Goal: Information Seeking & Learning: Learn about a topic

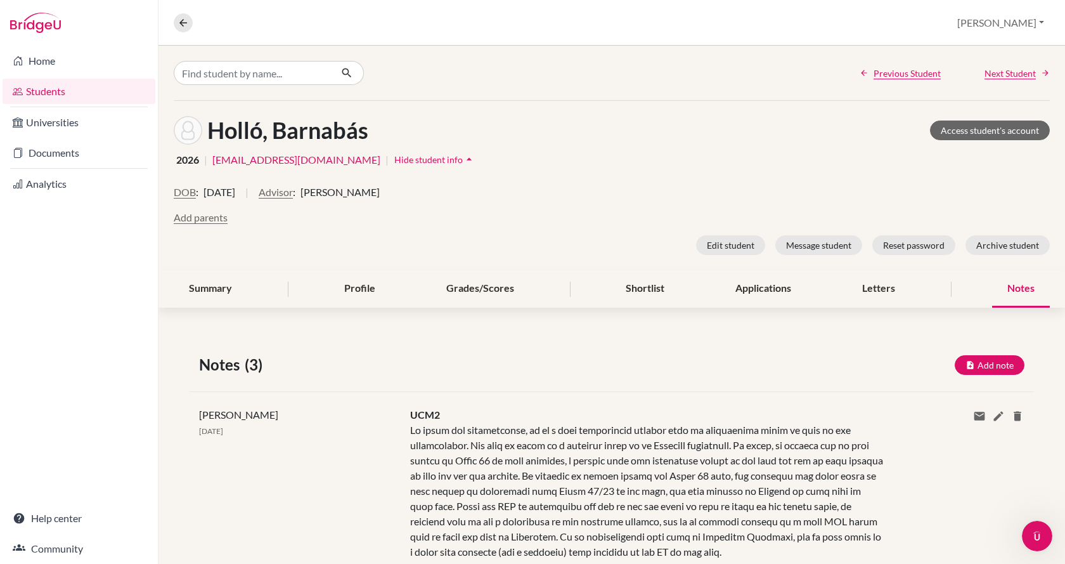
scroll to position [127, 0]
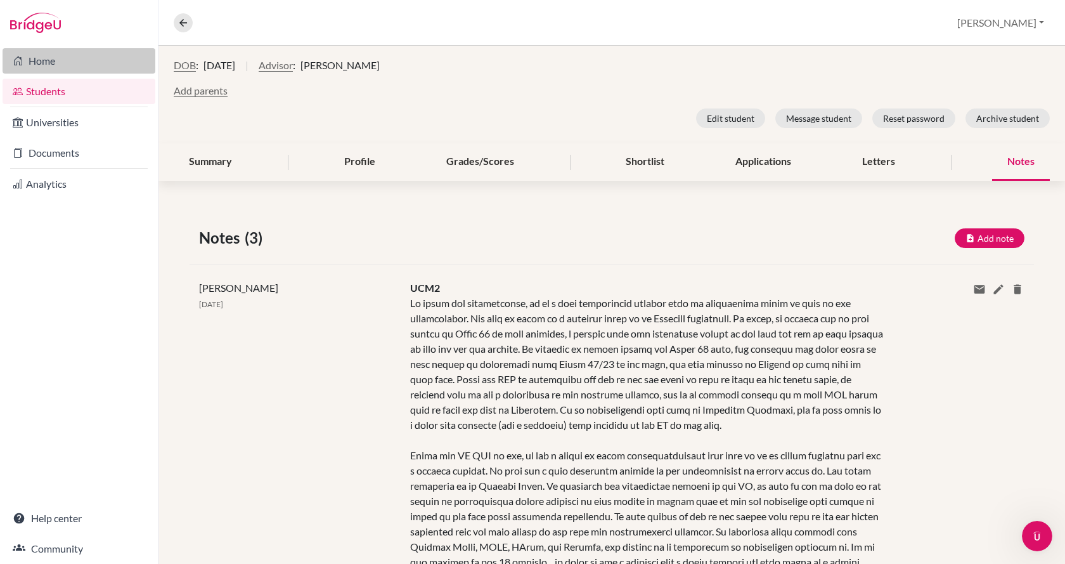
click at [51, 60] on link "Home" at bounding box center [79, 60] width 153 height 25
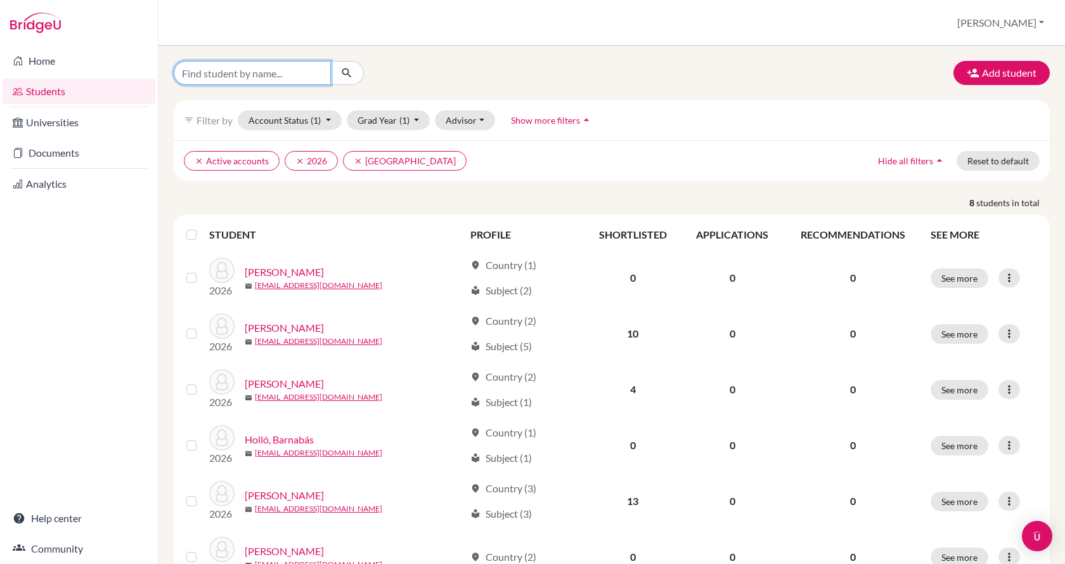
click at [299, 68] on input "Find student by name..." at bounding box center [252, 73] width 157 height 24
type input "[PERSON_NAME]"
click button "submit" at bounding box center [347, 73] width 34 height 24
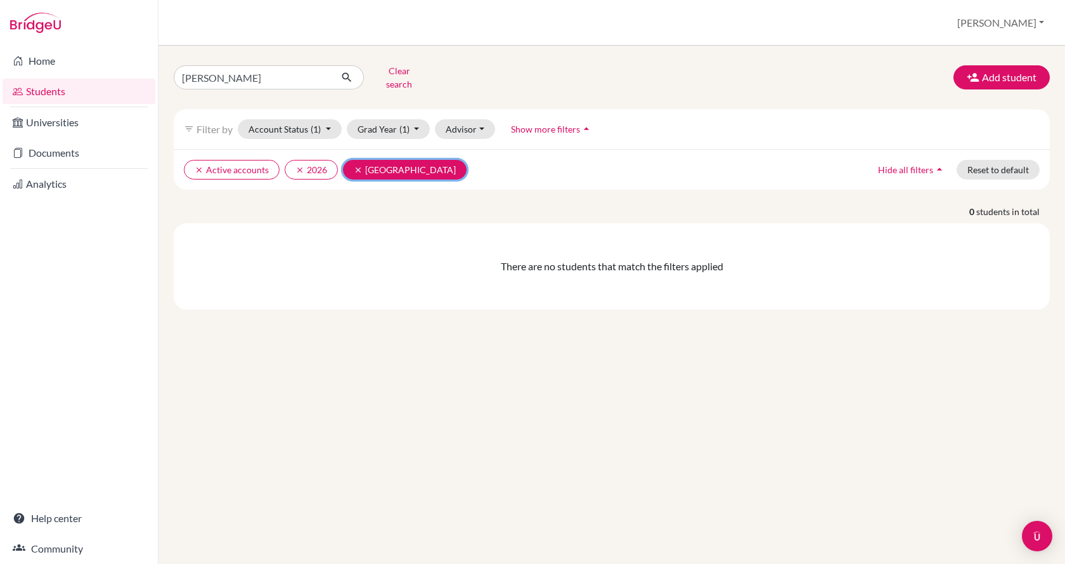
click at [358, 165] on icon "clear" at bounding box center [358, 169] width 9 height 9
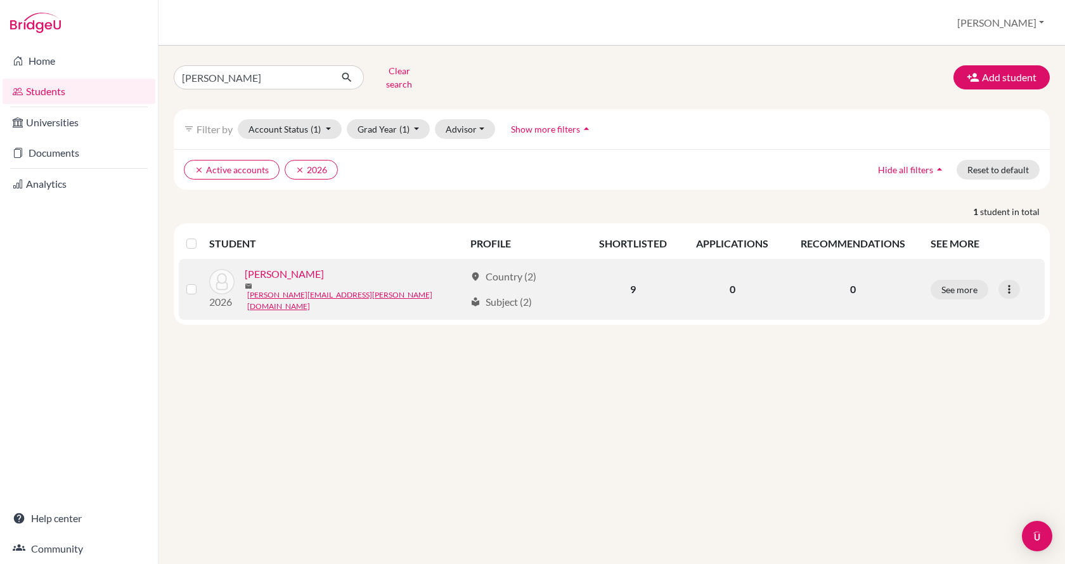
click at [275, 266] on link "Varga, Zeno" at bounding box center [284, 273] width 79 height 15
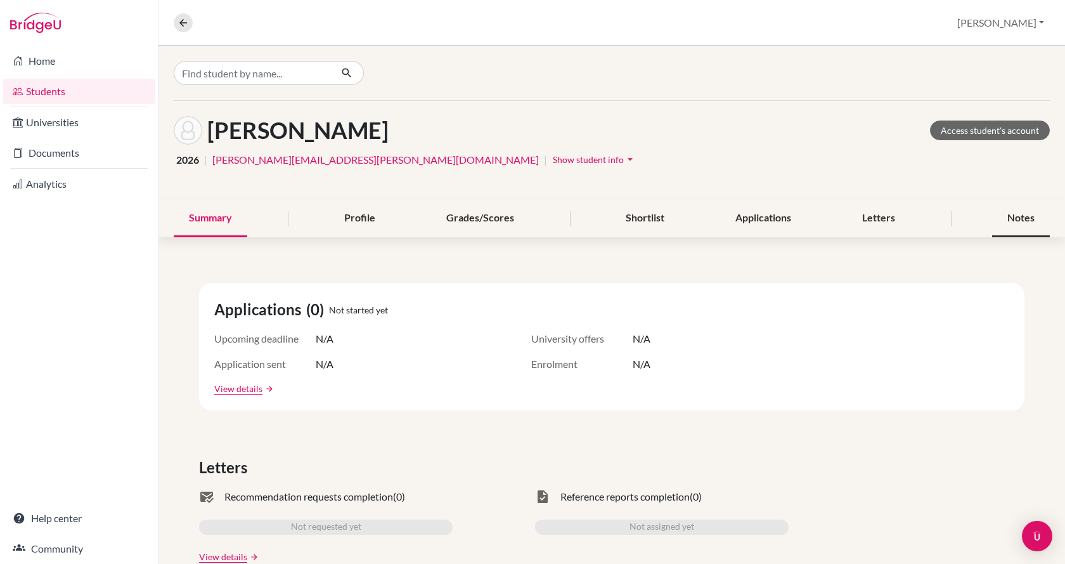
click at [1018, 219] on div "Notes" at bounding box center [1021, 218] width 58 height 37
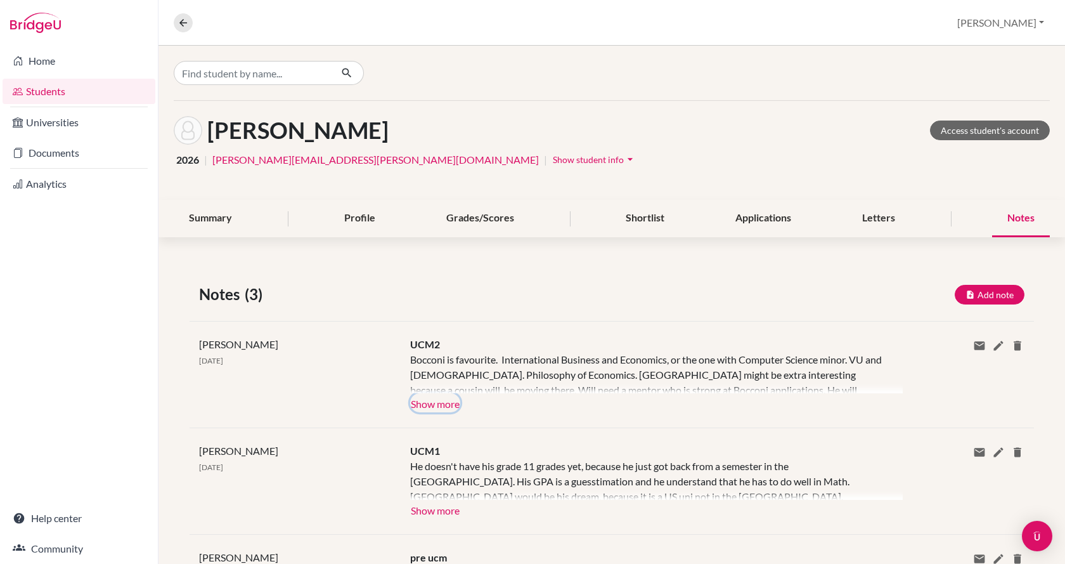
click at [444, 404] on button "Show more" at bounding box center [435, 402] width 50 height 19
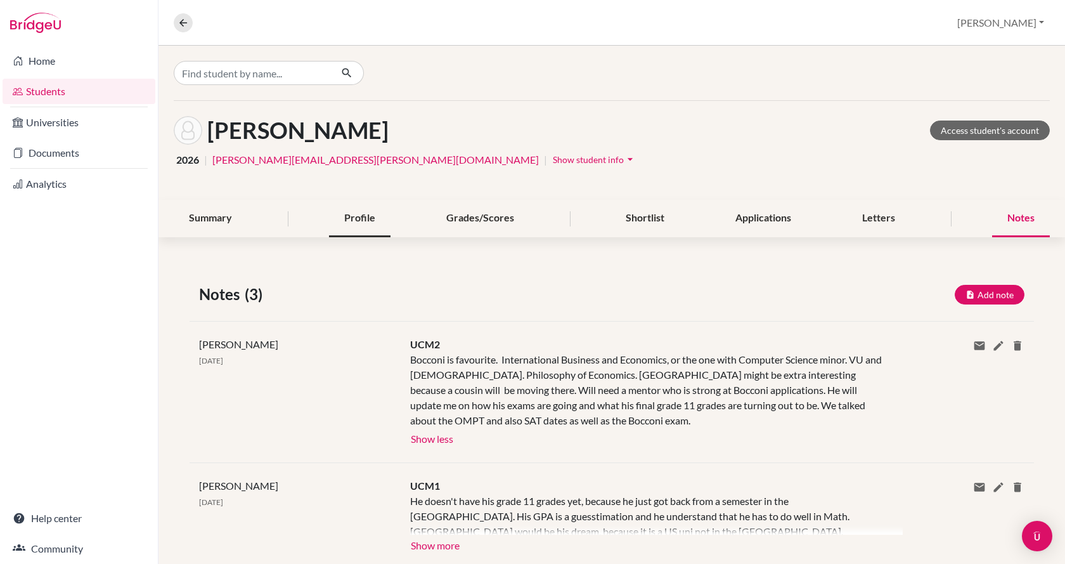
click at [336, 217] on div "Profile" at bounding box center [359, 218] width 61 height 37
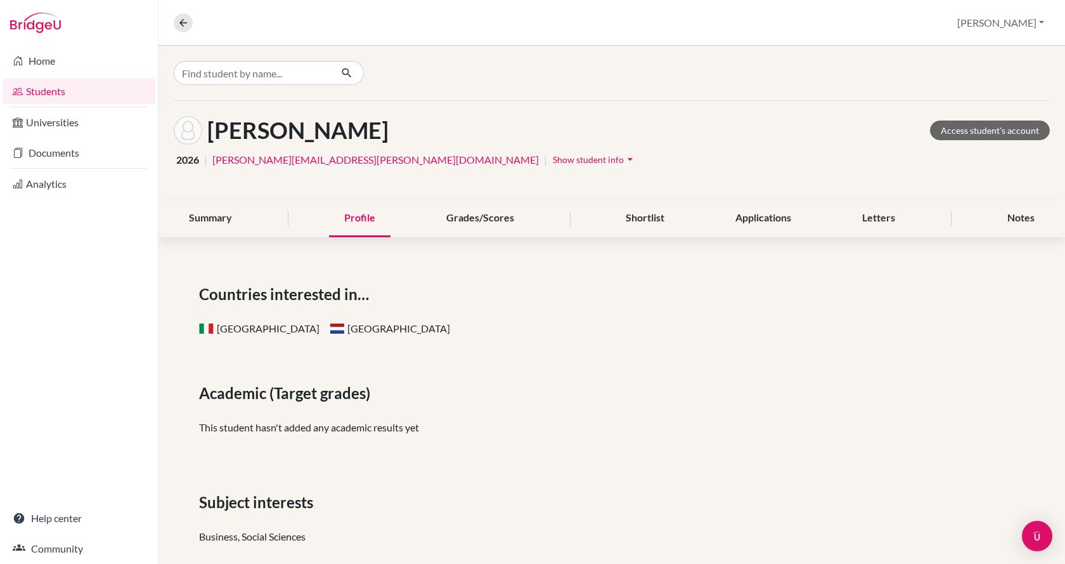
click at [336, 218] on div "Profile" at bounding box center [359, 218] width 61 height 37
click at [82, 86] on link "Students" at bounding box center [79, 91] width 153 height 25
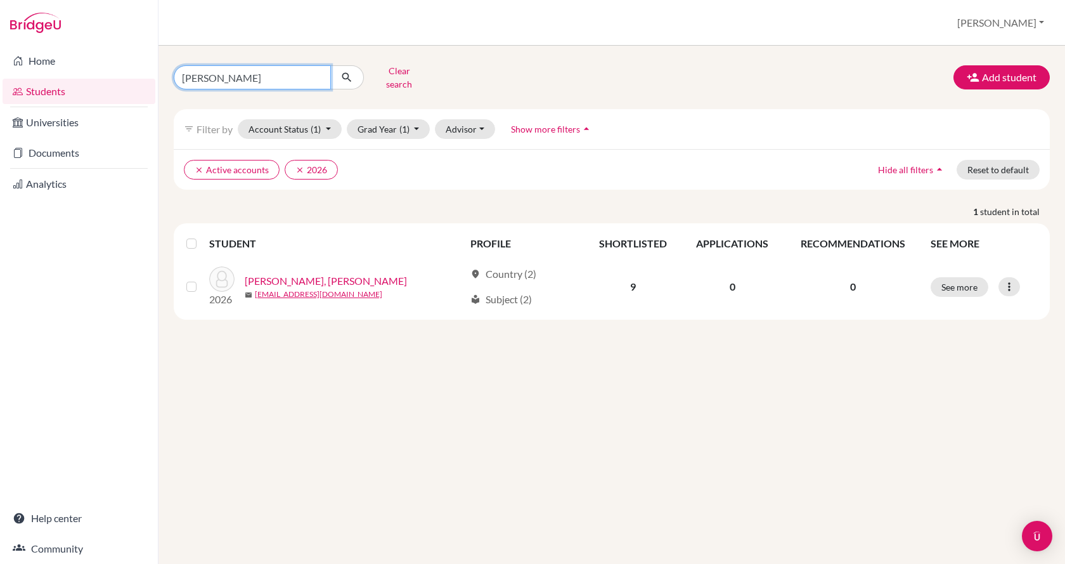
click at [267, 77] on input "[PERSON_NAME]" at bounding box center [252, 77] width 157 height 24
click at [413, 364] on div "varga Clear search Add student filter_list Filter by Account Status (1) Active …" at bounding box center [611, 305] width 907 height 518
click at [234, 71] on input "[PERSON_NAME]" at bounding box center [252, 77] width 157 height 24
click at [215, 66] on input "[PERSON_NAME]" at bounding box center [252, 77] width 157 height 24
click at [82, 91] on link "Students" at bounding box center [79, 91] width 153 height 25
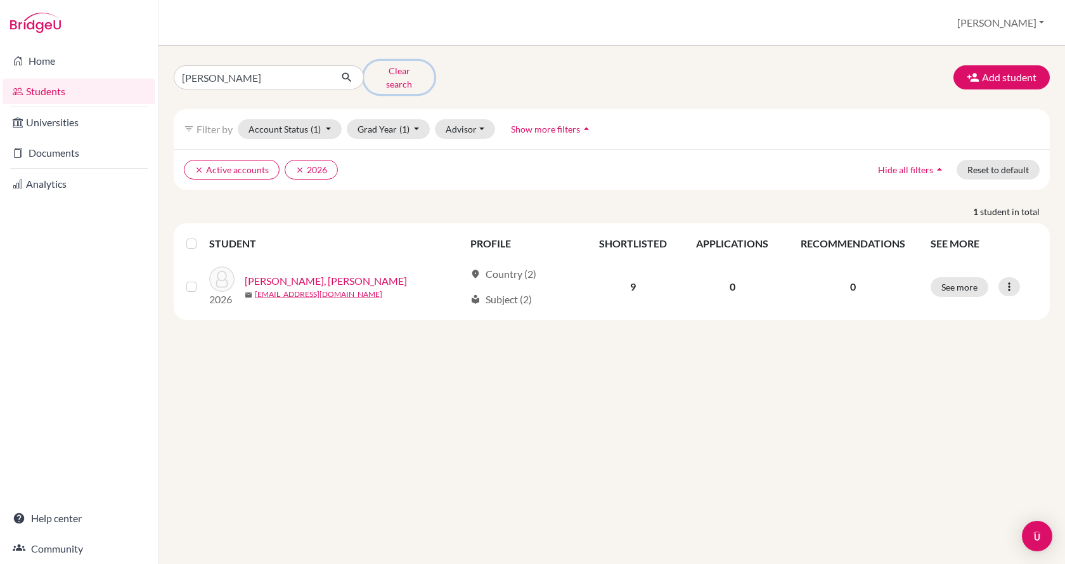
click at [401, 77] on button "Clear search" at bounding box center [399, 77] width 70 height 33
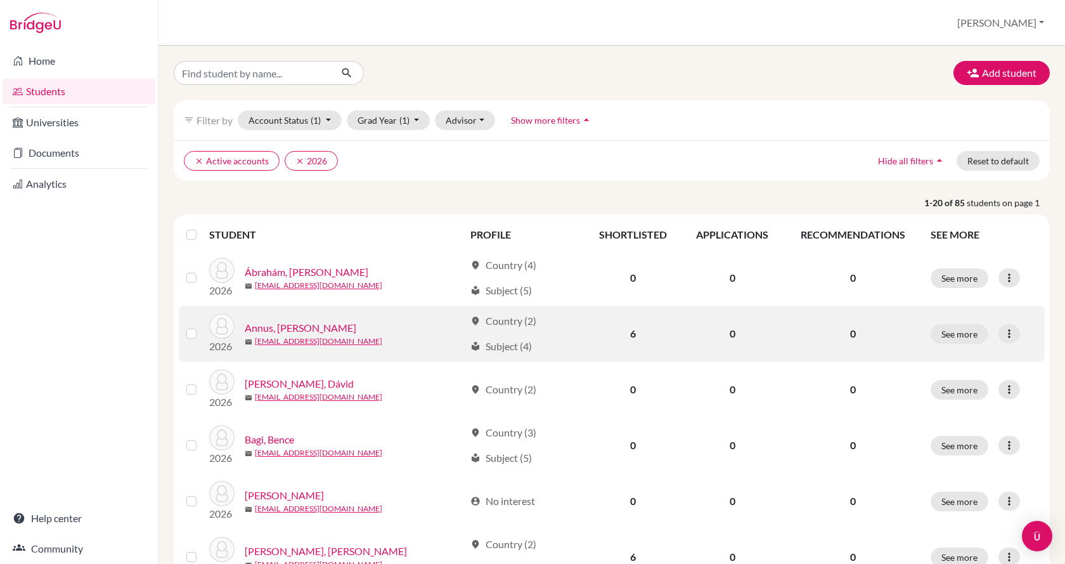
click at [297, 334] on link "Annus, [PERSON_NAME]" at bounding box center [301, 327] width 112 height 15
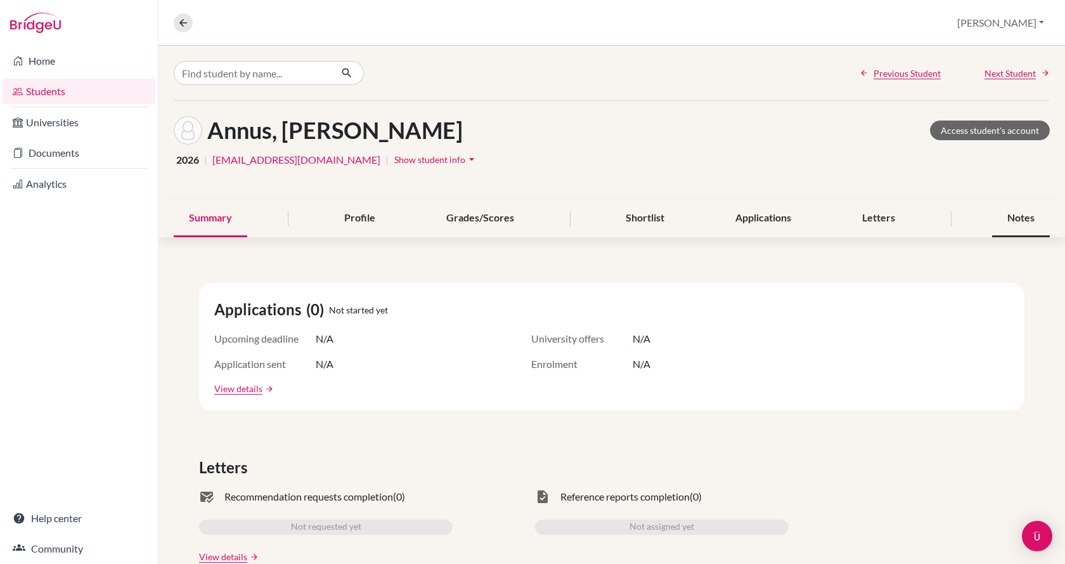
click at [1020, 222] on div "Notes" at bounding box center [1021, 218] width 58 height 37
click at [221, 68] on input "Find student by name..." at bounding box center [252, 73] width 157 height 24
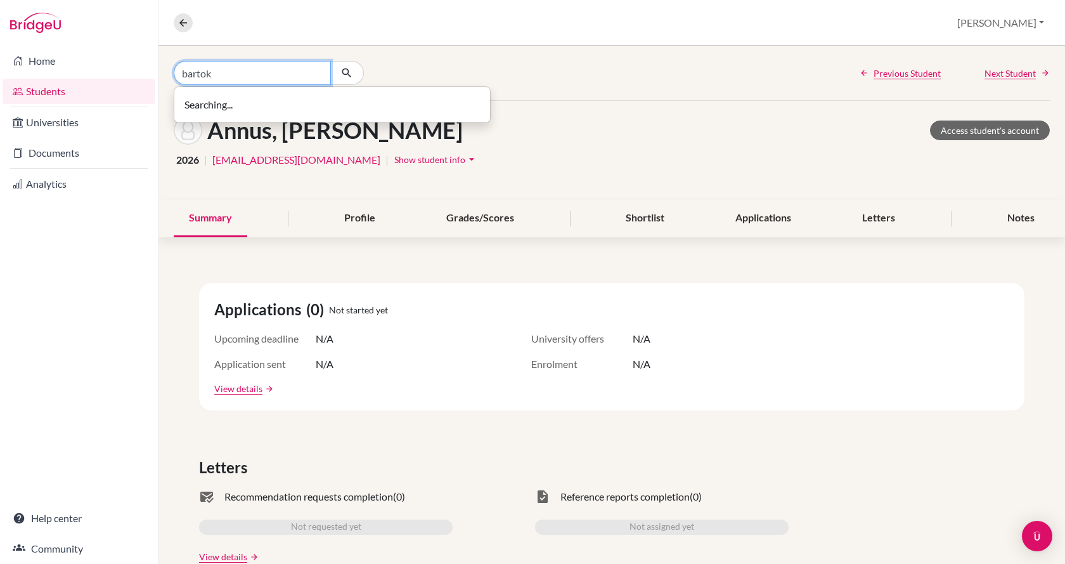
type input "bartok"
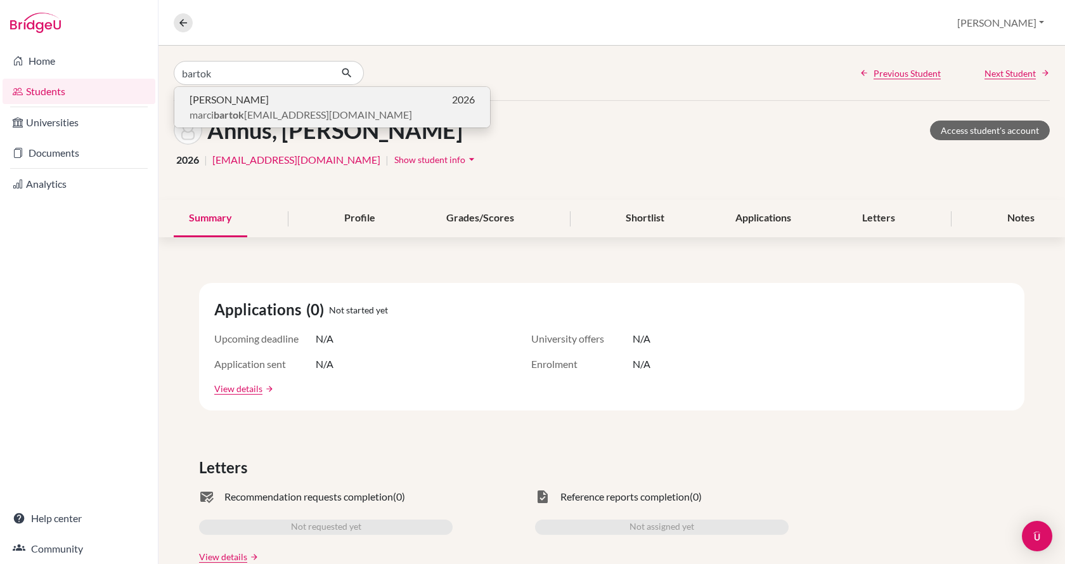
click at [236, 108] on span "marci bartok 07@gmail.com" at bounding box center [301, 114] width 223 height 15
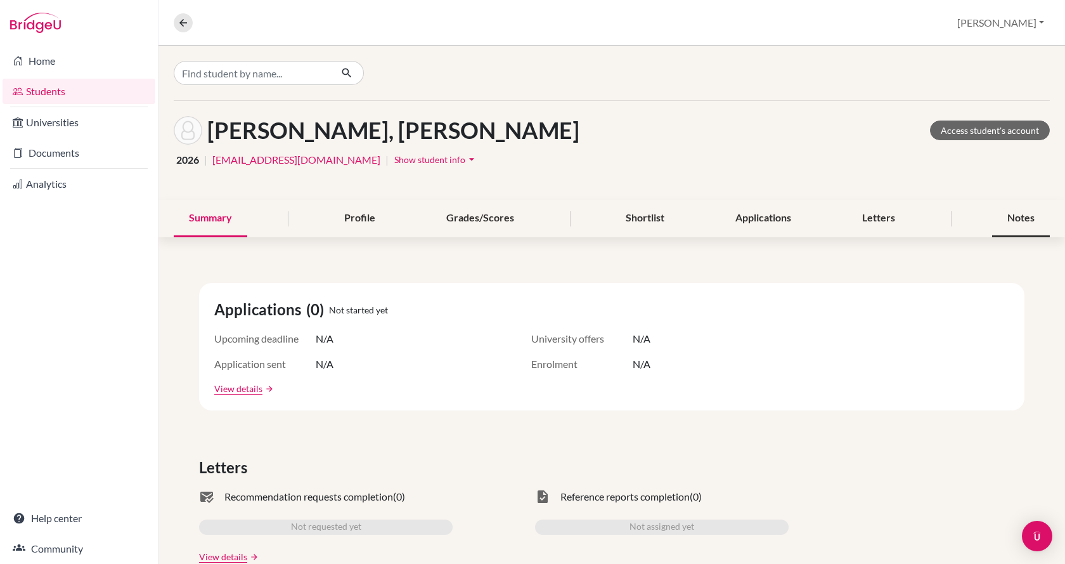
click at [1000, 215] on div "Notes" at bounding box center [1021, 218] width 58 height 37
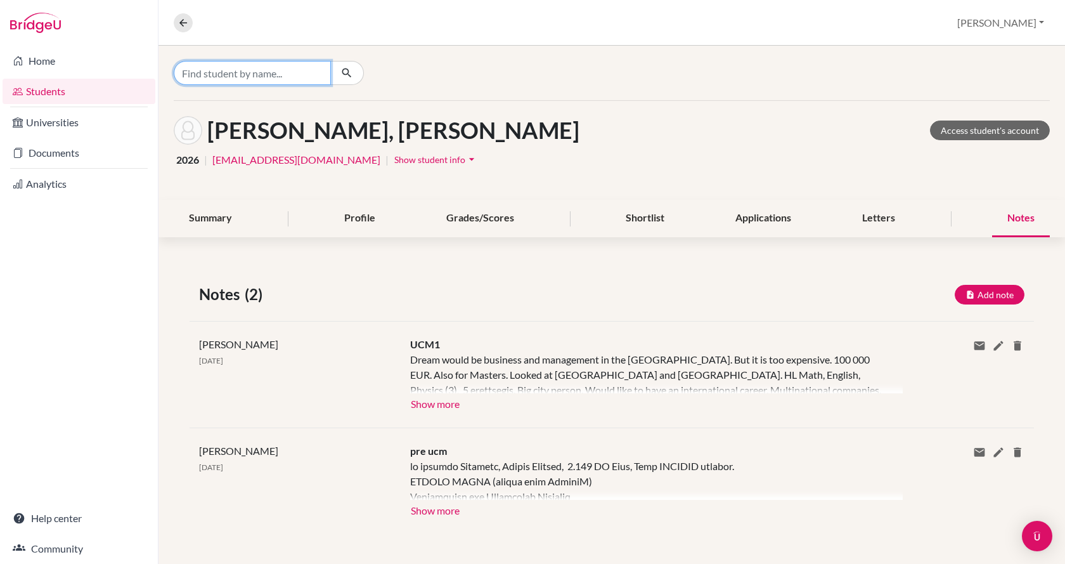
click at [231, 71] on input "Find student by name..." at bounding box center [252, 73] width 157 height 24
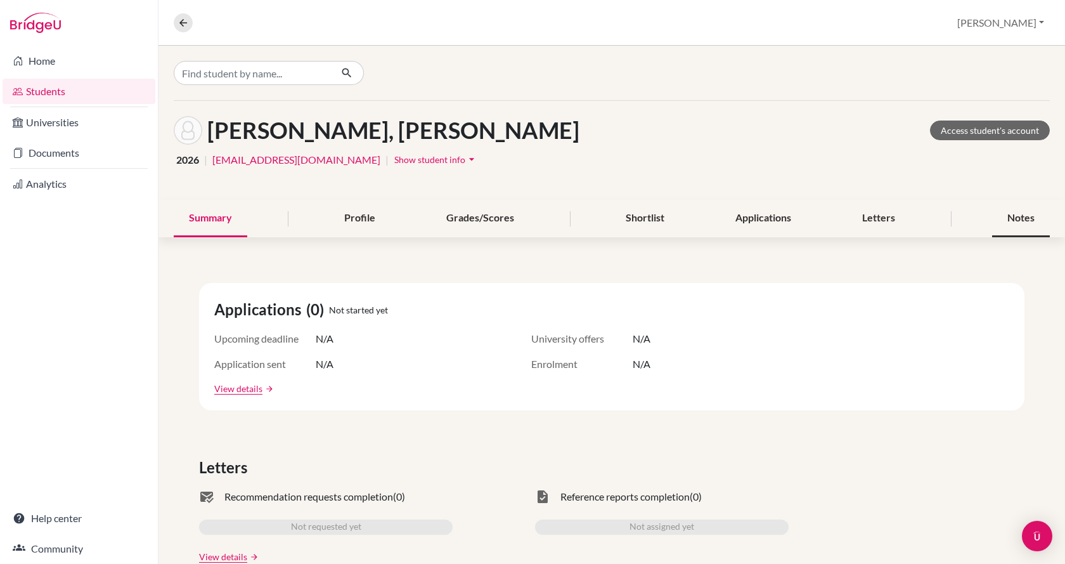
click at [1019, 214] on div "Notes" at bounding box center [1021, 218] width 58 height 37
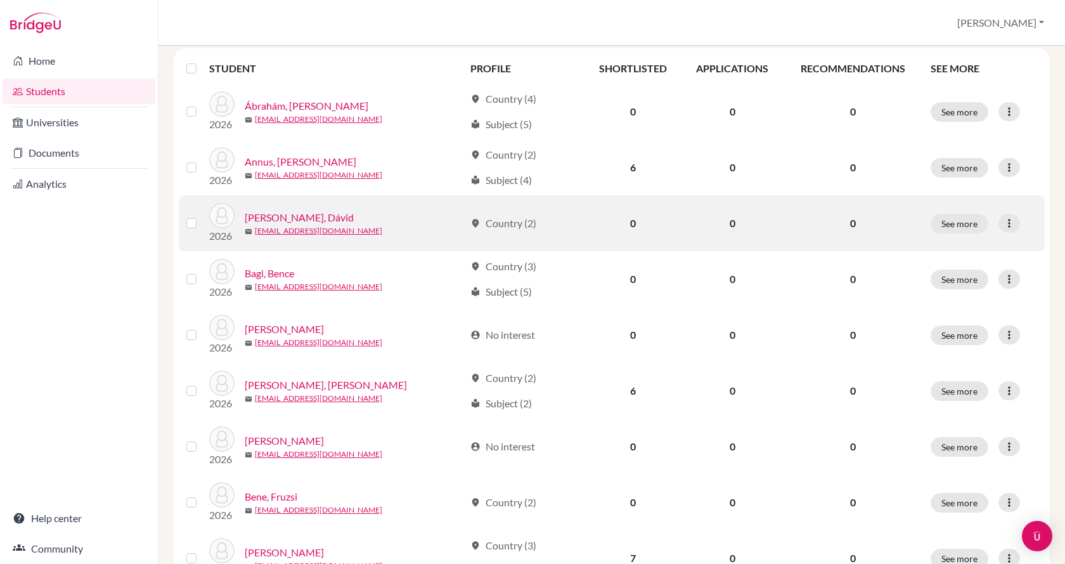
scroll to position [127, 0]
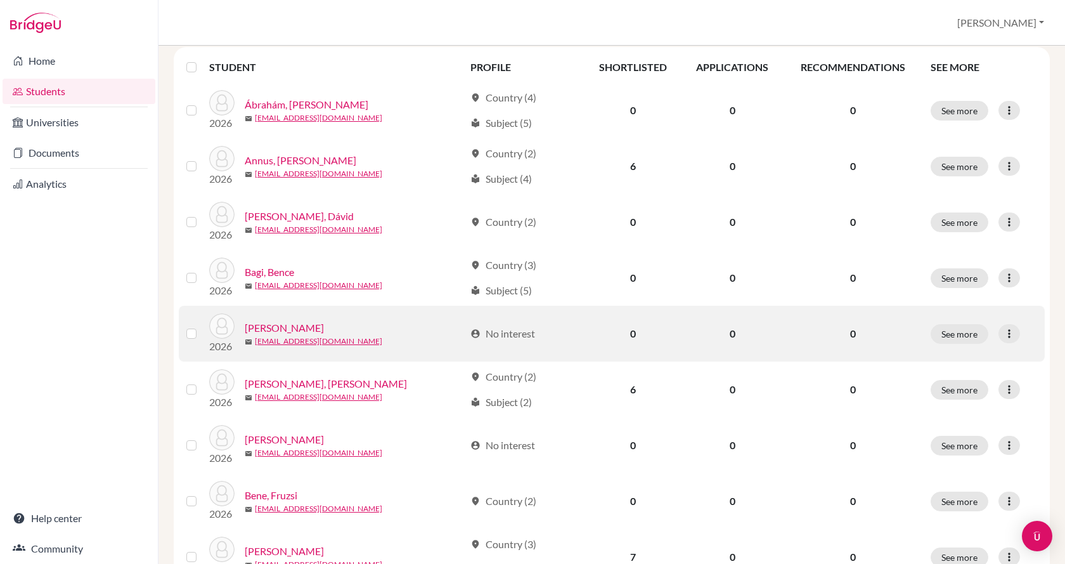
click at [290, 329] on link "[PERSON_NAME]" at bounding box center [284, 327] width 79 height 15
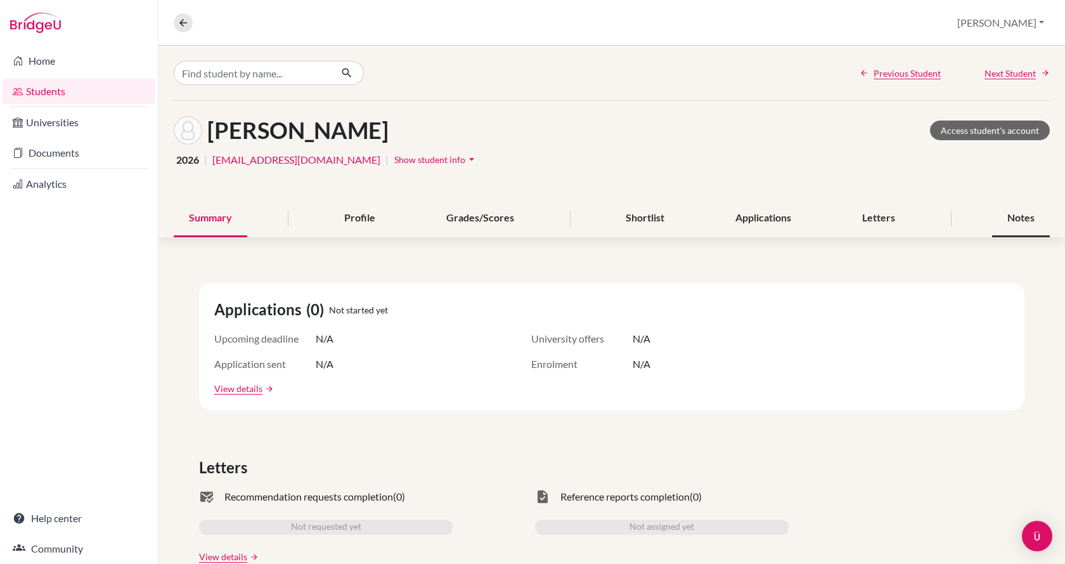
click at [992, 217] on div "Notes" at bounding box center [1021, 218] width 58 height 37
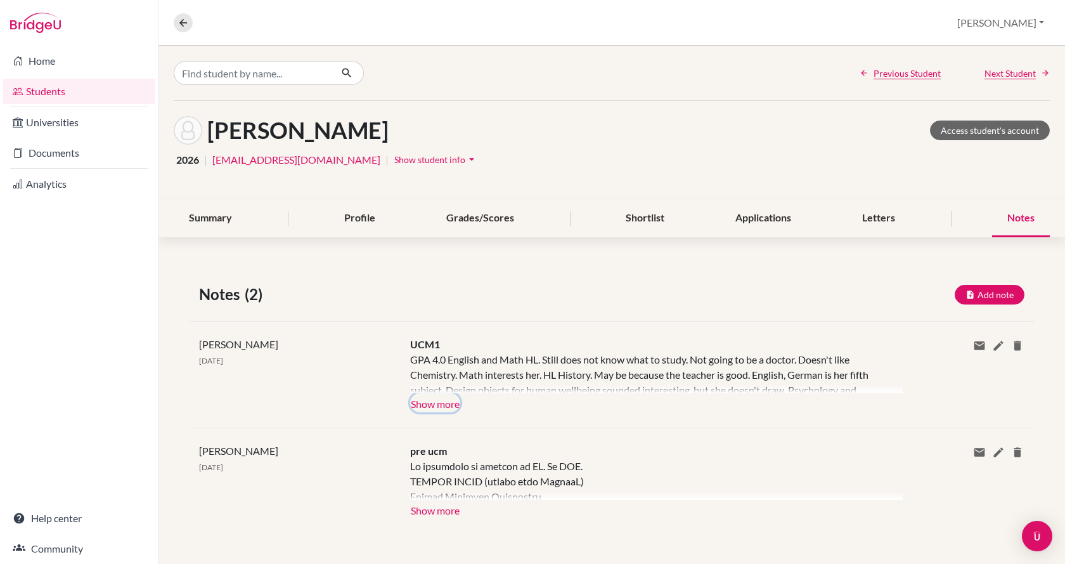
click at [449, 398] on button "Show more" at bounding box center [435, 402] width 50 height 19
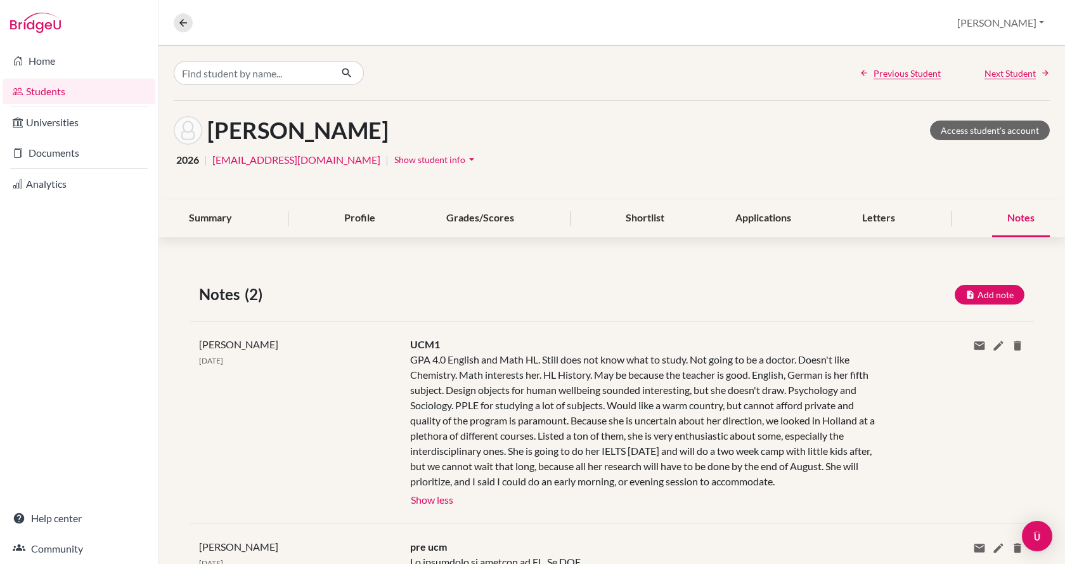
click at [63, 86] on link "Students" at bounding box center [79, 91] width 153 height 25
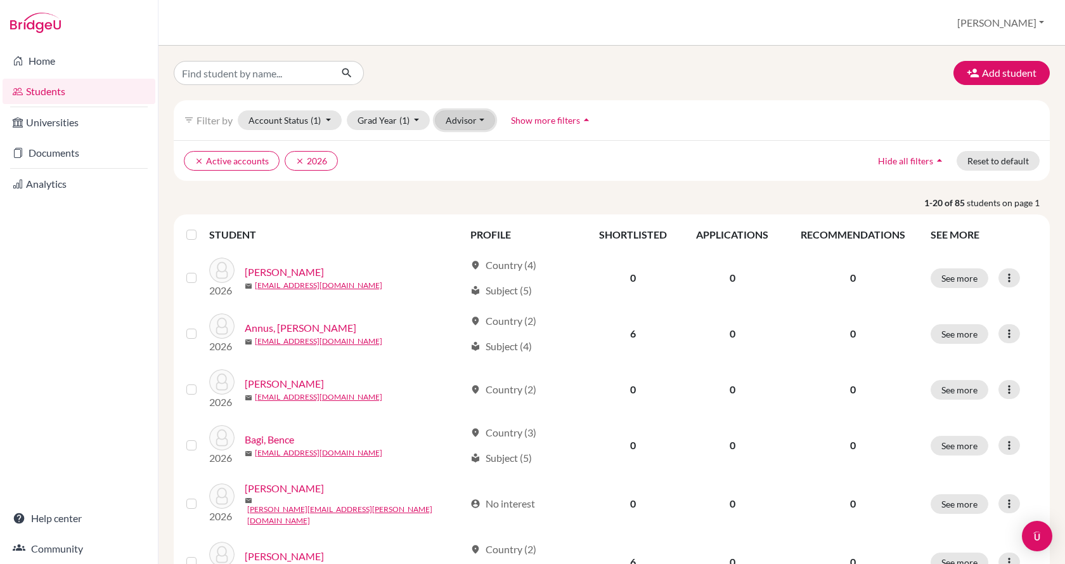
click at [465, 124] on button "Advisor" at bounding box center [465, 120] width 60 height 20
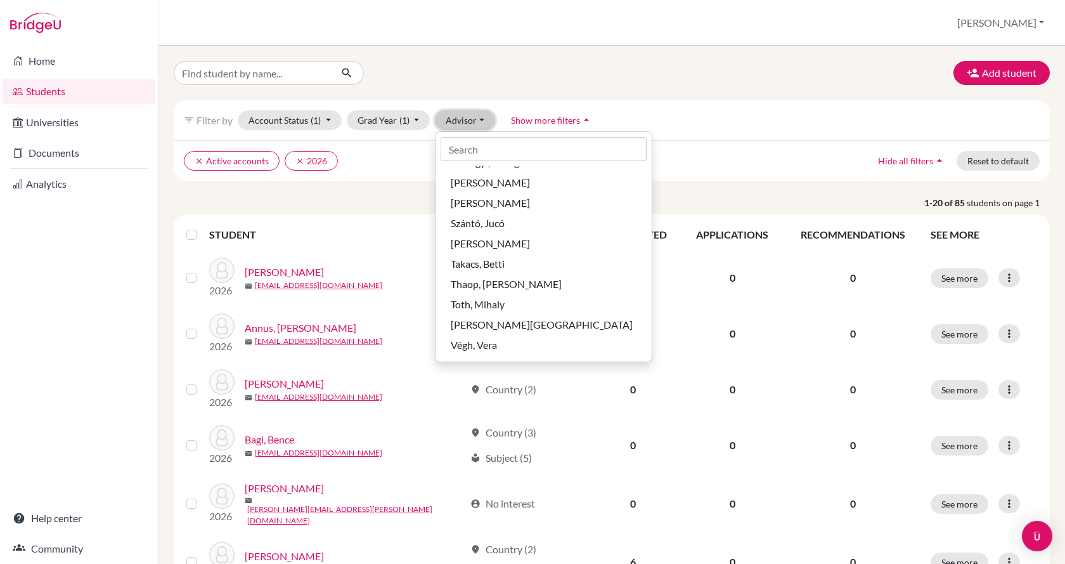
scroll to position [761, 0]
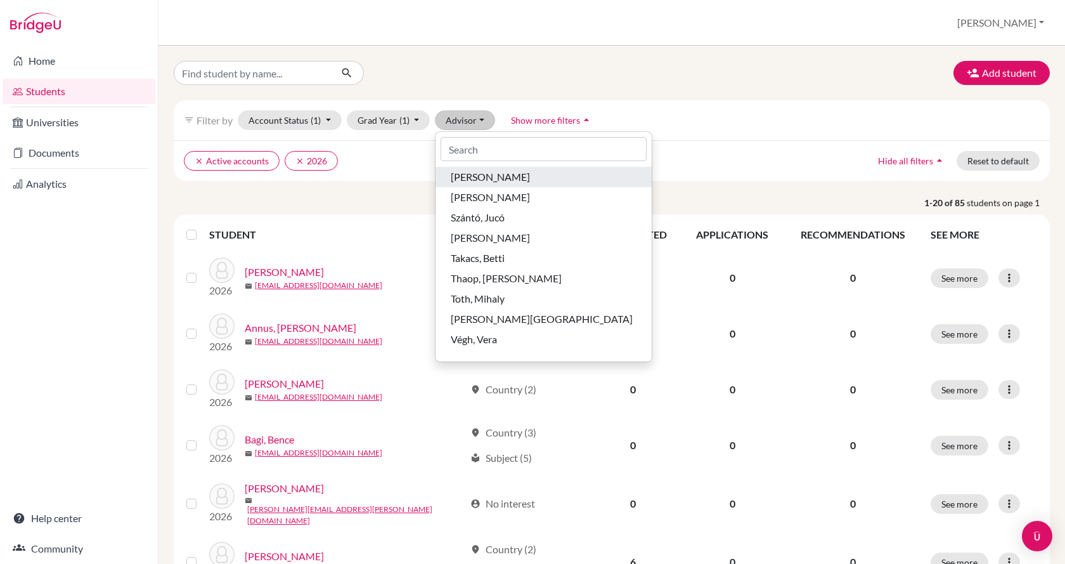
click at [528, 179] on div "[PERSON_NAME]" at bounding box center [544, 176] width 186 height 15
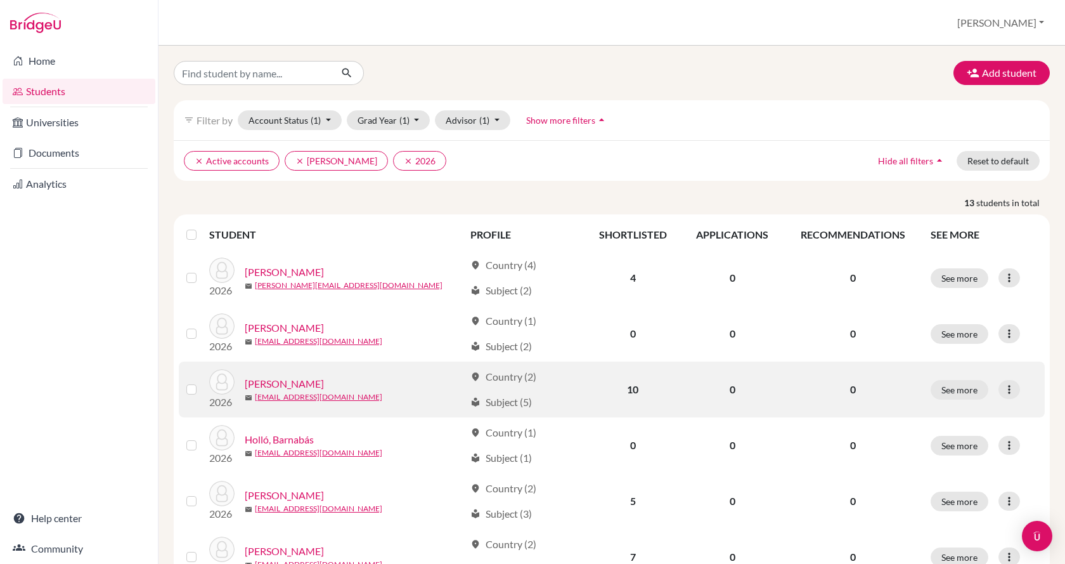
click at [292, 381] on link "[PERSON_NAME]" at bounding box center [284, 383] width 79 height 15
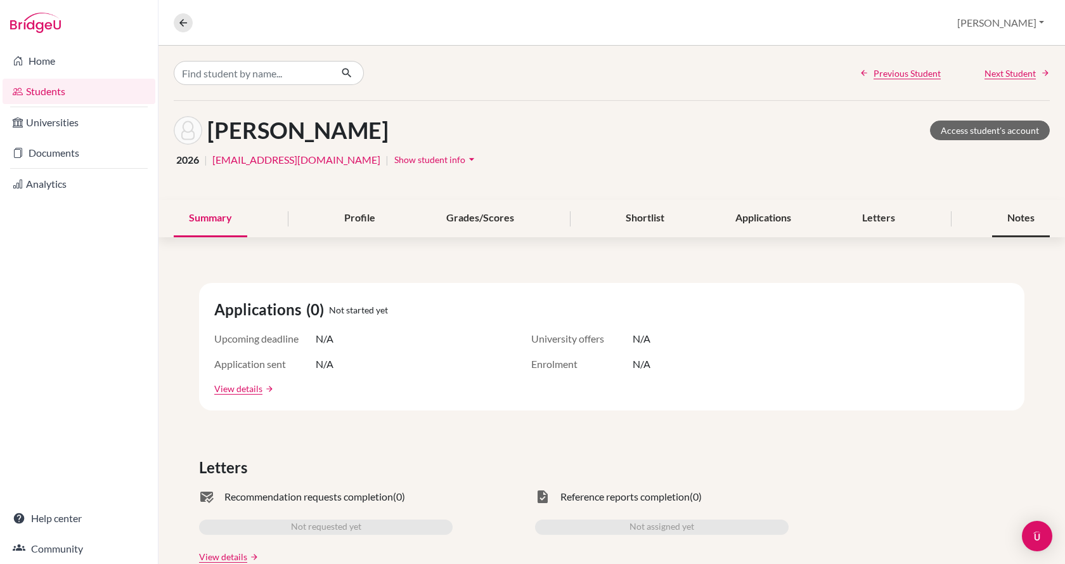
click at [1031, 220] on div "Notes" at bounding box center [1021, 218] width 58 height 37
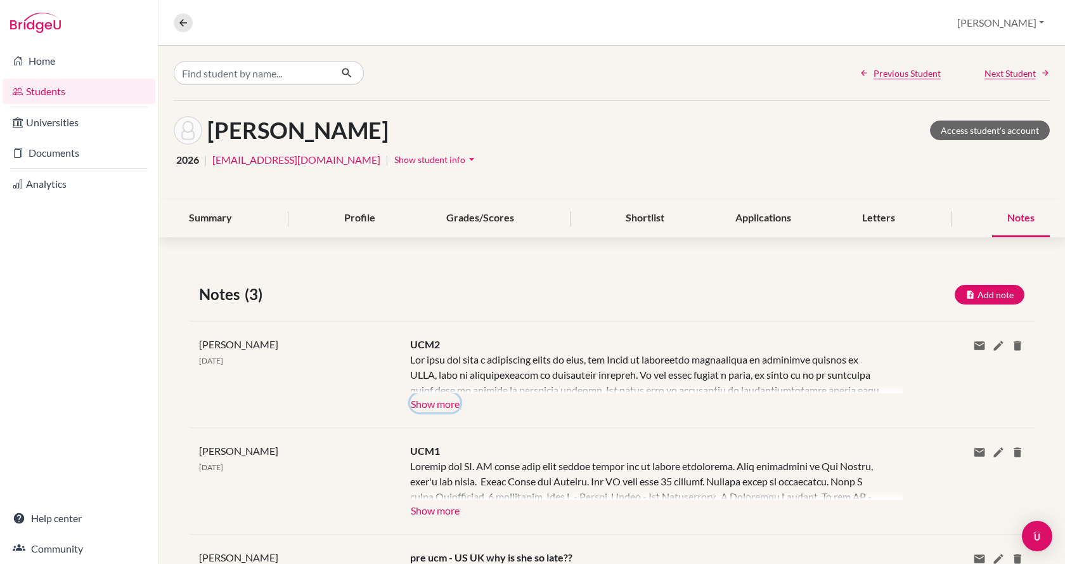
click at [455, 405] on button "Show more" at bounding box center [435, 402] width 50 height 19
click at [455, 393] on div at bounding box center [647, 372] width 474 height 41
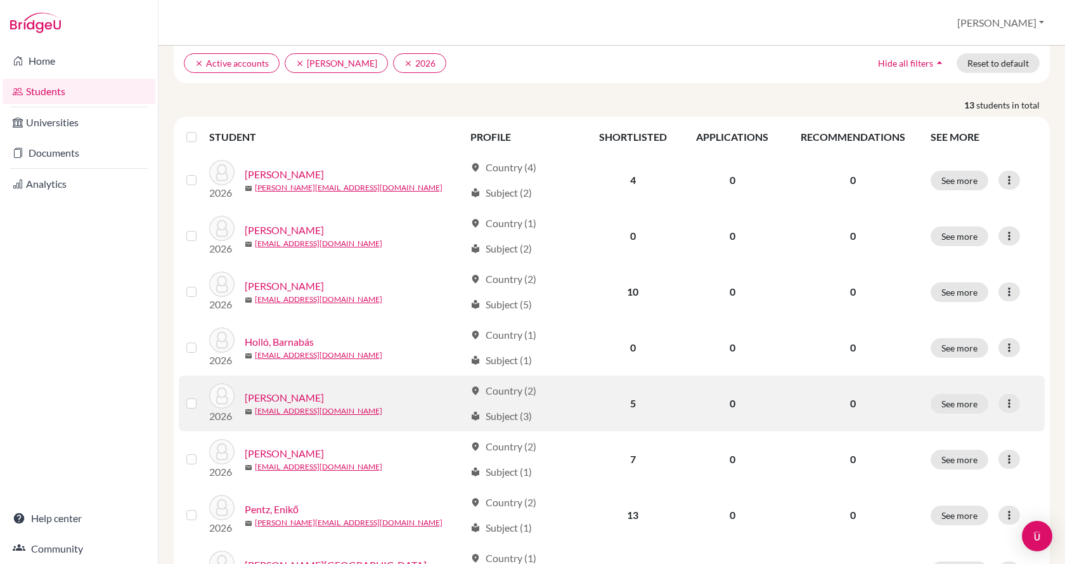
scroll to position [127, 0]
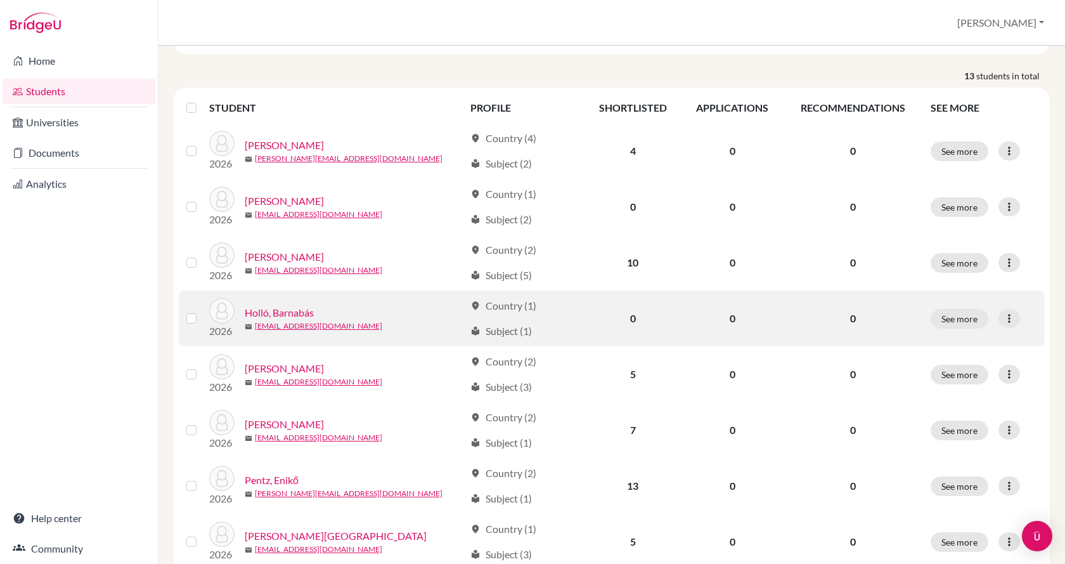
click at [294, 312] on link "Holló, Barnabás" at bounding box center [279, 312] width 69 height 15
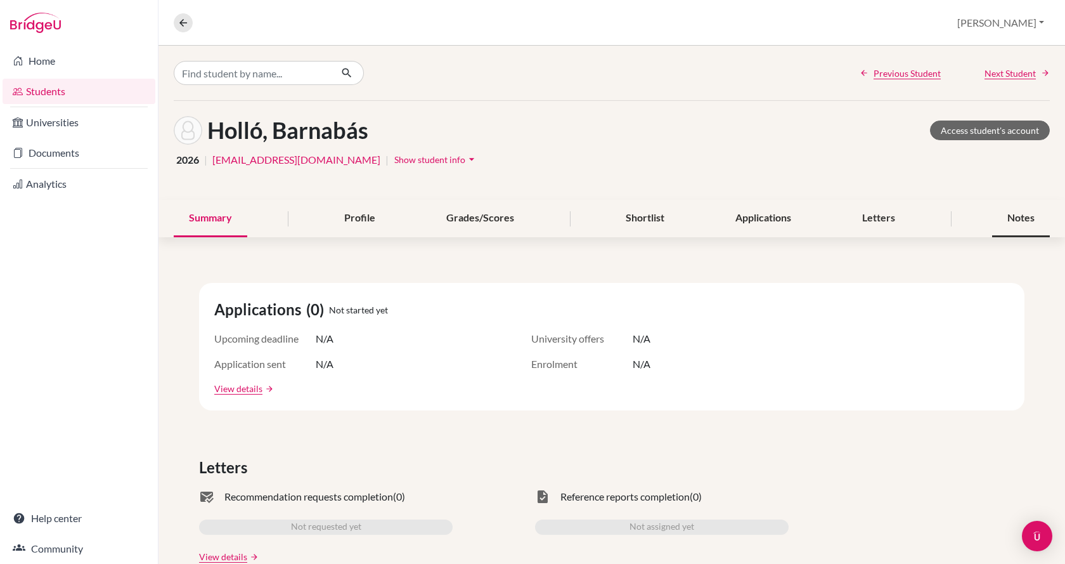
click at [1017, 221] on div "Notes" at bounding box center [1021, 218] width 58 height 37
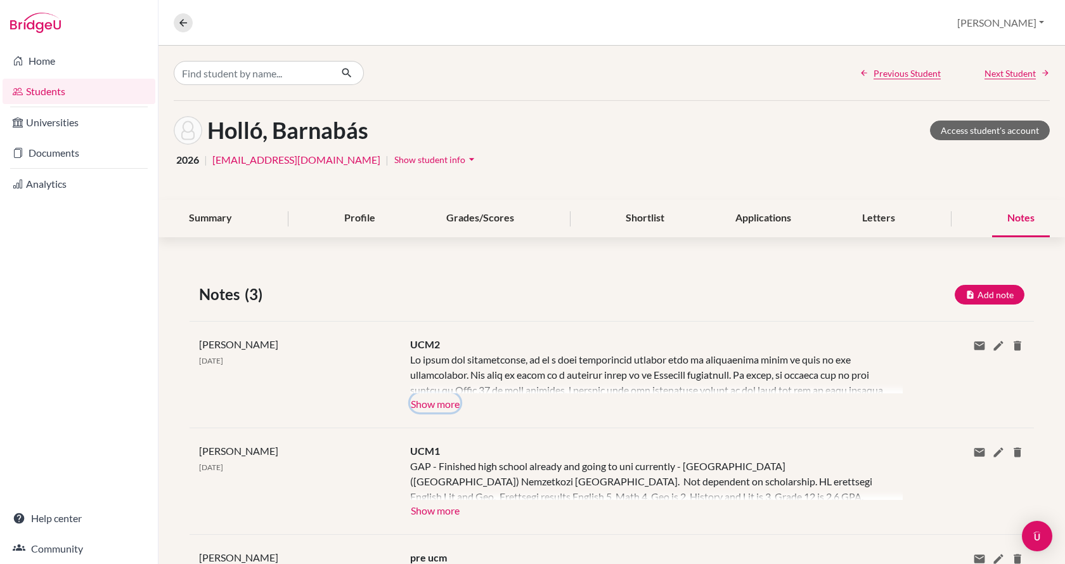
click at [430, 401] on button "Show more" at bounding box center [435, 402] width 50 height 19
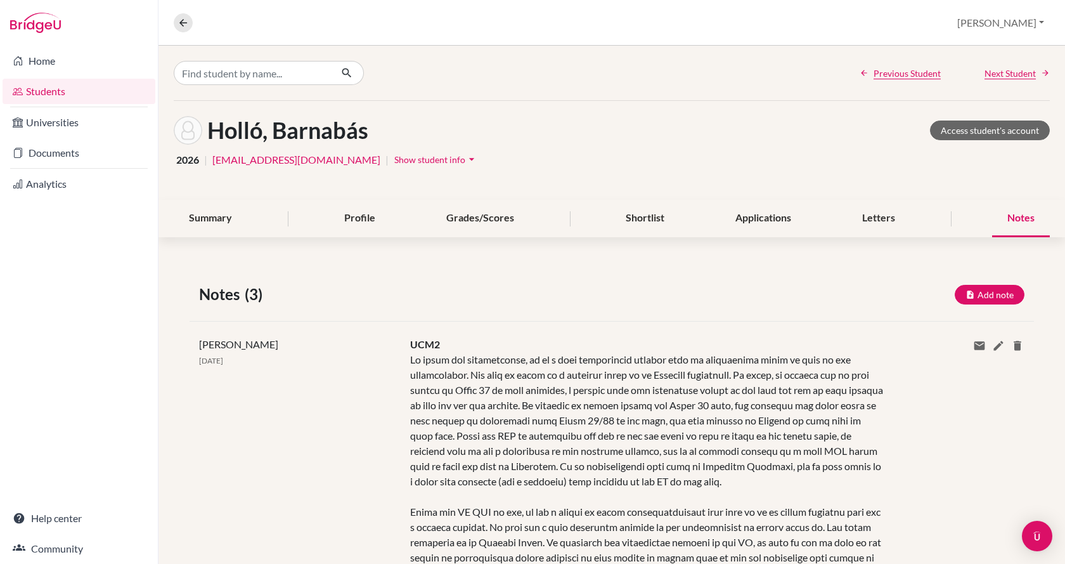
click at [1019, 214] on div "Notes" at bounding box center [1021, 218] width 58 height 37
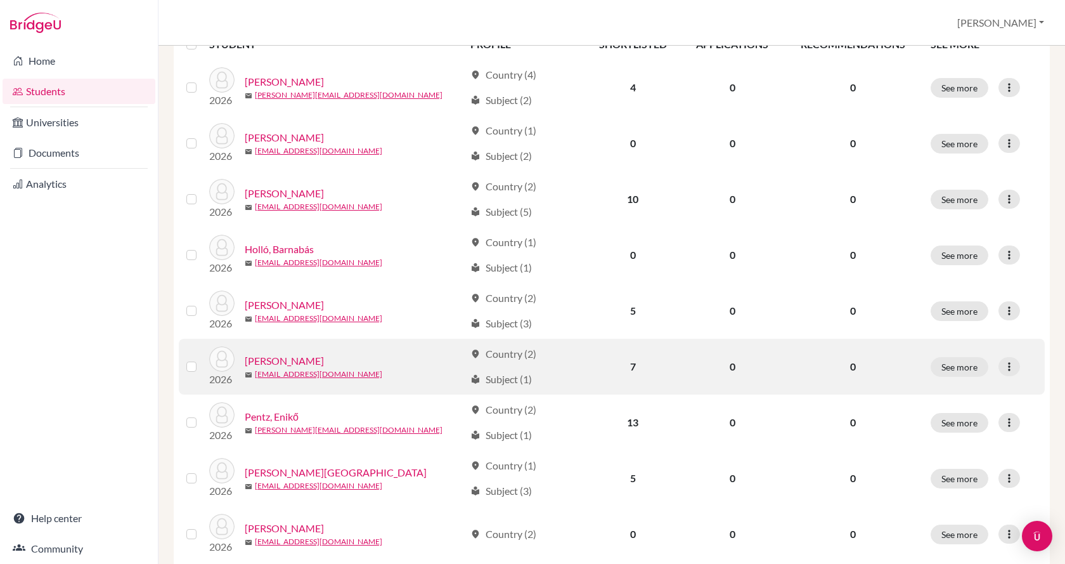
scroll to position [254, 0]
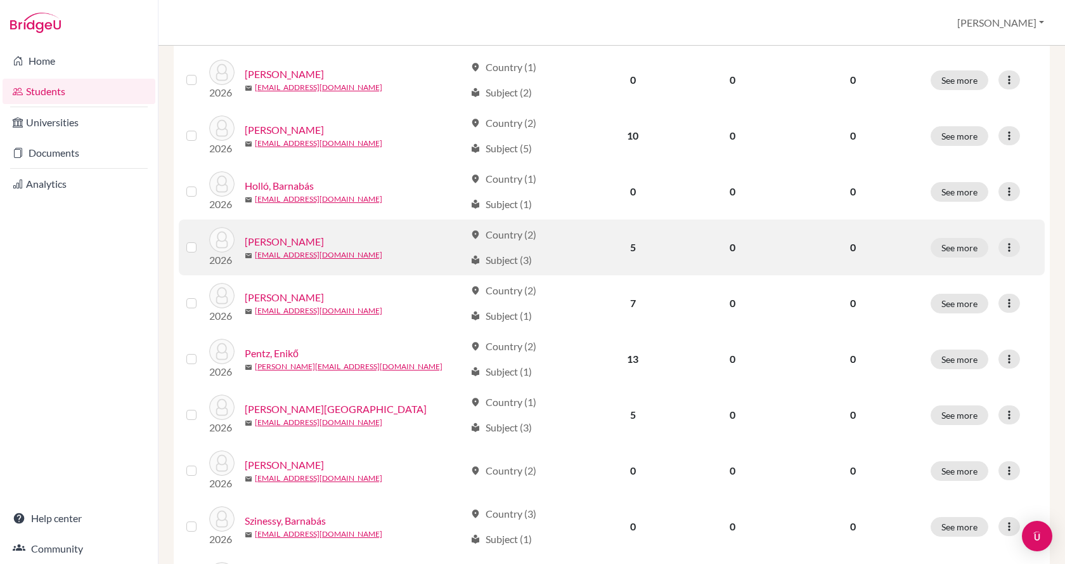
click at [313, 245] on link "Kemecsei, Aron" at bounding box center [284, 241] width 79 height 15
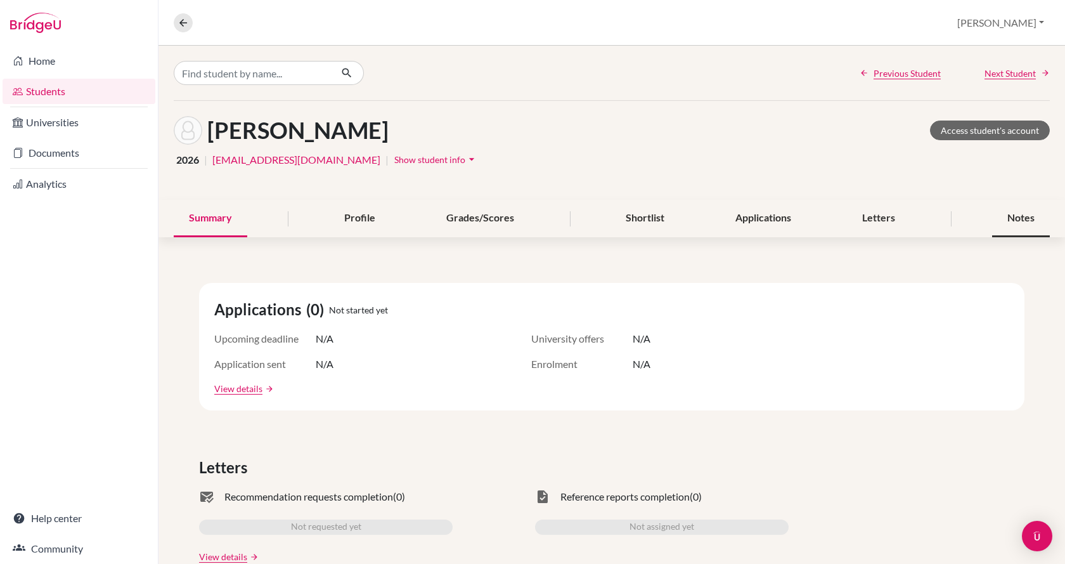
click at [1022, 211] on div "Notes" at bounding box center [1021, 218] width 58 height 37
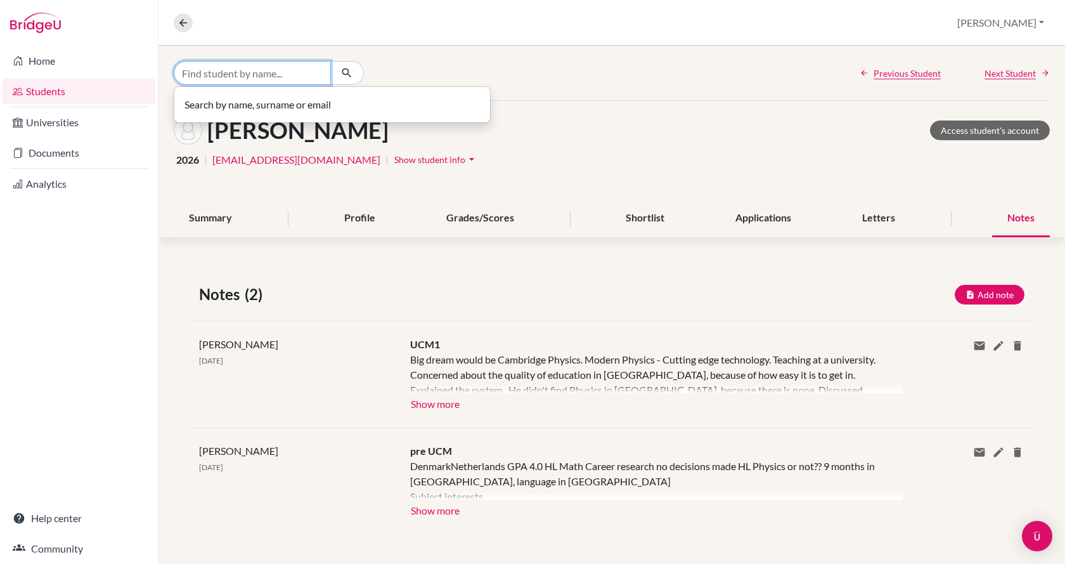
click at [267, 67] on input "Find student by name..." at bounding box center [252, 73] width 157 height 24
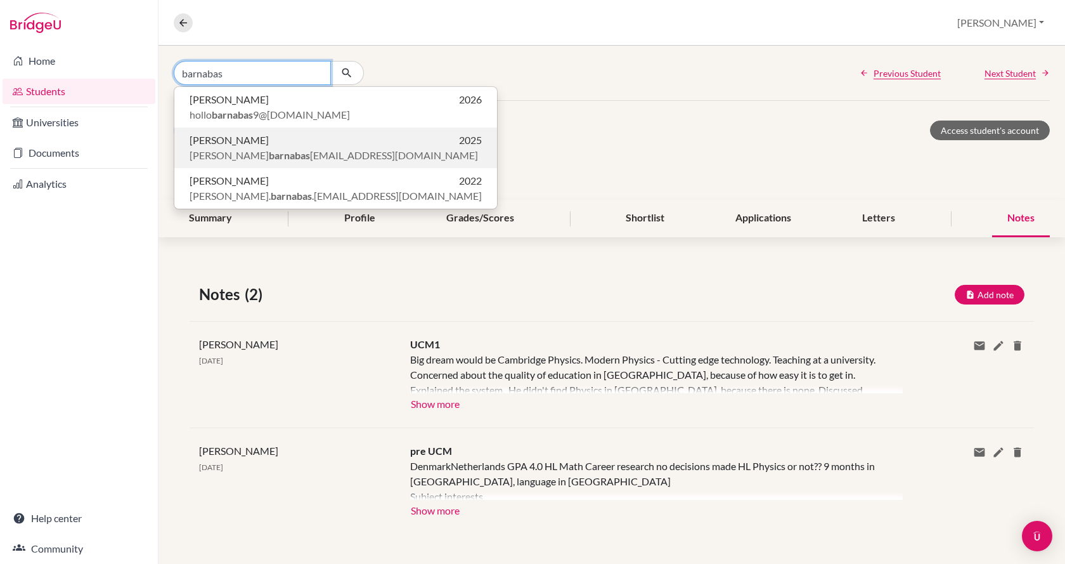
scroll to position [1, 0]
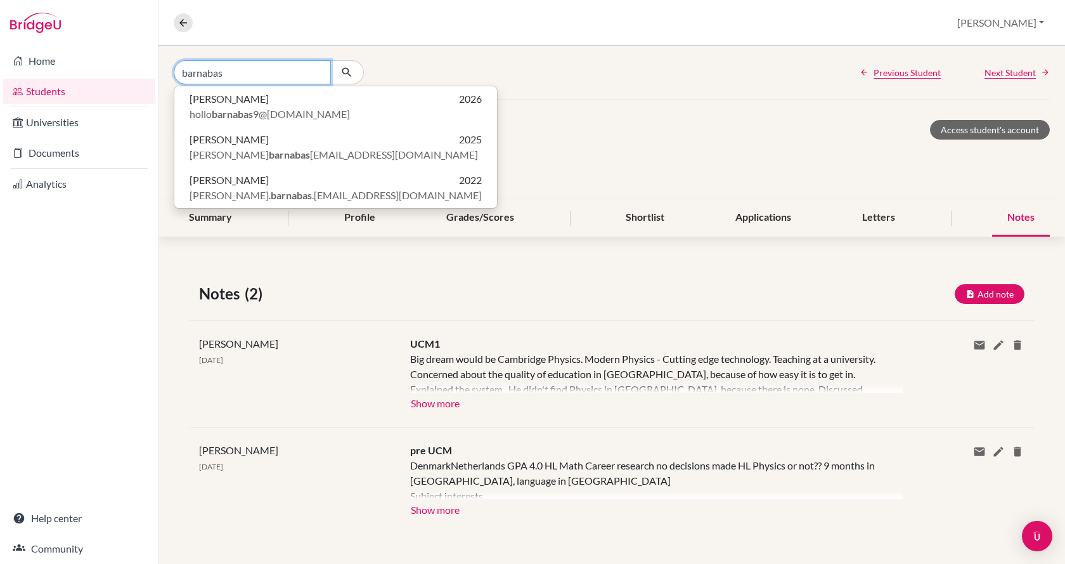
click at [254, 75] on input "barnabas" at bounding box center [252, 72] width 157 height 24
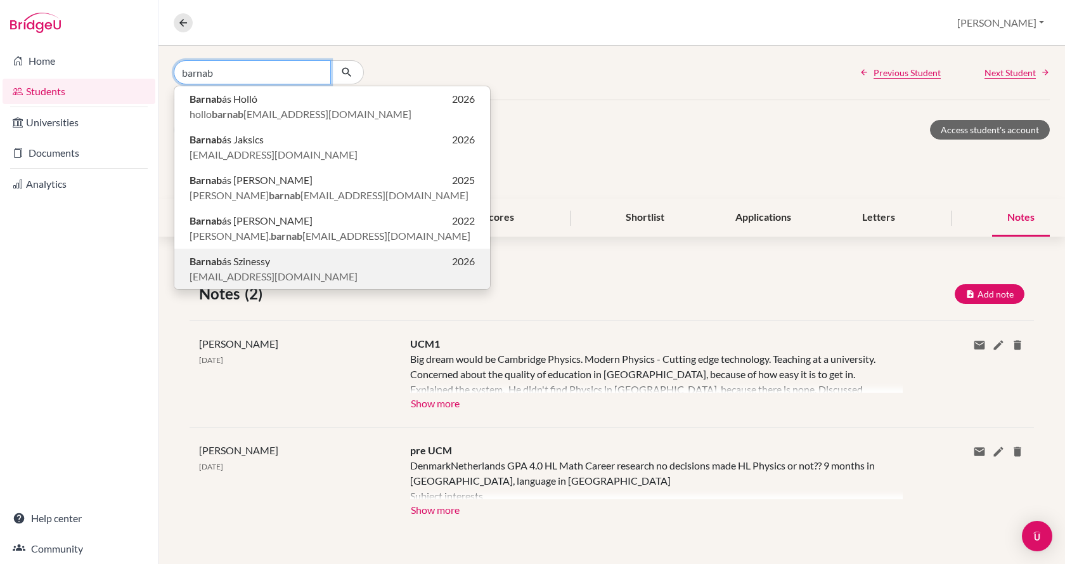
type input "barnab"
click at [276, 274] on span "barniszinessy@gmail.com" at bounding box center [274, 276] width 168 height 15
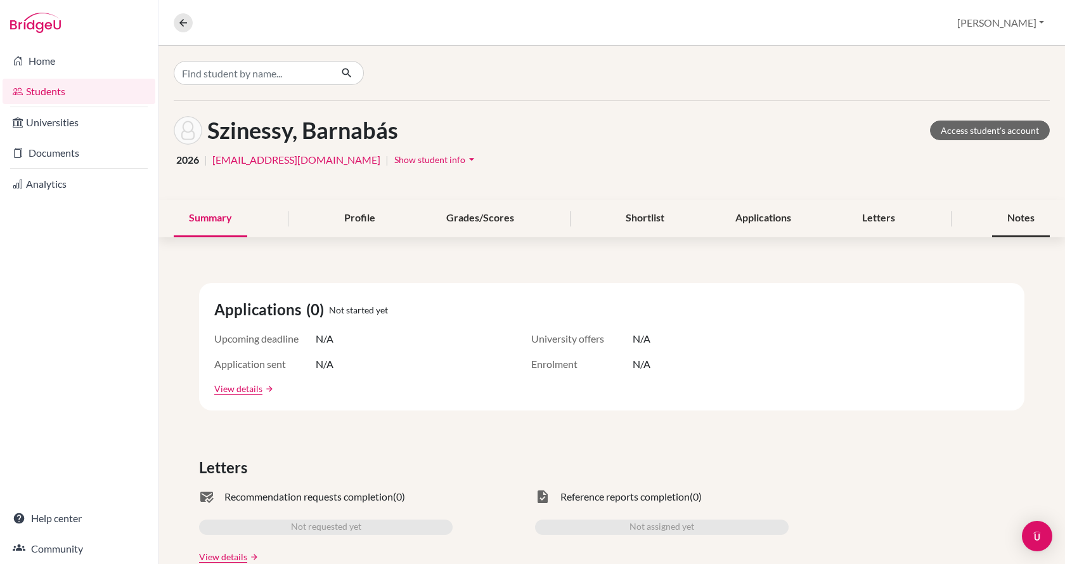
click at [1019, 210] on div "Notes" at bounding box center [1021, 218] width 58 height 37
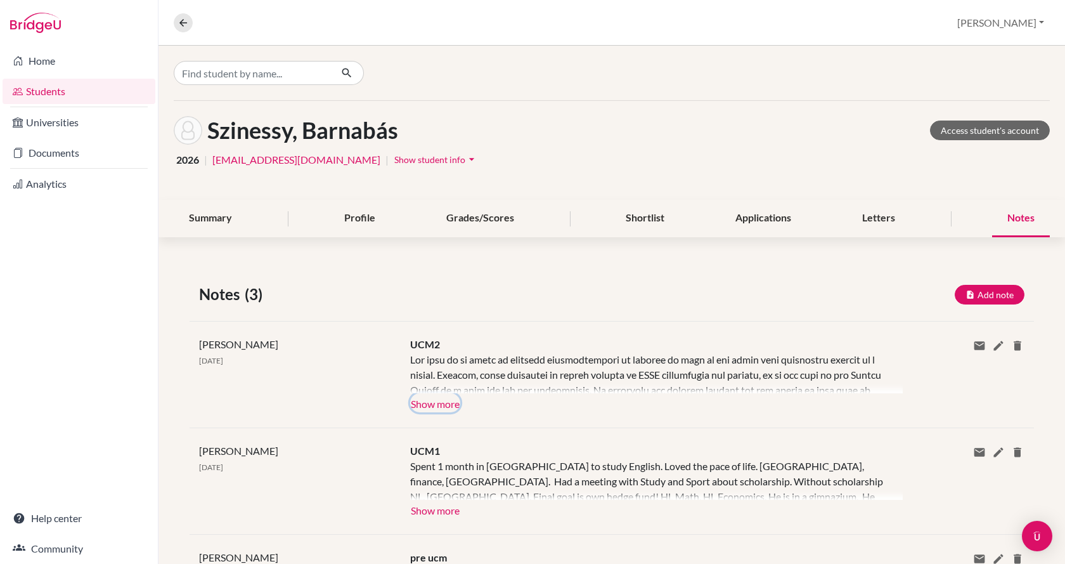
click at [427, 400] on button "Show more" at bounding box center [435, 402] width 50 height 19
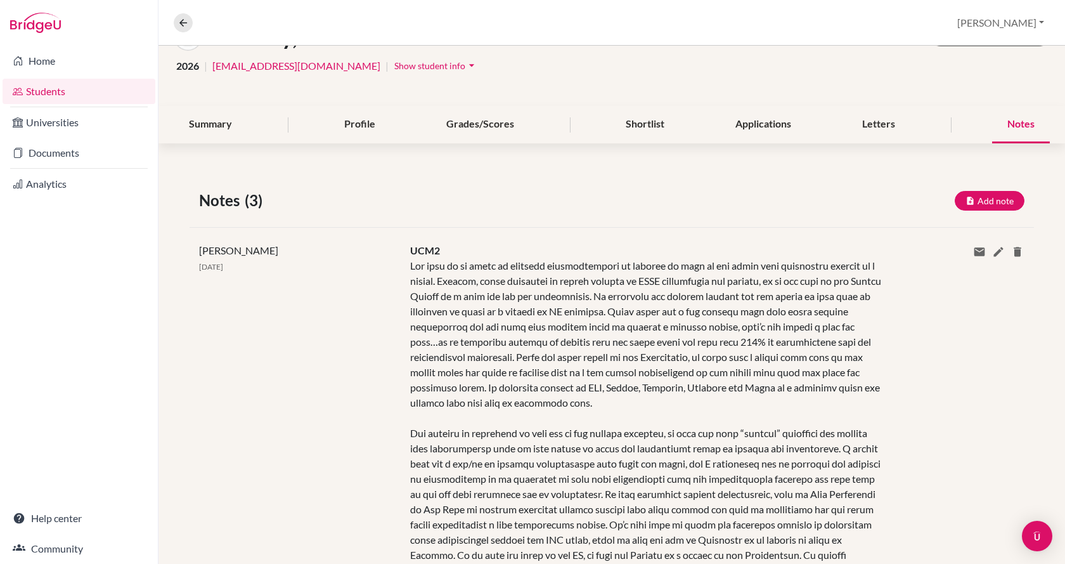
scroll to position [63, 0]
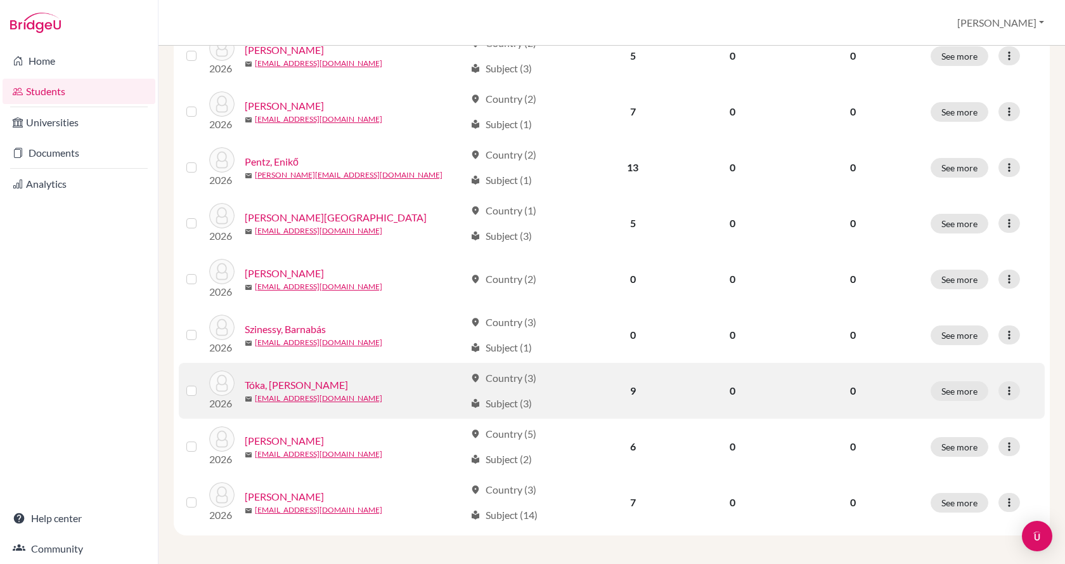
scroll to position [447, 0]
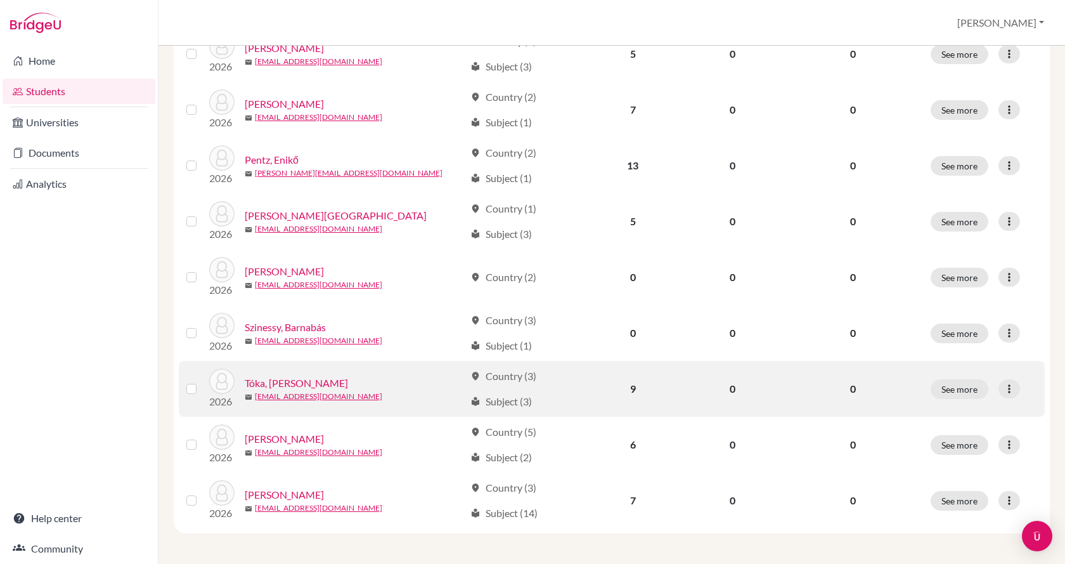
click at [311, 385] on div "Tóka, Zsófi" at bounding box center [355, 382] width 220 height 15
click at [280, 380] on link "Tóka, Zsófi" at bounding box center [296, 382] width 103 height 15
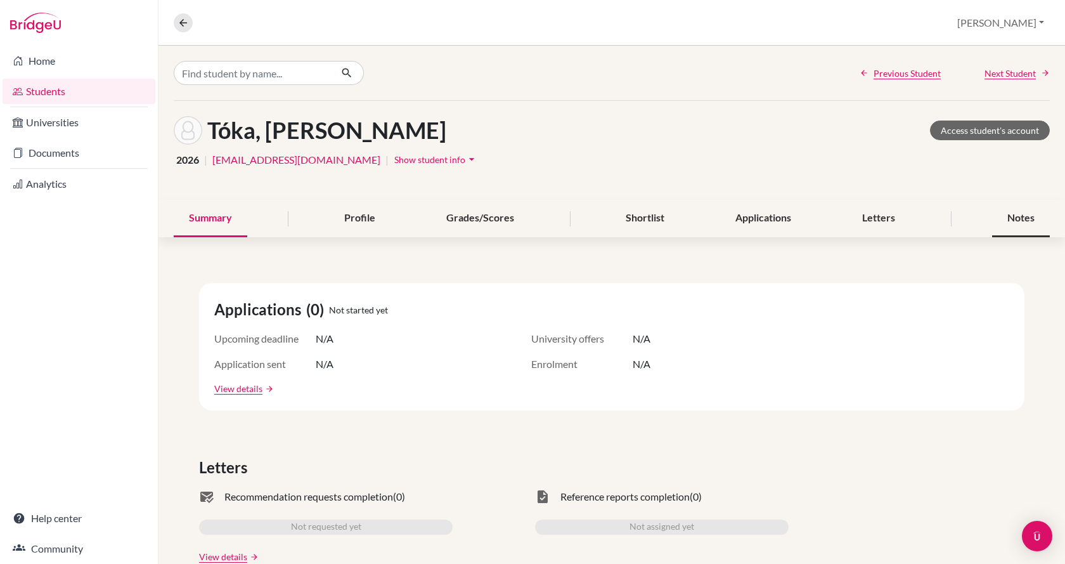
click at [1015, 218] on div "Notes" at bounding box center [1021, 218] width 58 height 37
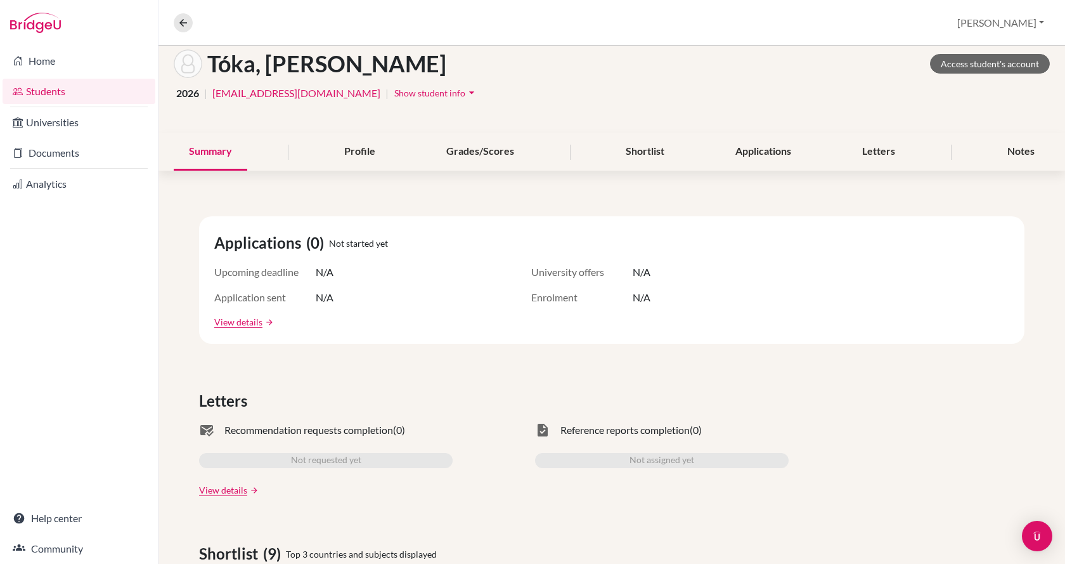
scroll to position [63, 0]
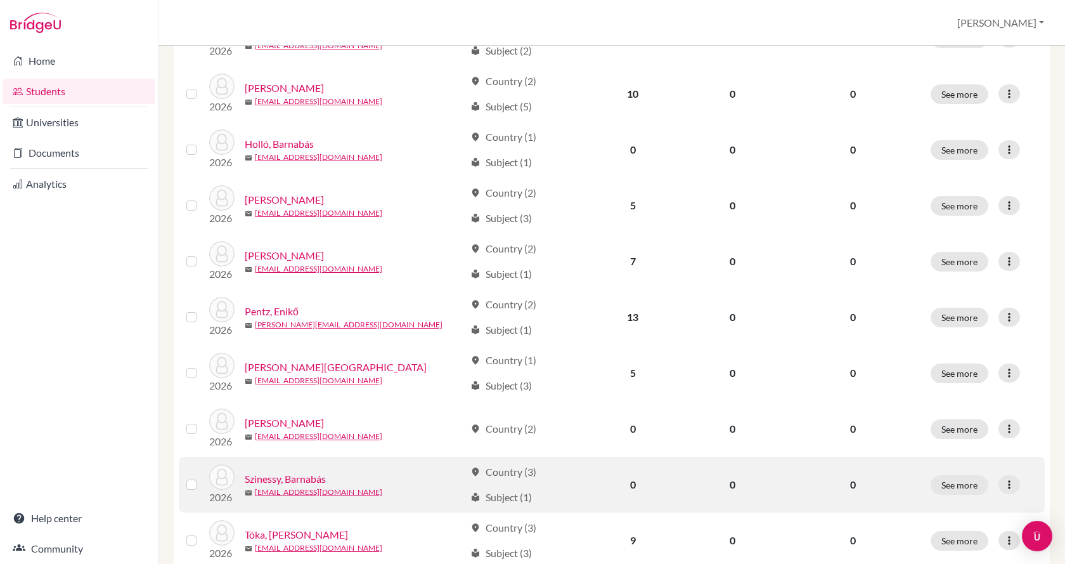
scroll to position [447, 0]
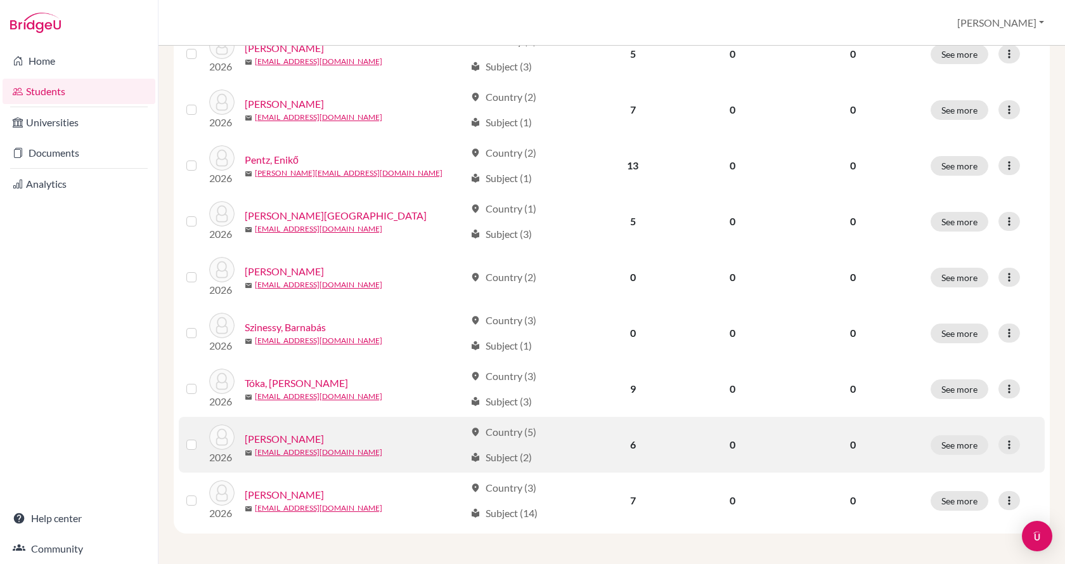
click at [309, 439] on div "Tóth, Benedek" at bounding box center [355, 438] width 220 height 15
click at [292, 439] on link "Tóth, Benedek" at bounding box center [284, 438] width 79 height 15
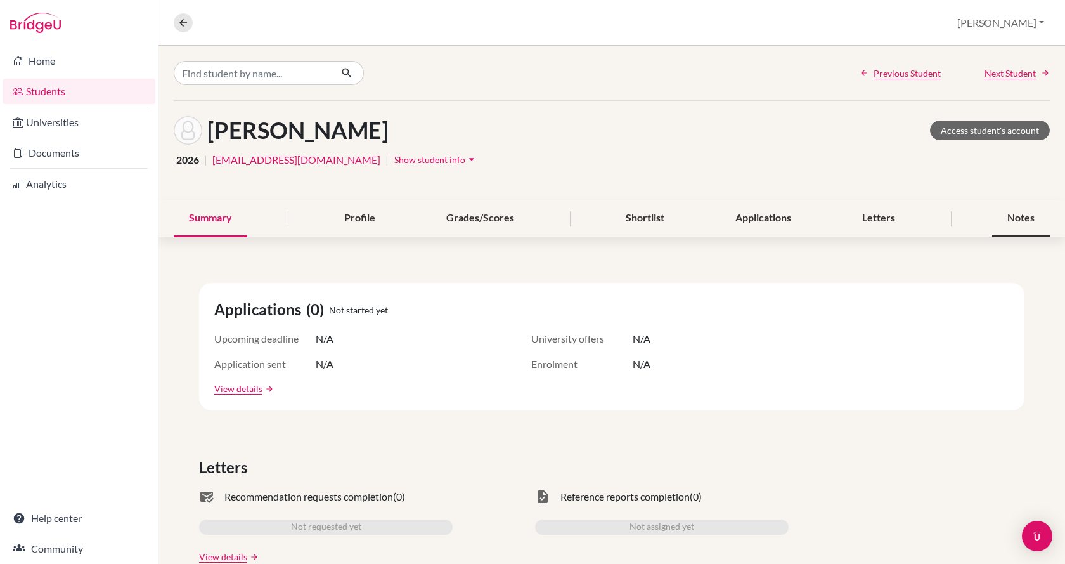
click at [1020, 211] on div "Notes" at bounding box center [1021, 218] width 58 height 37
click at [182, 16] on button at bounding box center [183, 22] width 19 height 19
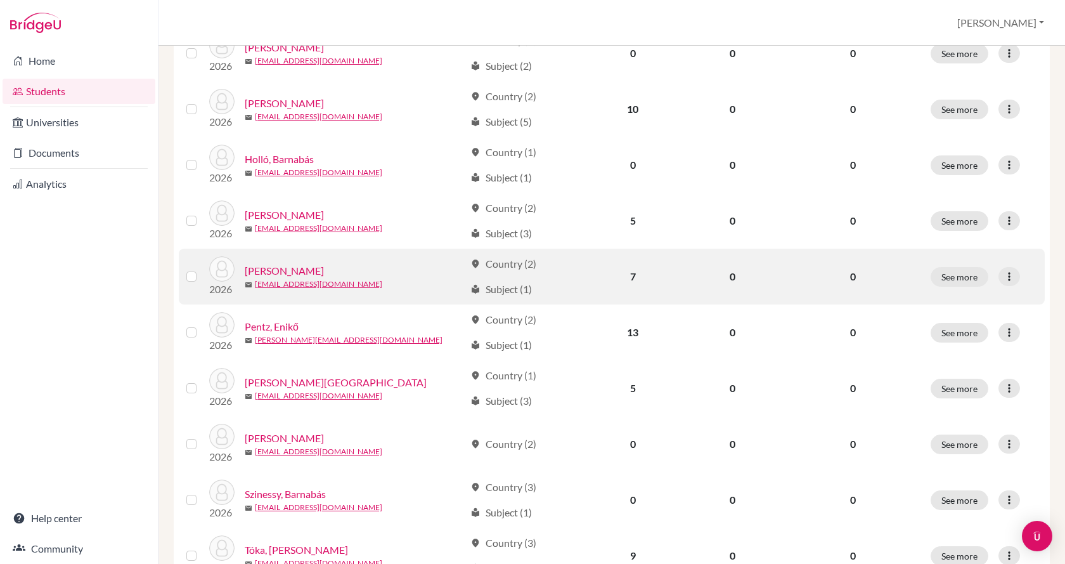
scroll to position [317, 0]
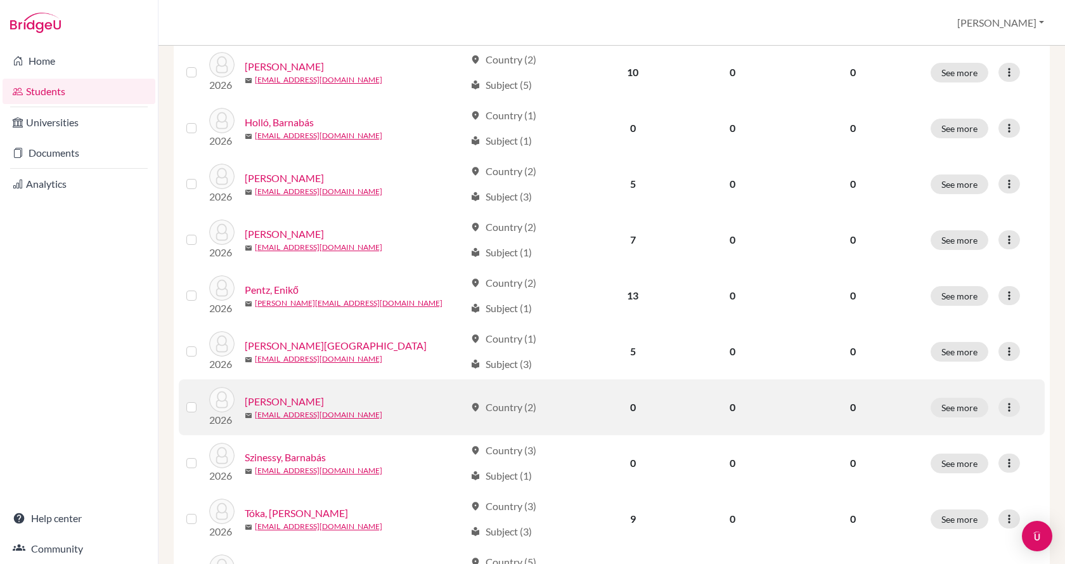
click at [324, 394] on link "Szabó-Szentgyörgyi, Péter" at bounding box center [284, 401] width 79 height 15
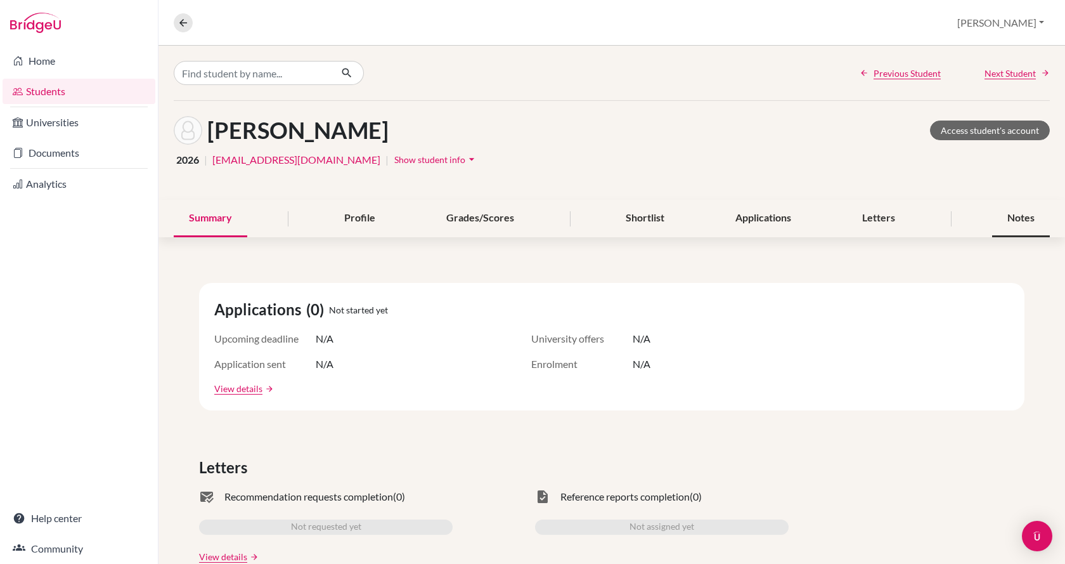
click at [992, 220] on div "Notes" at bounding box center [1021, 218] width 58 height 37
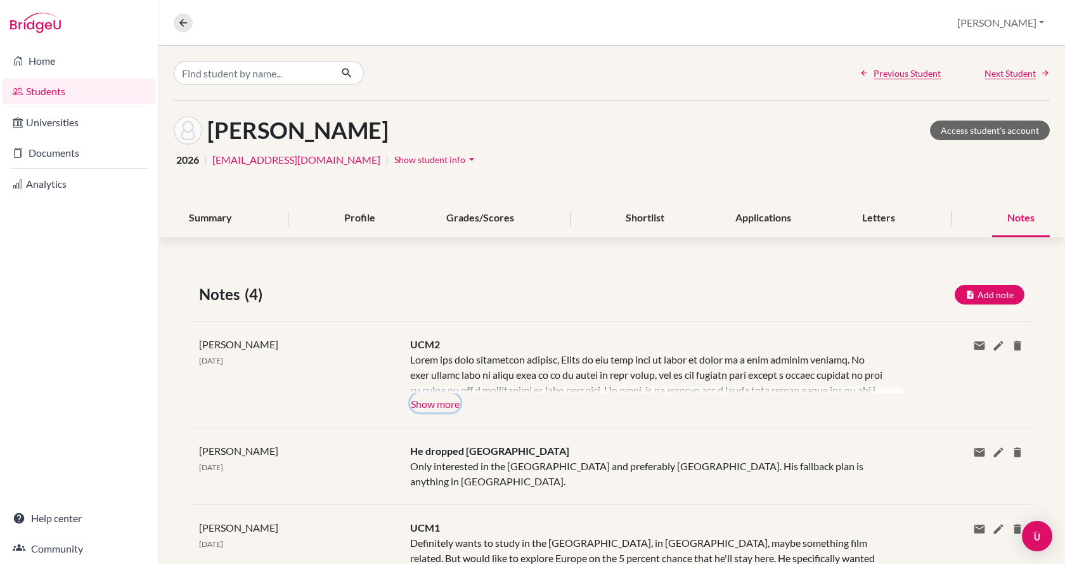
click at [434, 404] on button "Show more" at bounding box center [435, 402] width 50 height 19
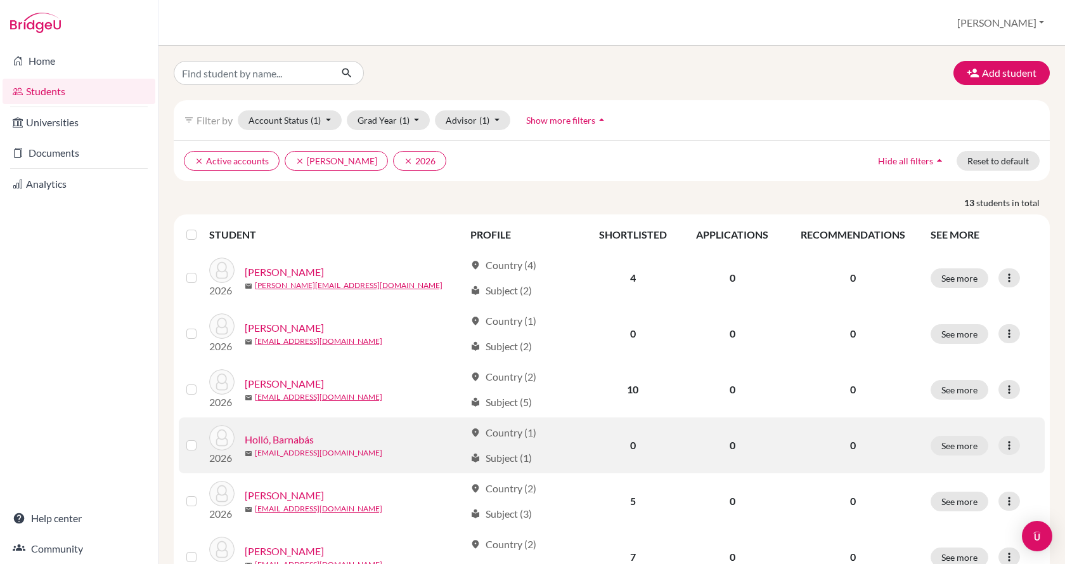
scroll to position [127, 0]
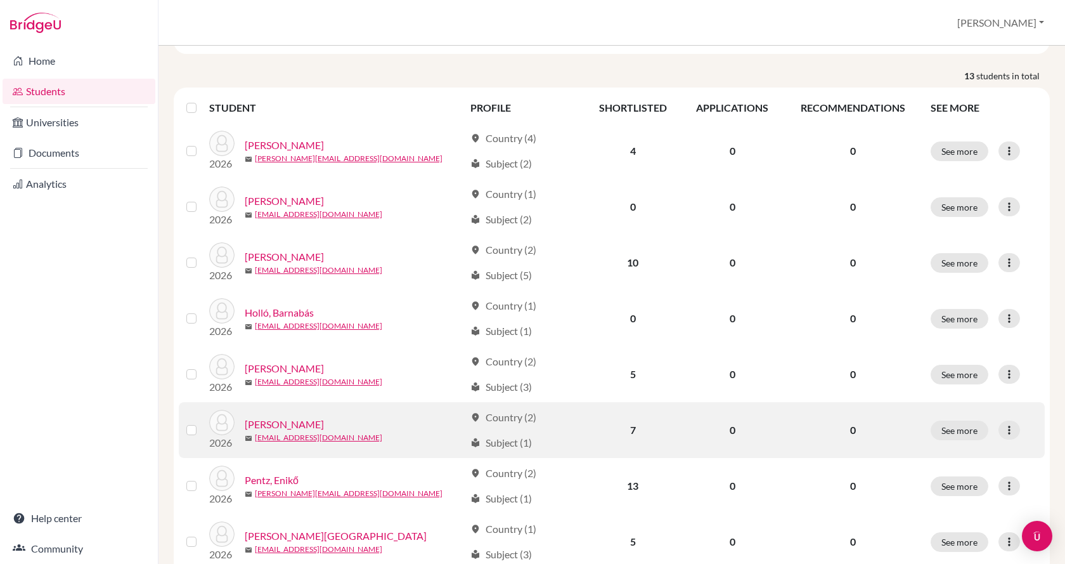
click at [299, 428] on link "Kosztolányi, Niki" at bounding box center [284, 423] width 79 height 15
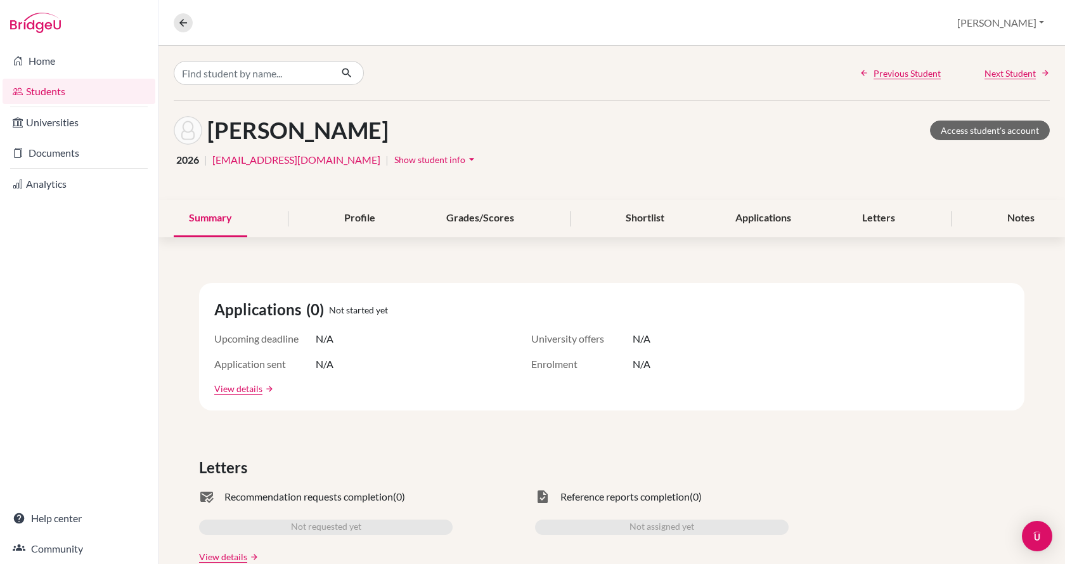
click at [61, 82] on link "Students" at bounding box center [79, 91] width 153 height 25
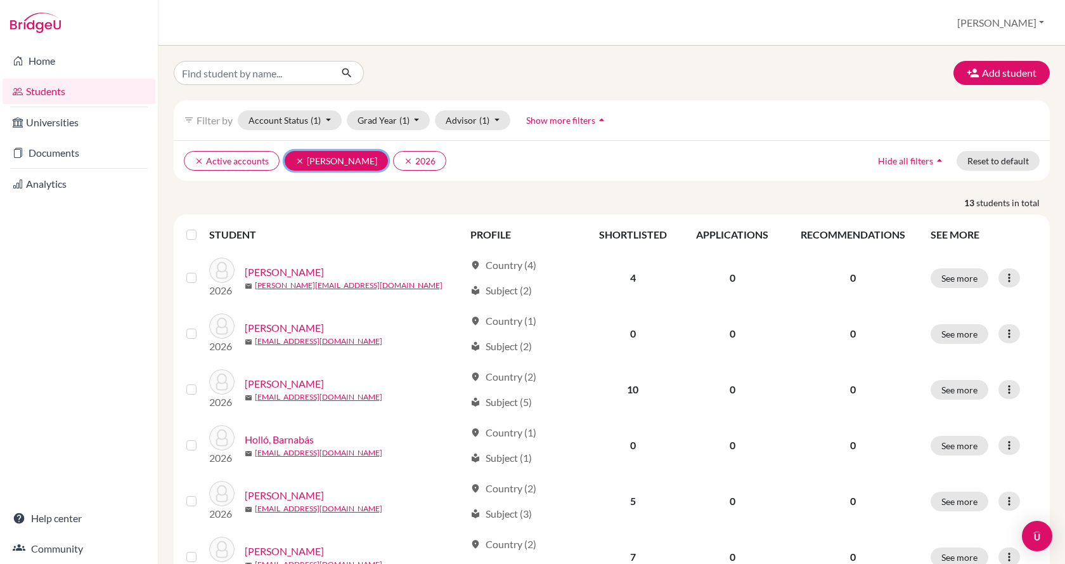
click at [295, 161] on icon "clear" at bounding box center [299, 161] width 9 height 9
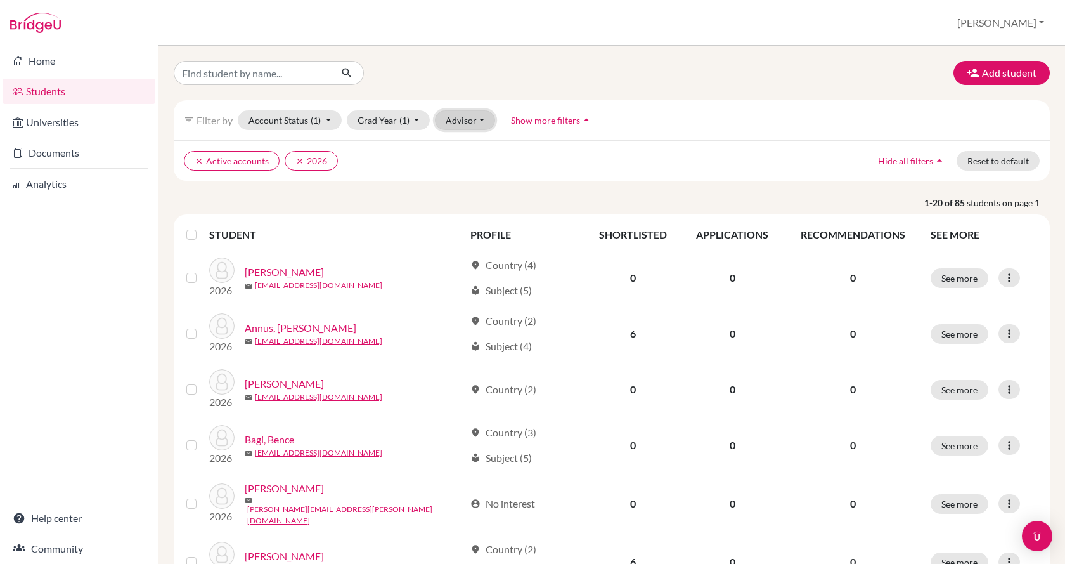
click at [473, 122] on button "Advisor" at bounding box center [465, 120] width 60 height 20
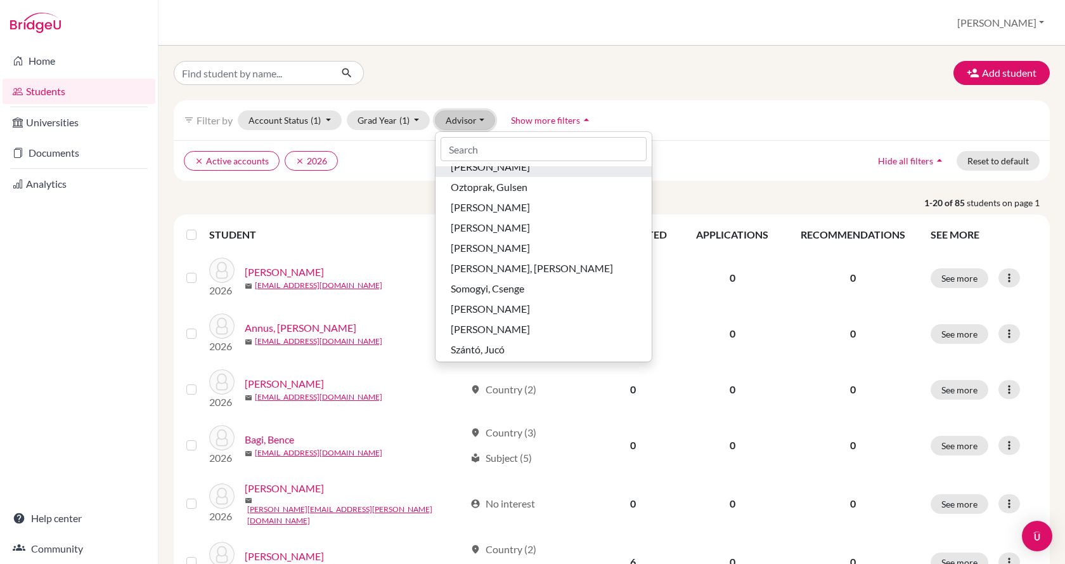
scroll to position [634, 0]
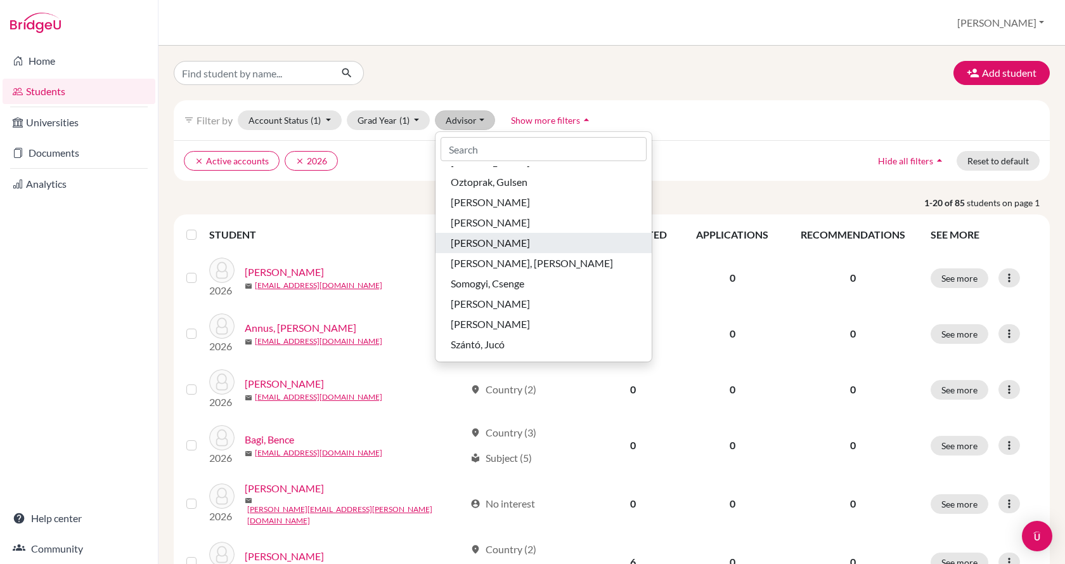
click at [511, 240] on div "[PERSON_NAME]" at bounding box center [544, 242] width 186 height 15
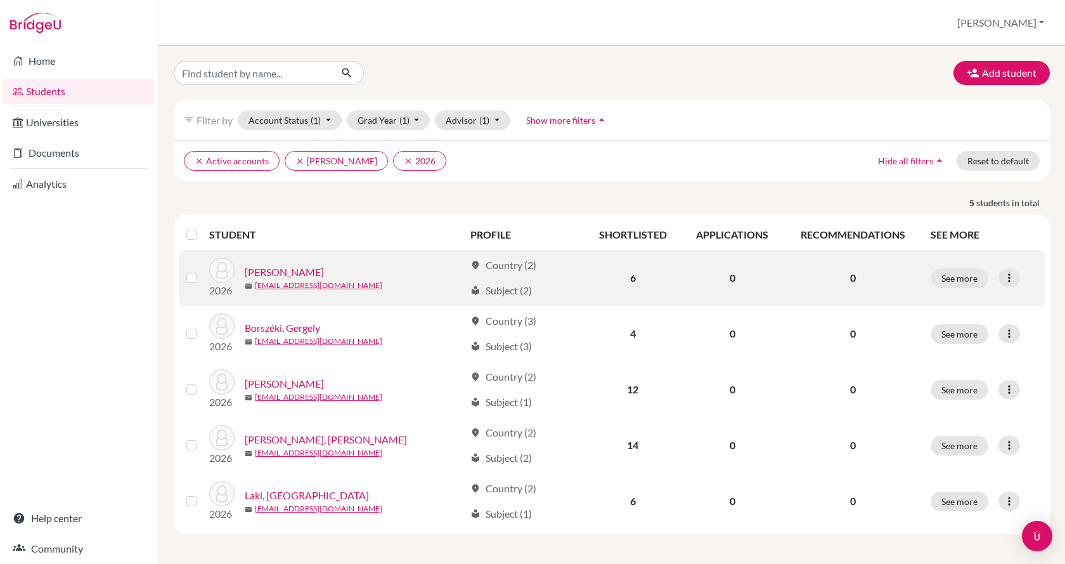
click at [278, 273] on link "Bartók, Márton" at bounding box center [284, 271] width 79 height 15
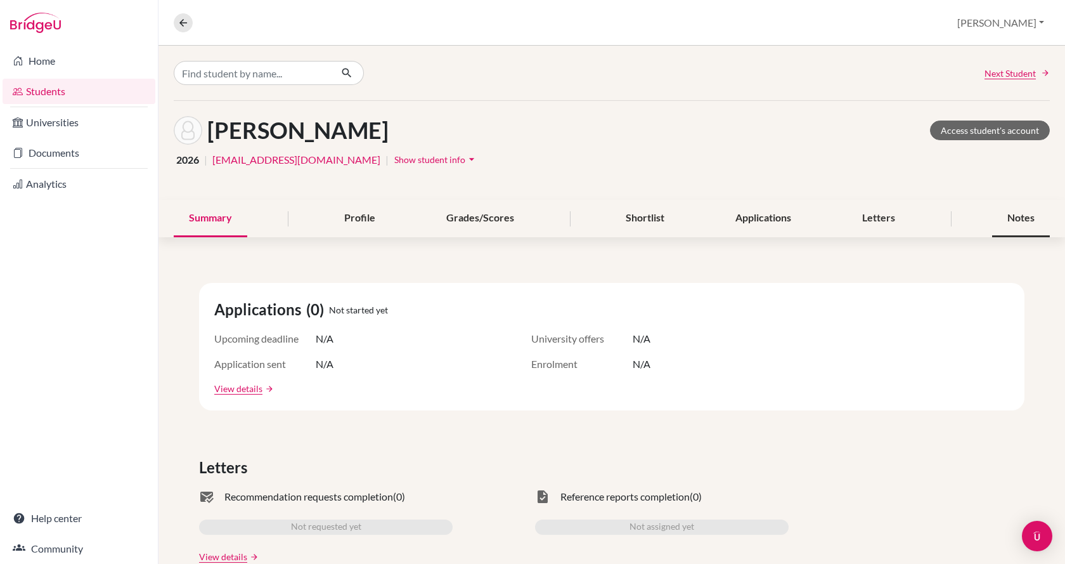
click at [1011, 218] on div "Notes" at bounding box center [1021, 218] width 58 height 37
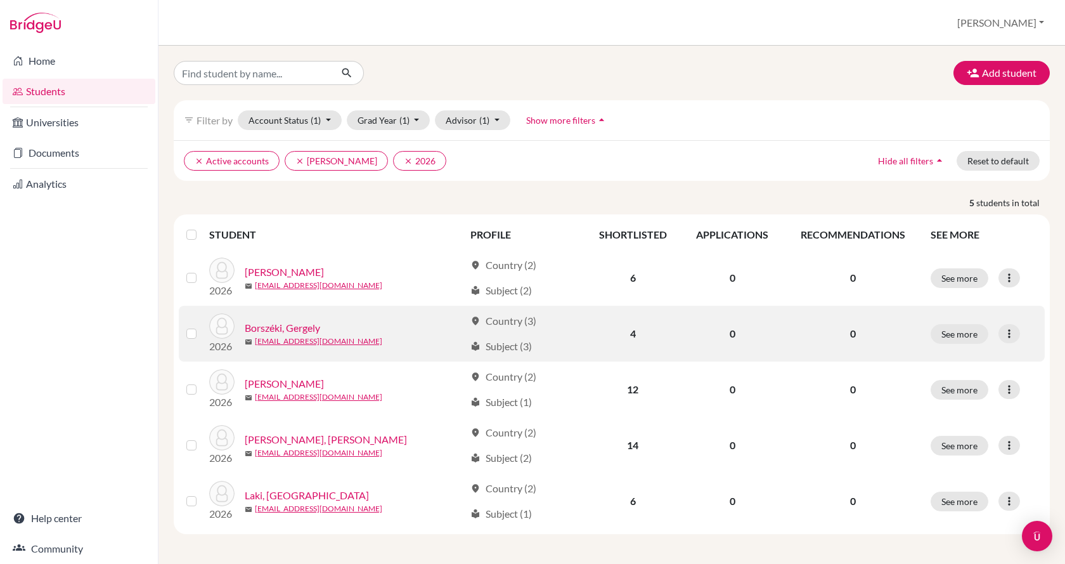
click at [288, 325] on link "Borszéki, Gergely" at bounding box center [282, 327] width 75 height 15
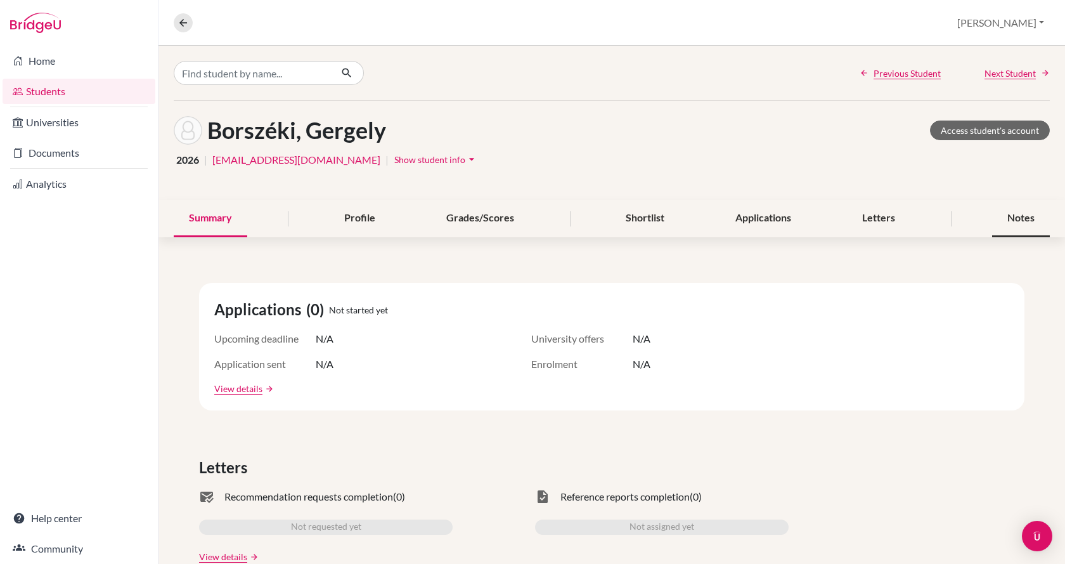
click at [1012, 214] on div "Notes" at bounding box center [1021, 218] width 58 height 37
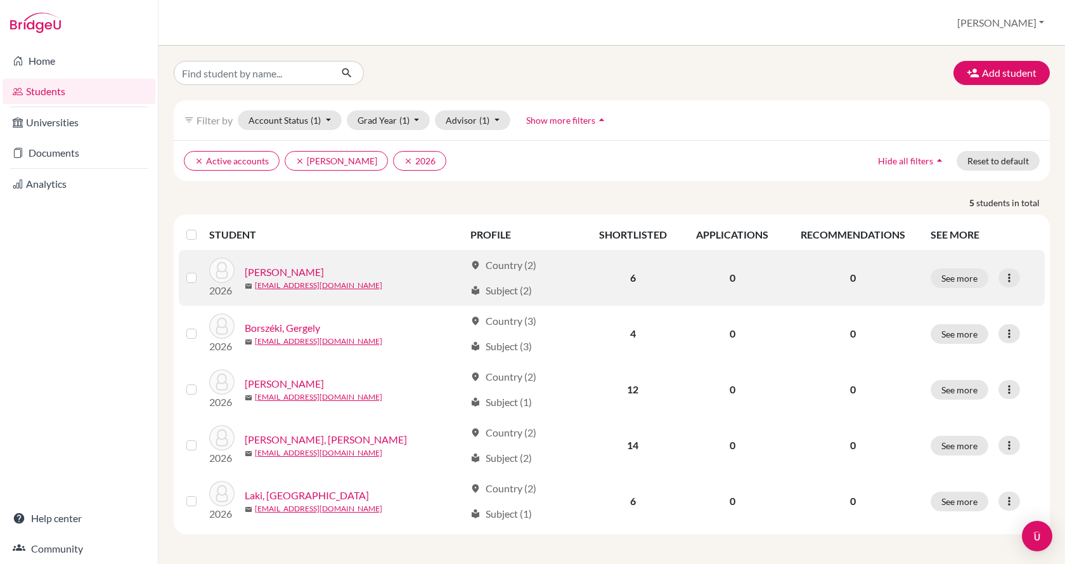
scroll to position [1, 0]
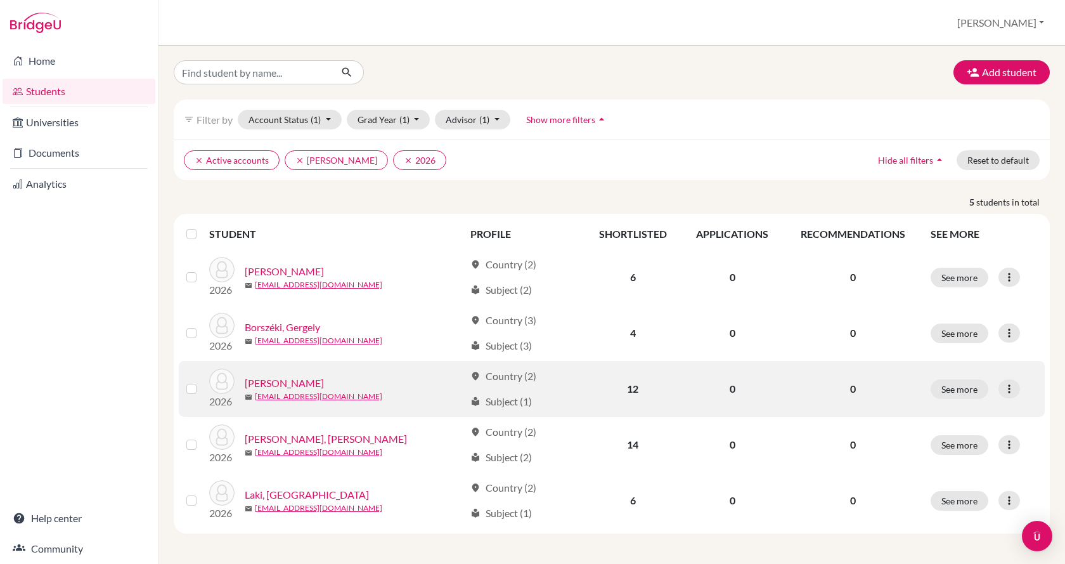
click at [289, 382] on link "[PERSON_NAME]" at bounding box center [284, 382] width 79 height 15
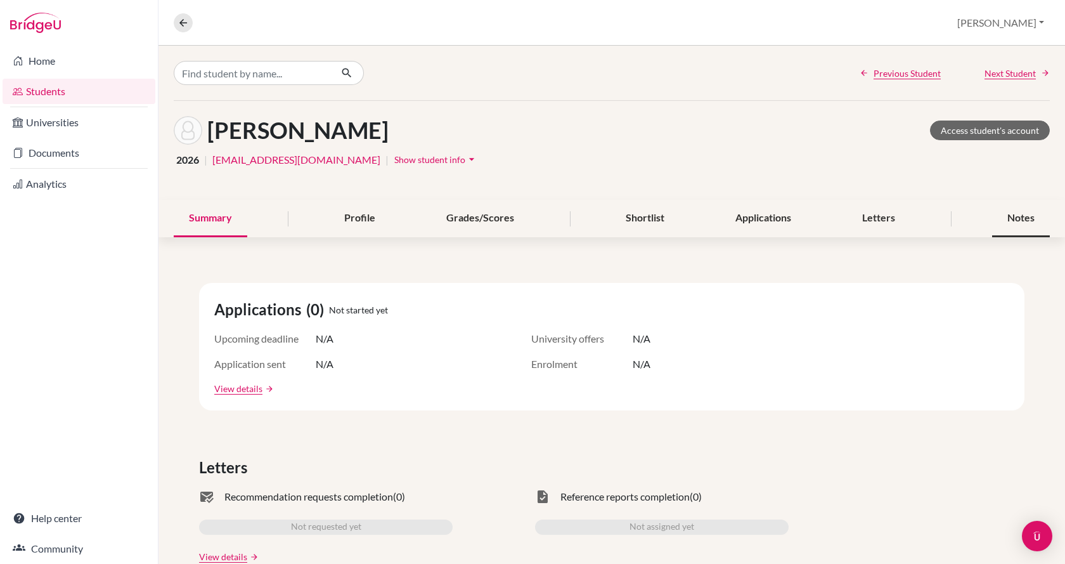
click at [1021, 218] on div "Notes" at bounding box center [1021, 218] width 58 height 37
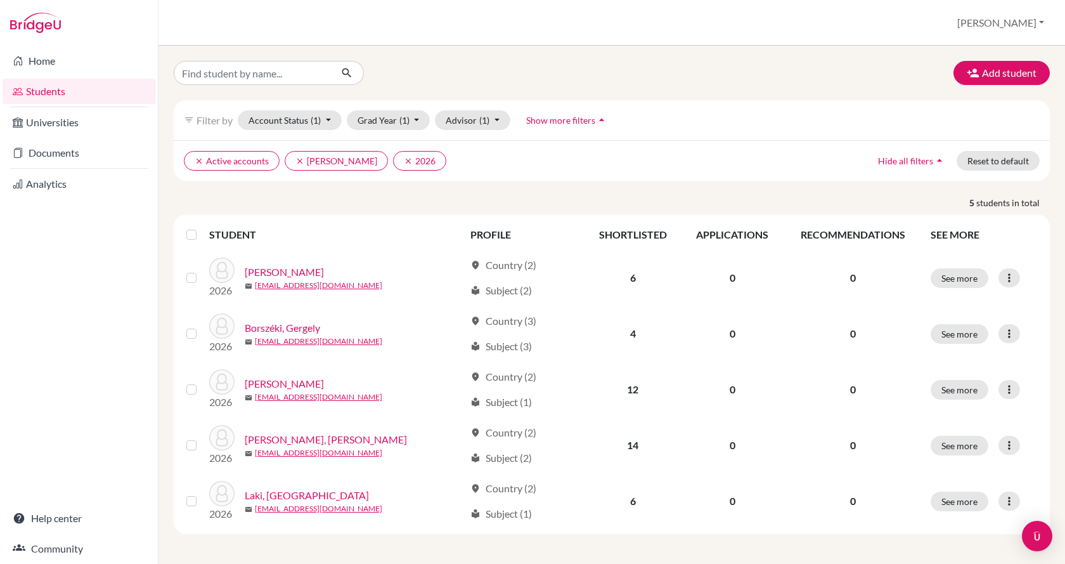
scroll to position [1, 0]
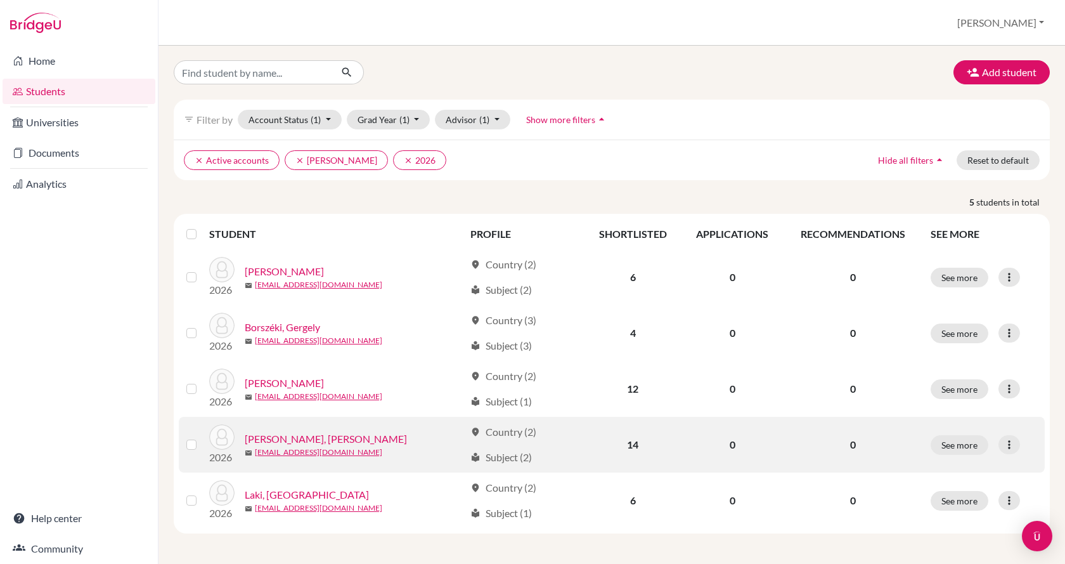
click at [283, 432] on link "[PERSON_NAME], [PERSON_NAME]" at bounding box center [326, 438] width 162 height 15
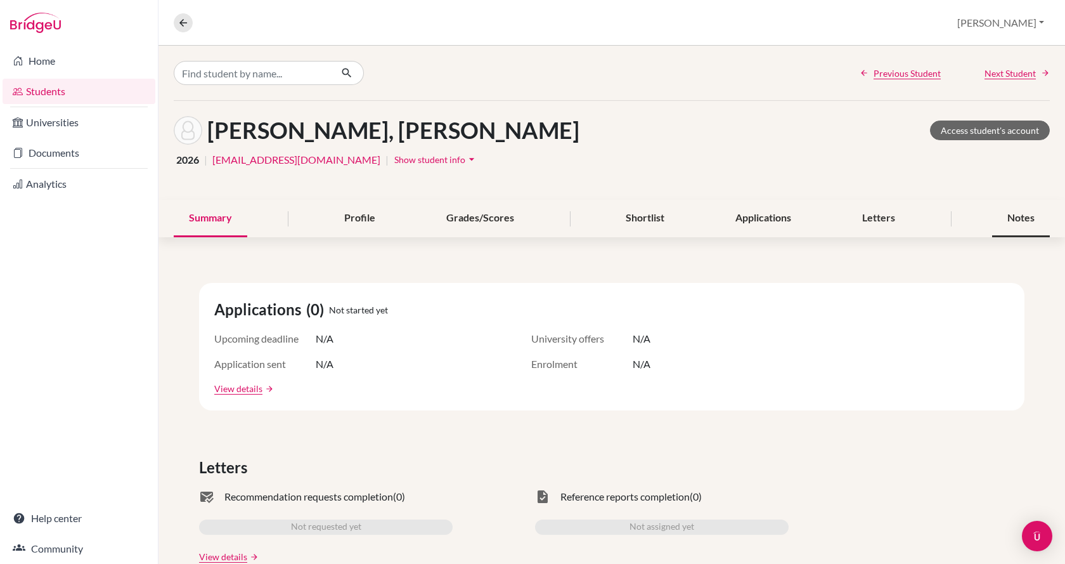
click at [1011, 212] on div "Notes" at bounding box center [1021, 218] width 58 height 37
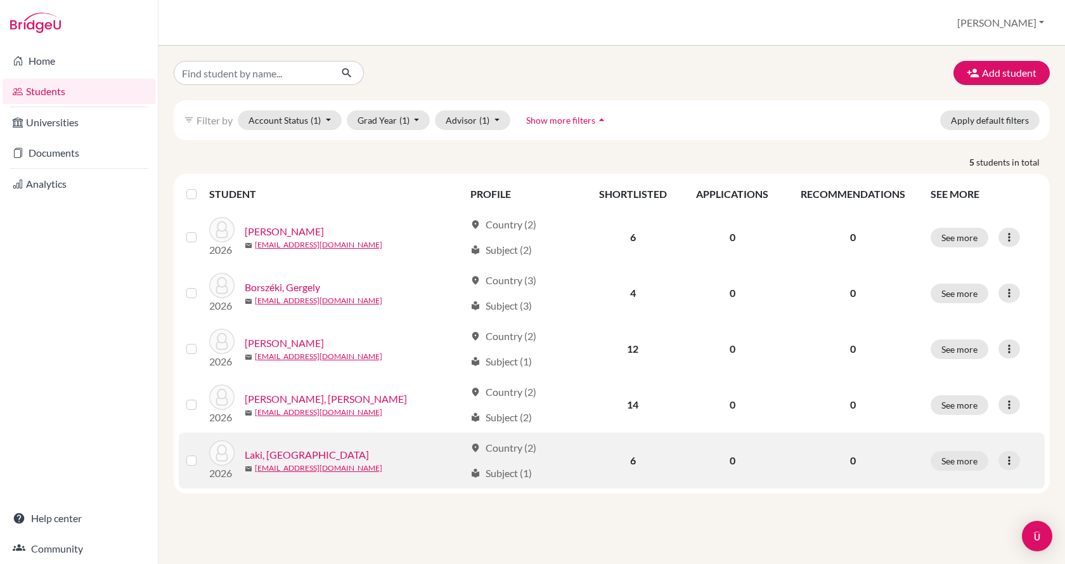
click at [262, 454] on link "Laki, [GEOGRAPHIC_DATA]" at bounding box center [307, 454] width 124 height 15
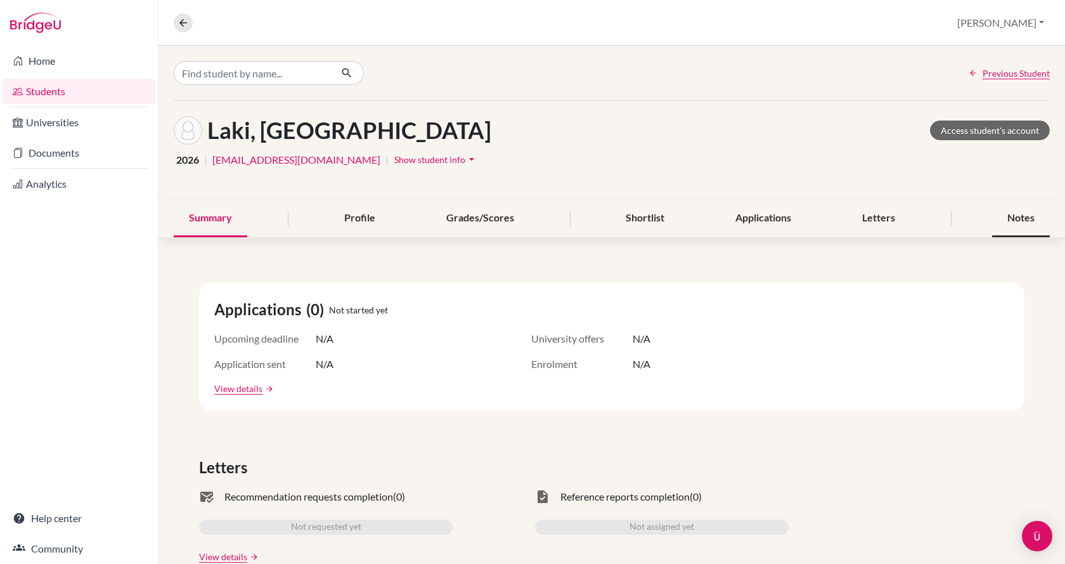
click at [1006, 222] on div "Notes" at bounding box center [1021, 218] width 58 height 37
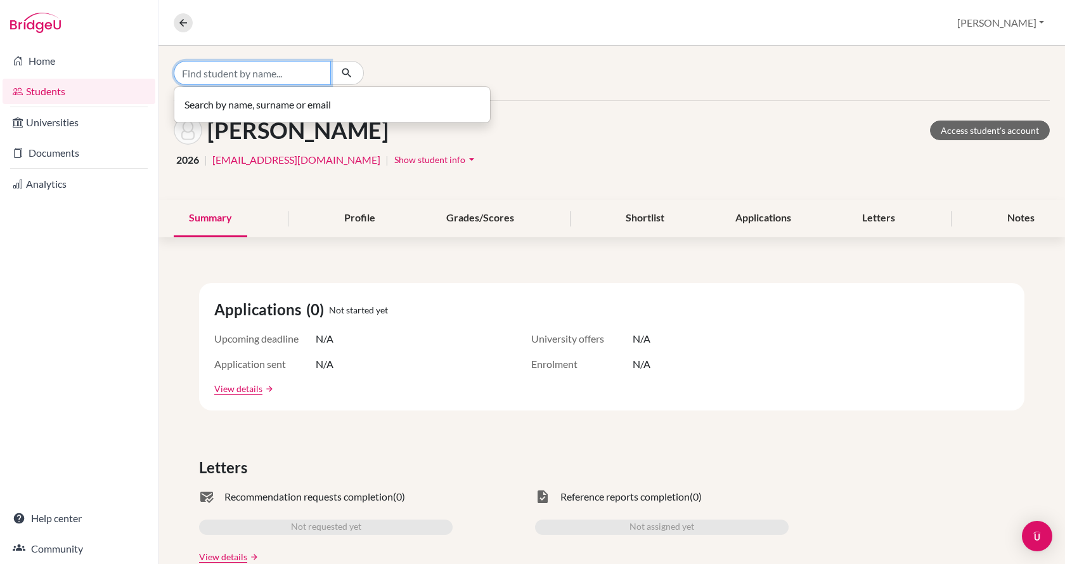
click at [212, 68] on input "Find student by name..." at bounding box center [252, 73] width 157 height 24
type input "bojan"
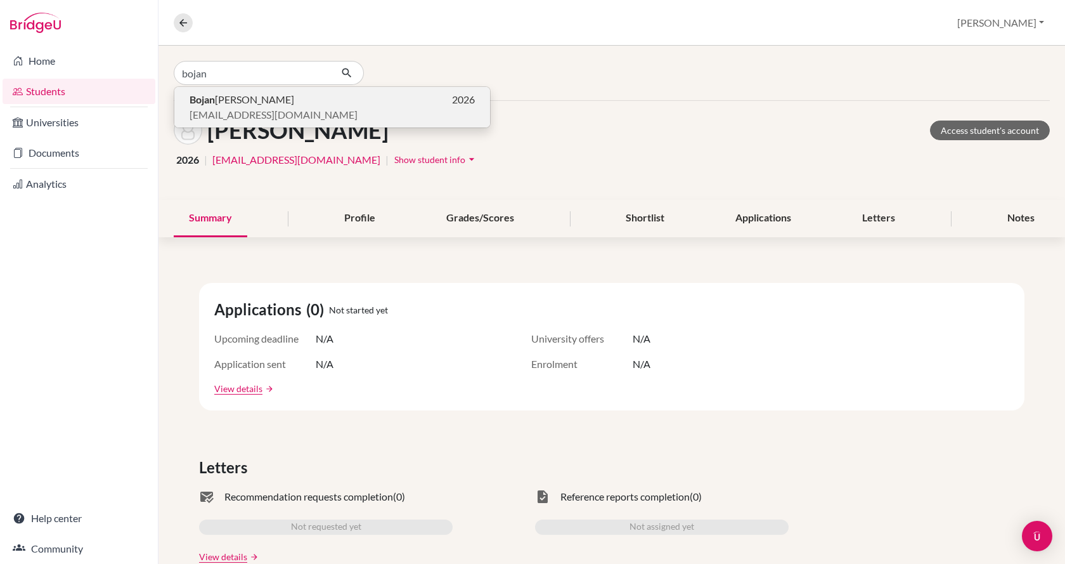
click at [230, 103] on span "[PERSON_NAME]" at bounding box center [242, 99] width 105 height 15
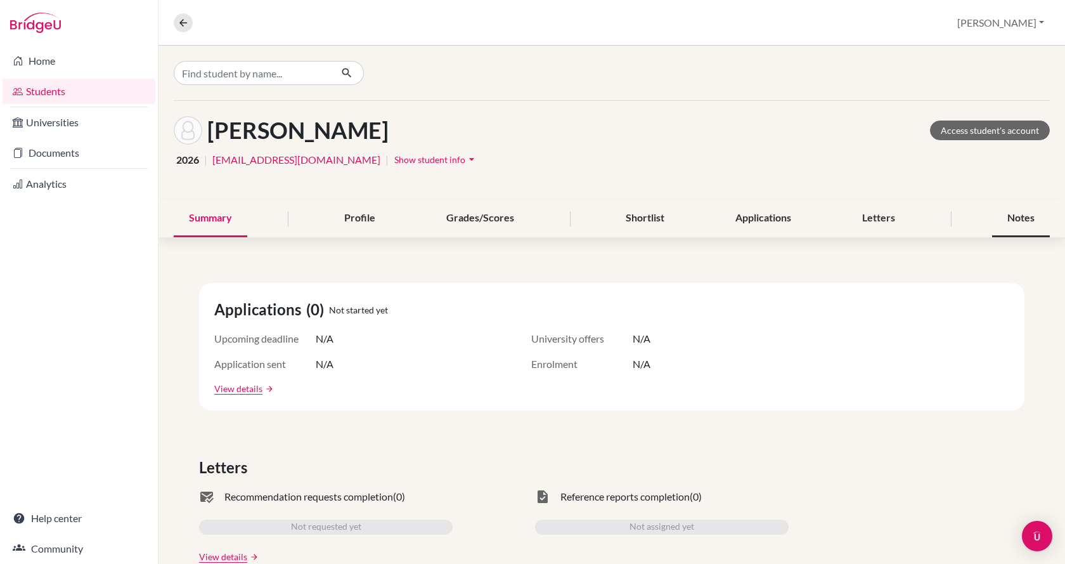
click at [1010, 214] on div "Notes" at bounding box center [1021, 218] width 58 height 37
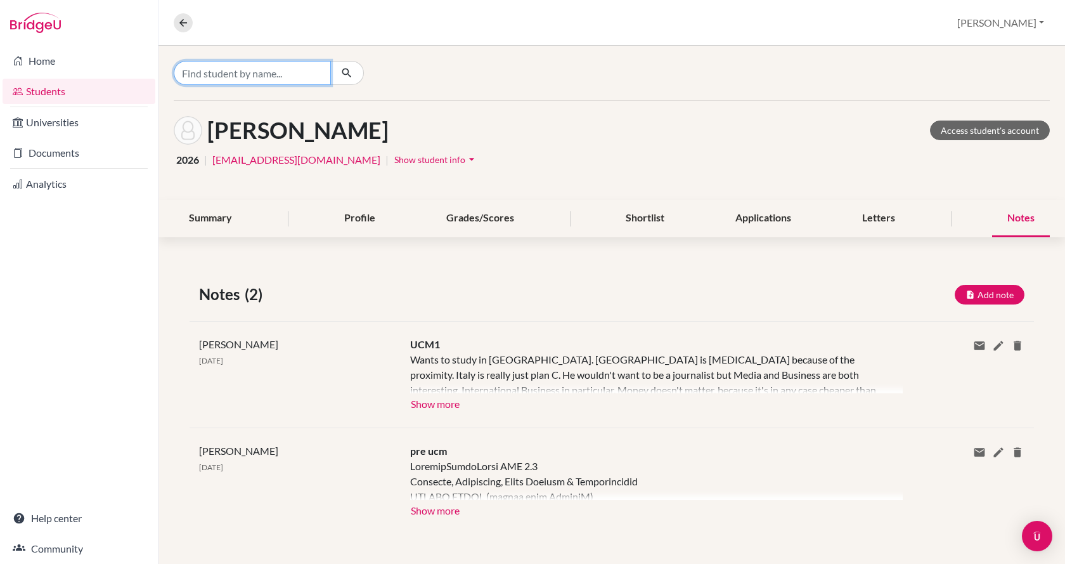
click at [208, 79] on input "Find student by name..." at bounding box center [252, 73] width 157 height 24
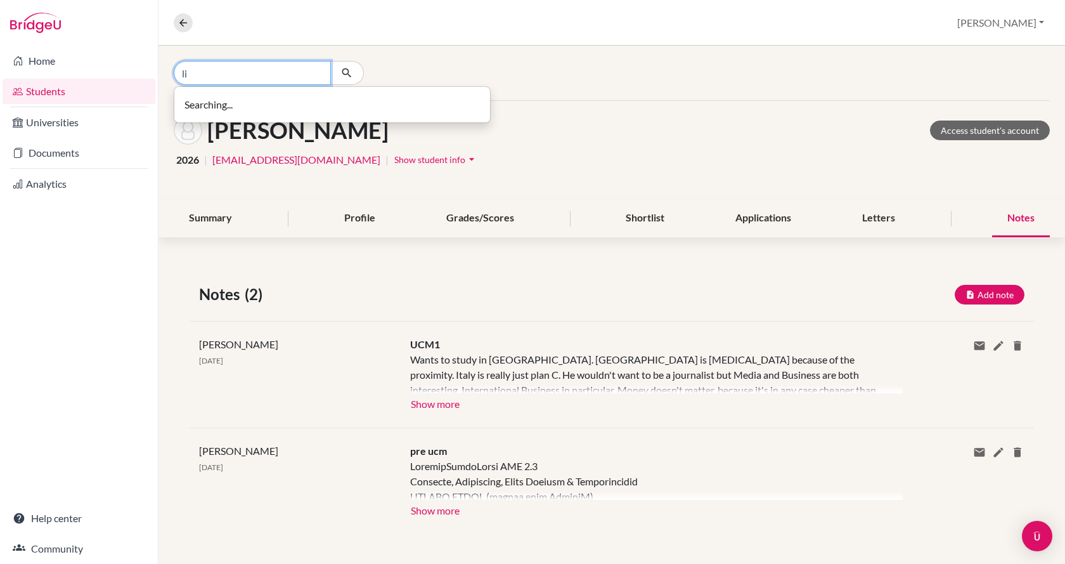
type input "l"
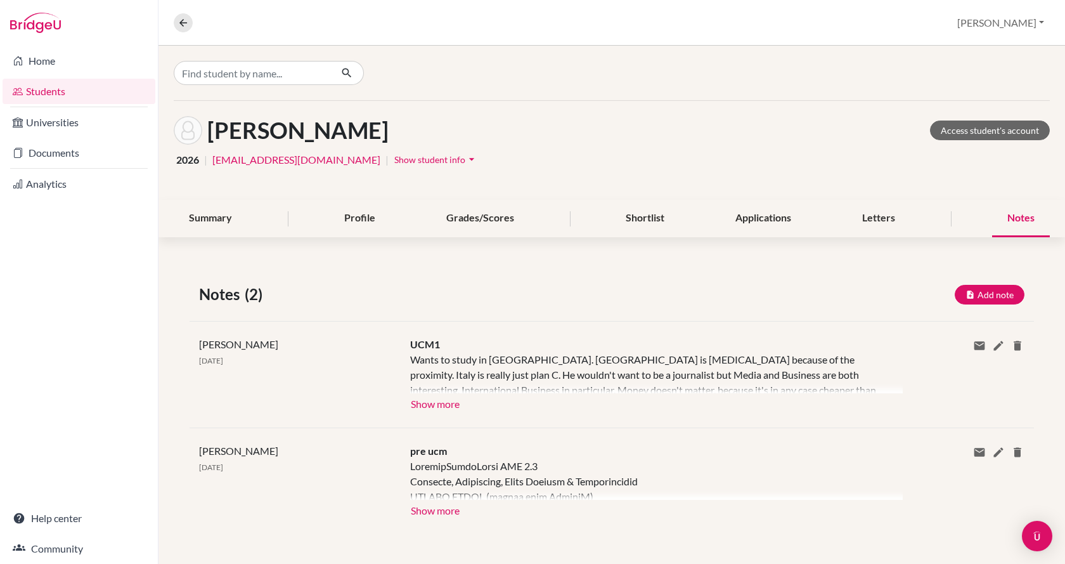
click at [121, 87] on link "Students" at bounding box center [79, 91] width 153 height 25
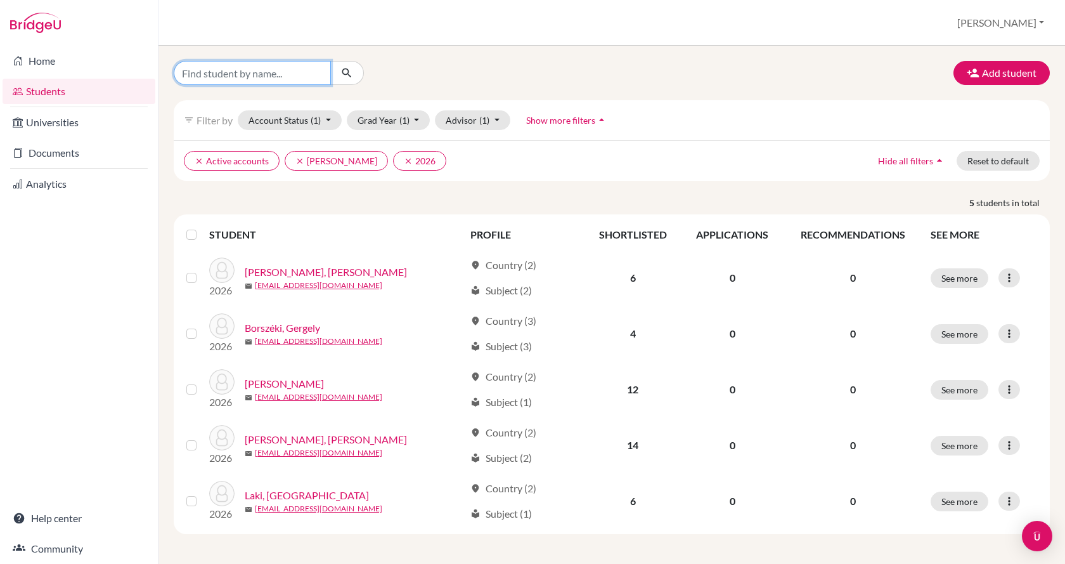
click at [252, 75] on input "Find student by name..." at bounding box center [252, 73] width 157 height 24
type input "annus"
click button "submit" at bounding box center [347, 73] width 34 height 24
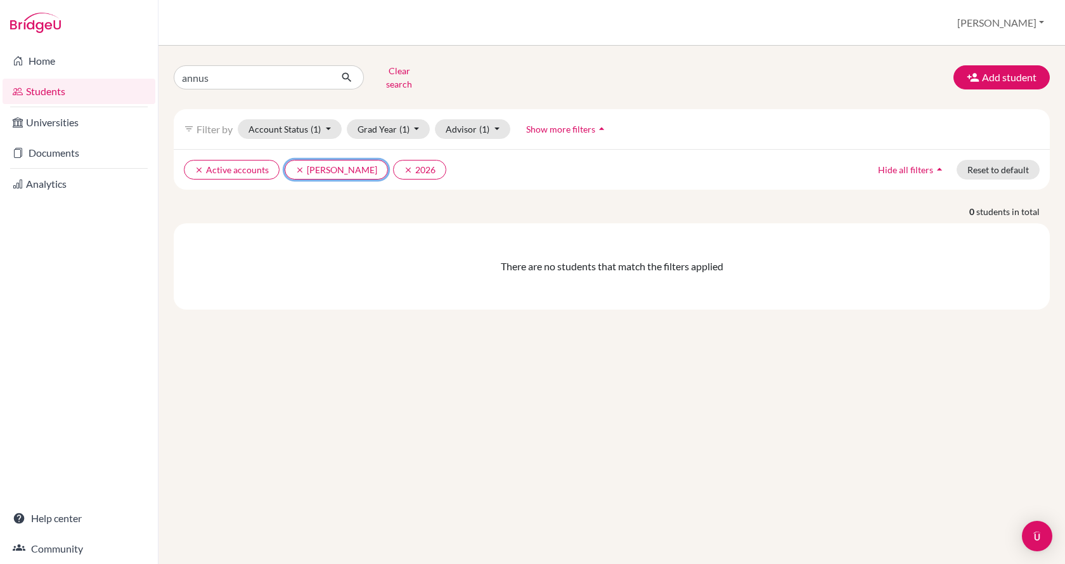
click at [297, 165] on icon "clear" at bounding box center [299, 169] width 9 height 9
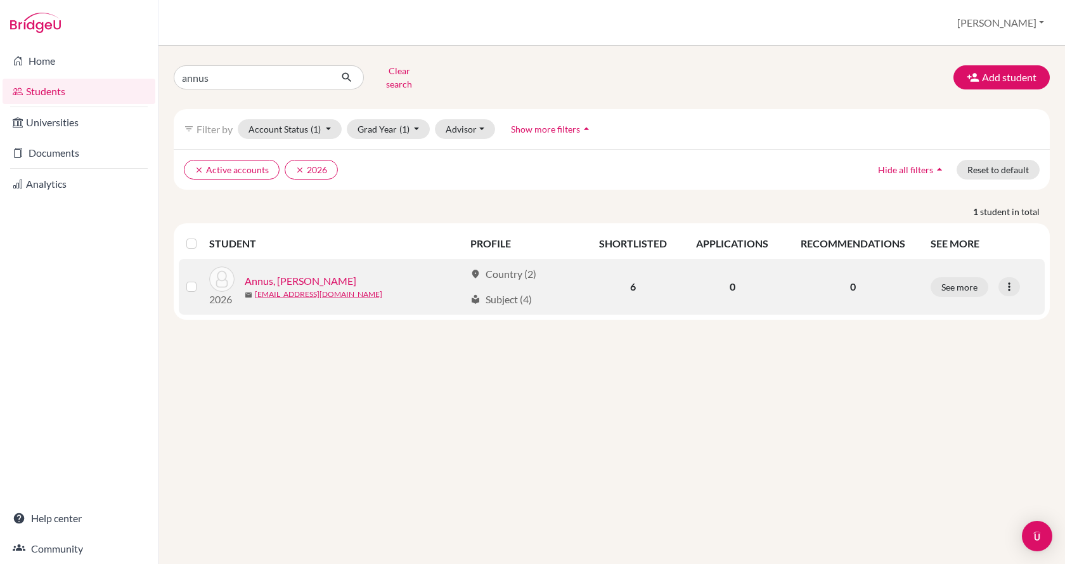
click at [316, 273] on link "Annus, [PERSON_NAME]" at bounding box center [301, 280] width 112 height 15
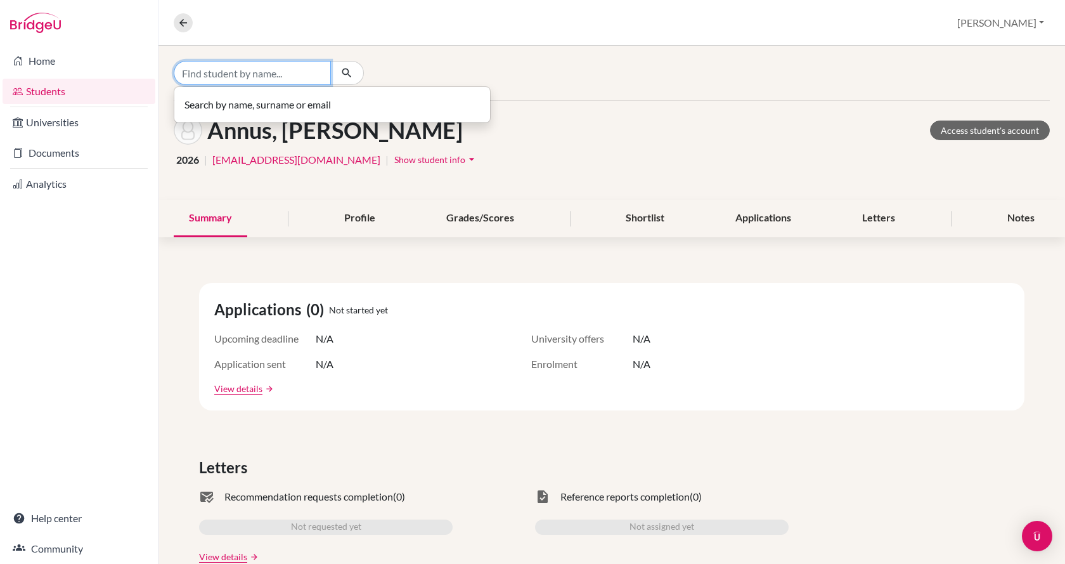
click at [278, 73] on input "Find student by name..." at bounding box center [252, 73] width 157 height 24
type input "a"
click at [396, 156] on span "Show student info" at bounding box center [429, 159] width 71 height 11
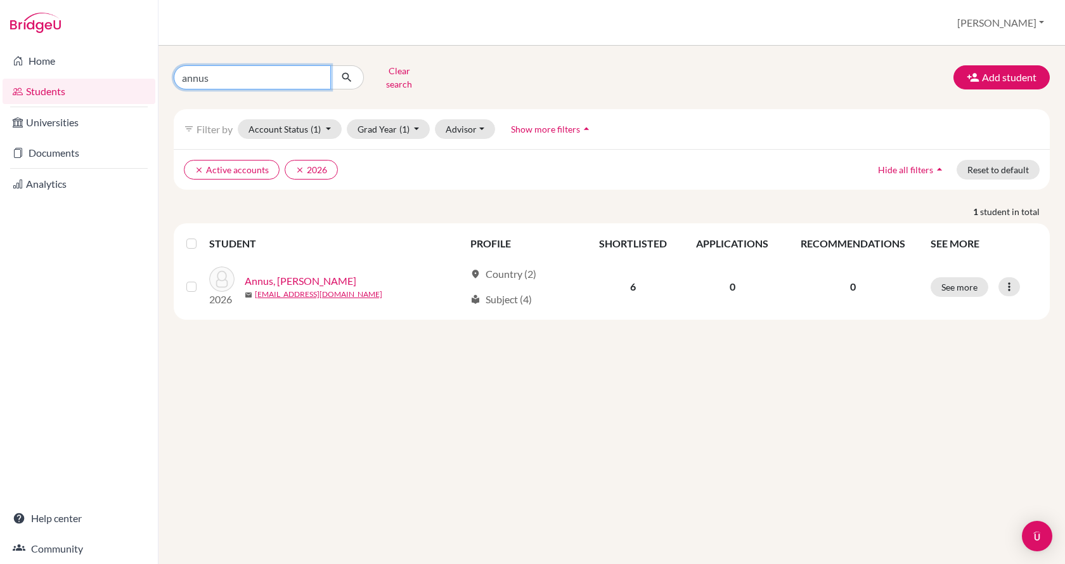
click at [224, 72] on input "annus" at bounding box center [252, 77] width 157 height 24
type input "a"
click at [411, 76] on button "Clear search" at bounding box center [399, 77] width 70 height 33
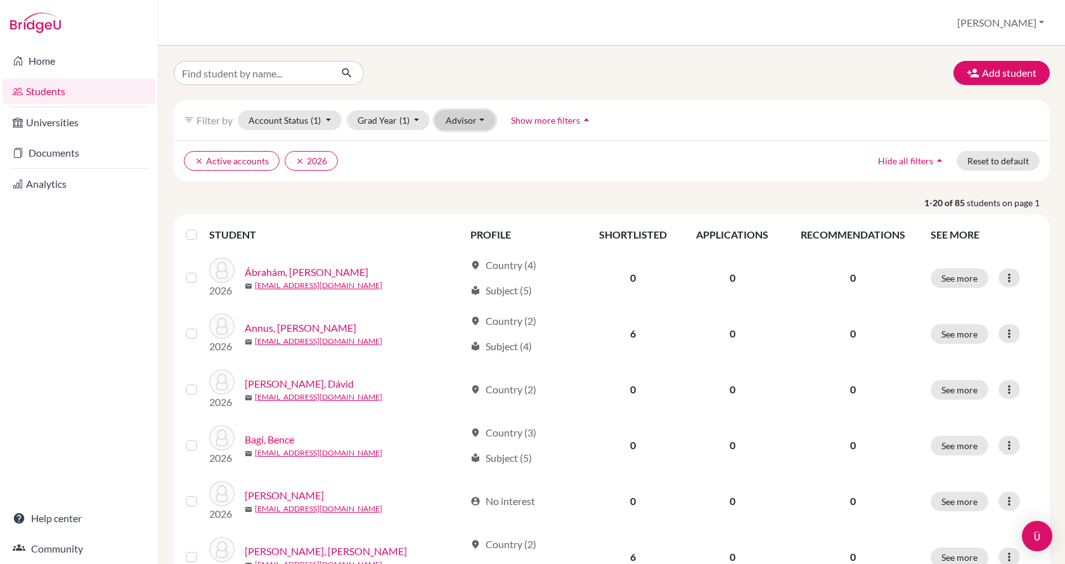
click at [461, 120] on button "Advisor" at bounding box center [465, 120] width 60 height 20
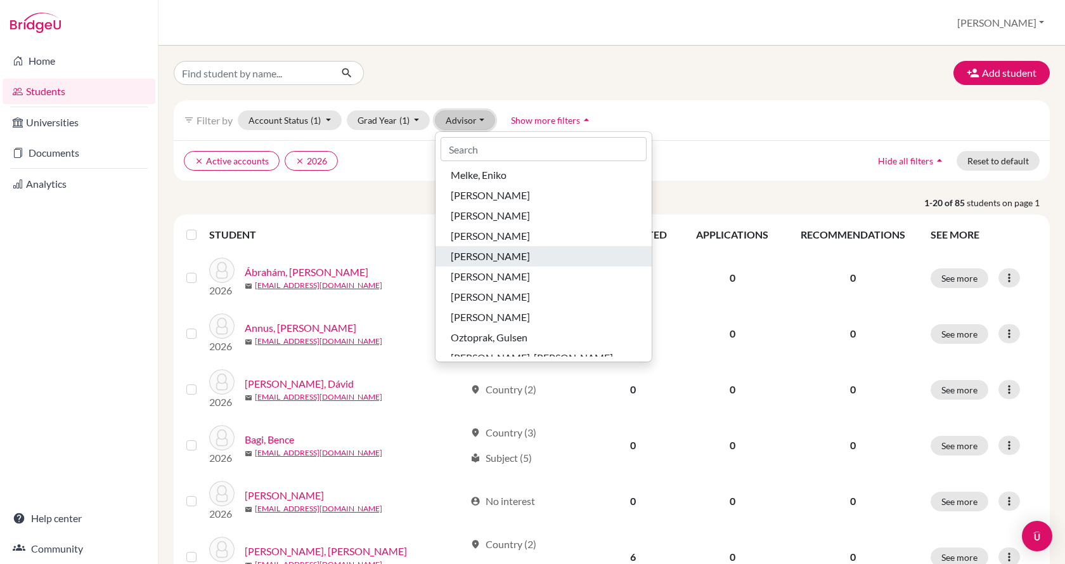
scroll to position [507, 0]
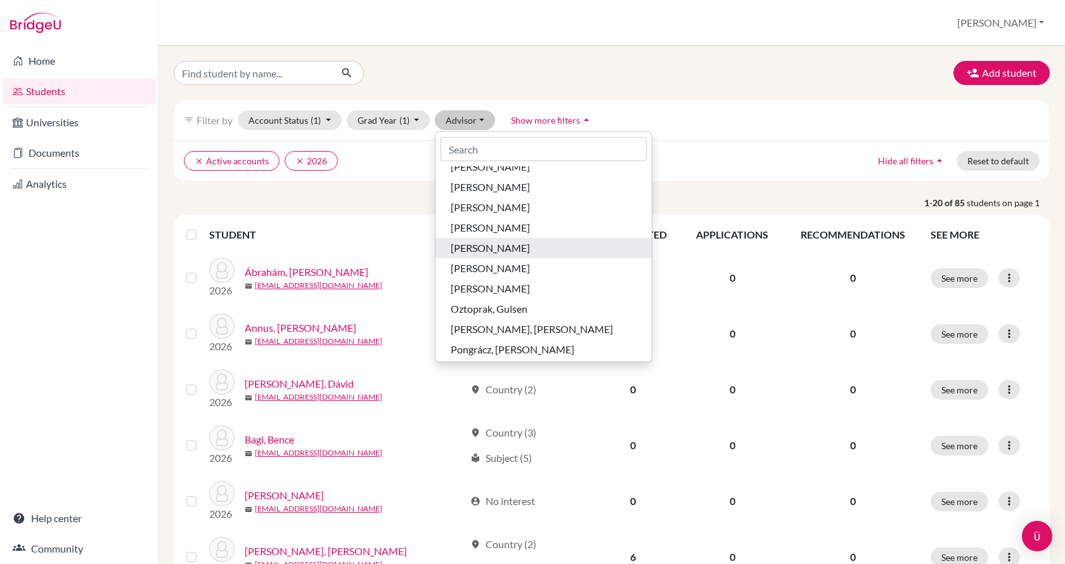
click at [508, 249] on span "[PERSON_NAME]" at bounding box center [490, 247] width 79 height 15
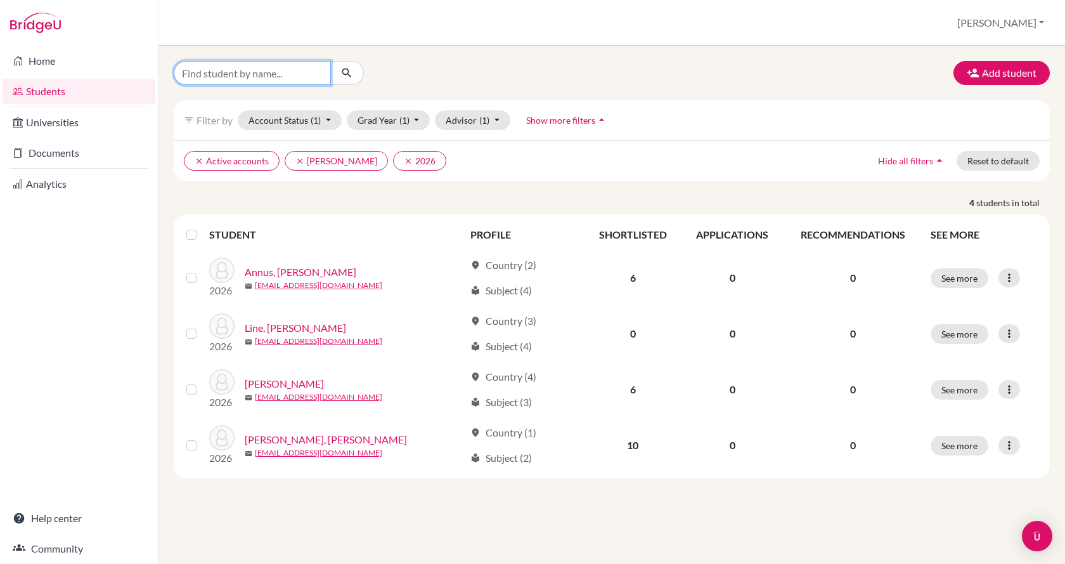
click at [303, 67] on input "Find student by name..." at bounding box center [252, 73] width 157 height 24
type input "katzer"
click button "submit" at bounding box center [347, 73] width 34 height 24
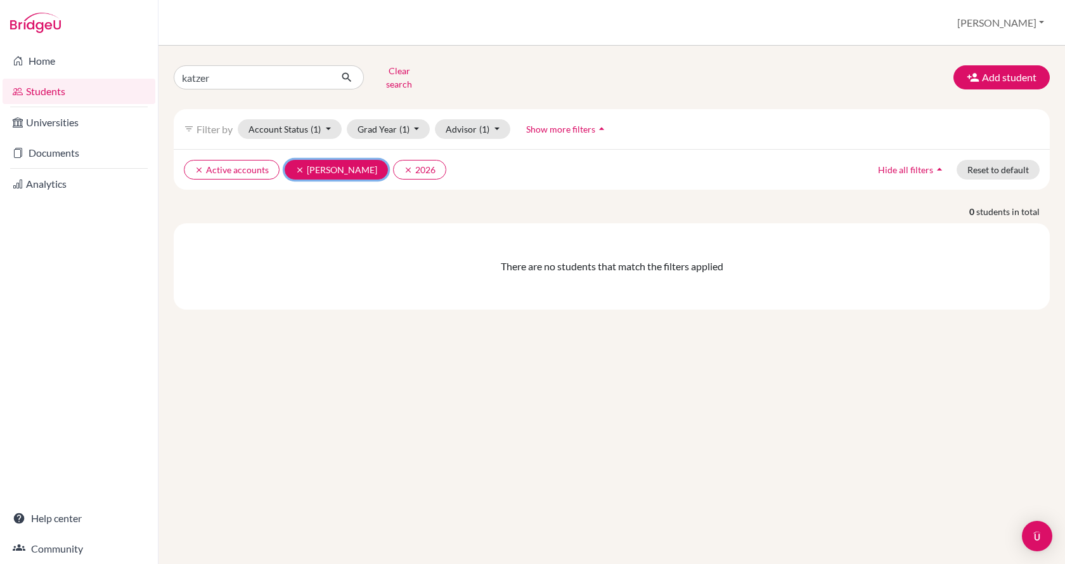
click at [295, 165] on icon "clear" at bounding box center [299, 169] width 9 height 9
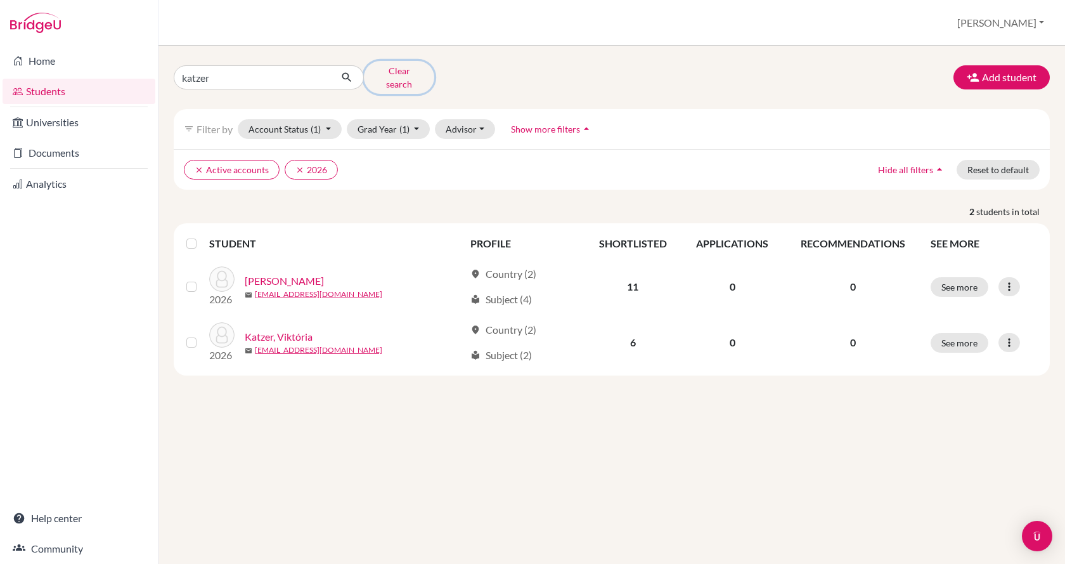
click at [385, 69] on button "Clear search" at bounding box center [399, 77] width 70 height 33
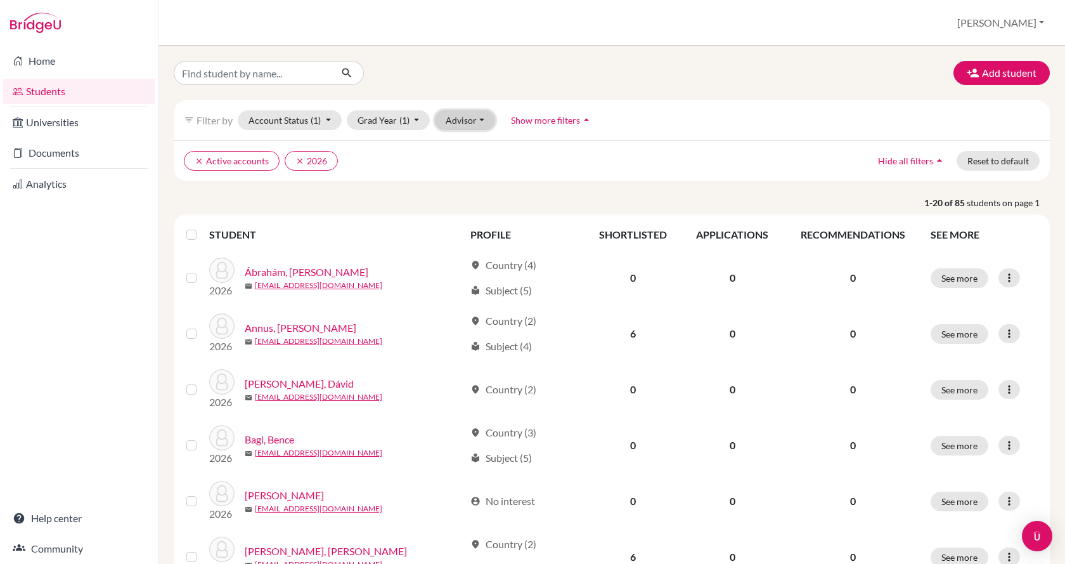
click at [475, 126] on button "Advisor" at bounding box center [465, 120] width 60 height 20
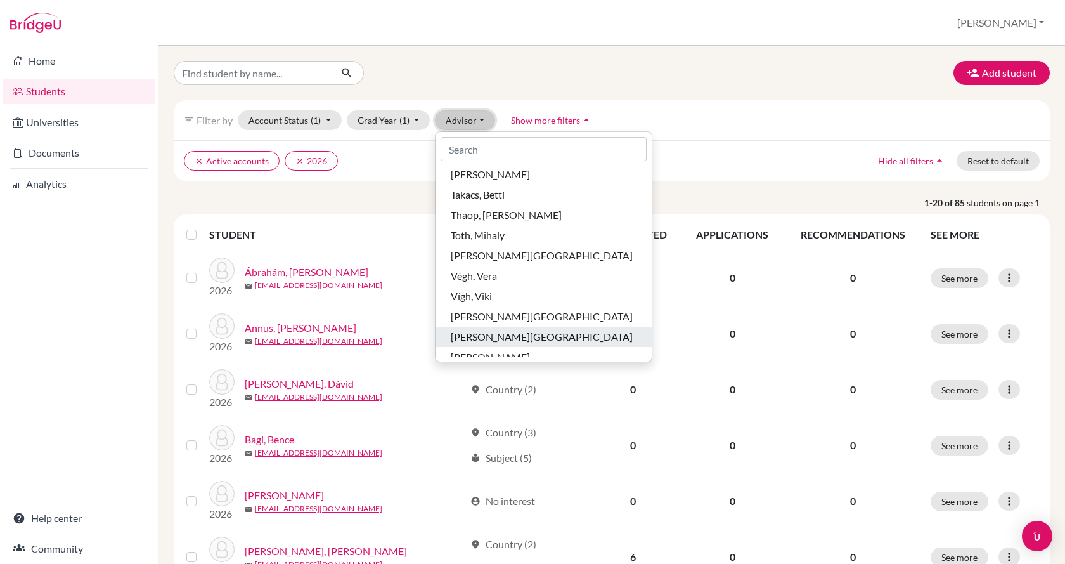
scroll to position [875, 0]
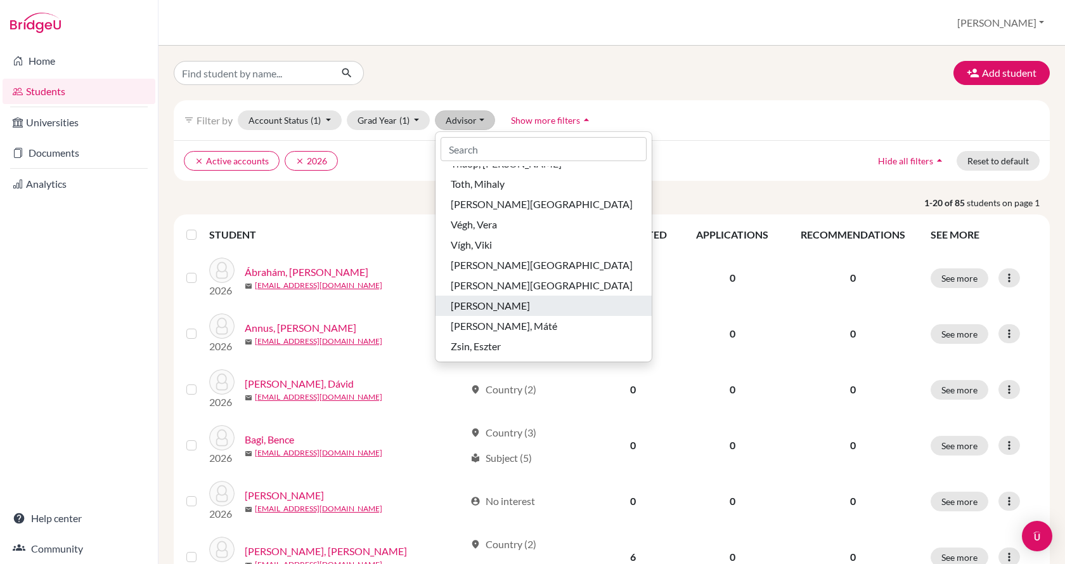
click at [509, 309] on span "[PERSON_NAME]" at bounding box center [490, 305] width 79 height 15
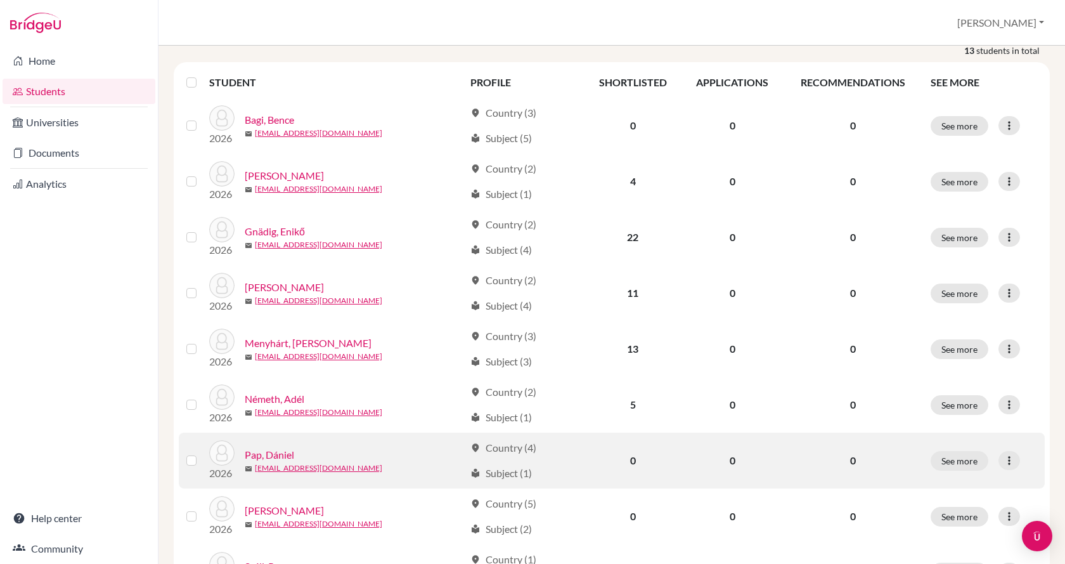
scroll to position [130, 0]
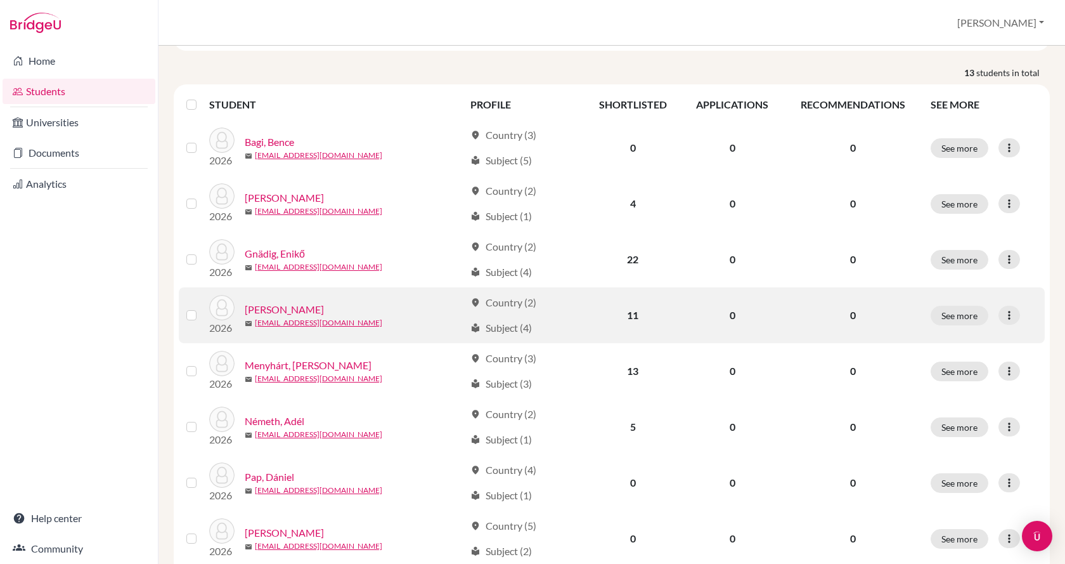
click at [329, 307] on div "[PERSON_NAME]" at bounding box center [355, 309] width 220 height 15
click at [309, 307] on link "[PERSON_NAME]" at bounding box center [284, 309] width 79 height 15
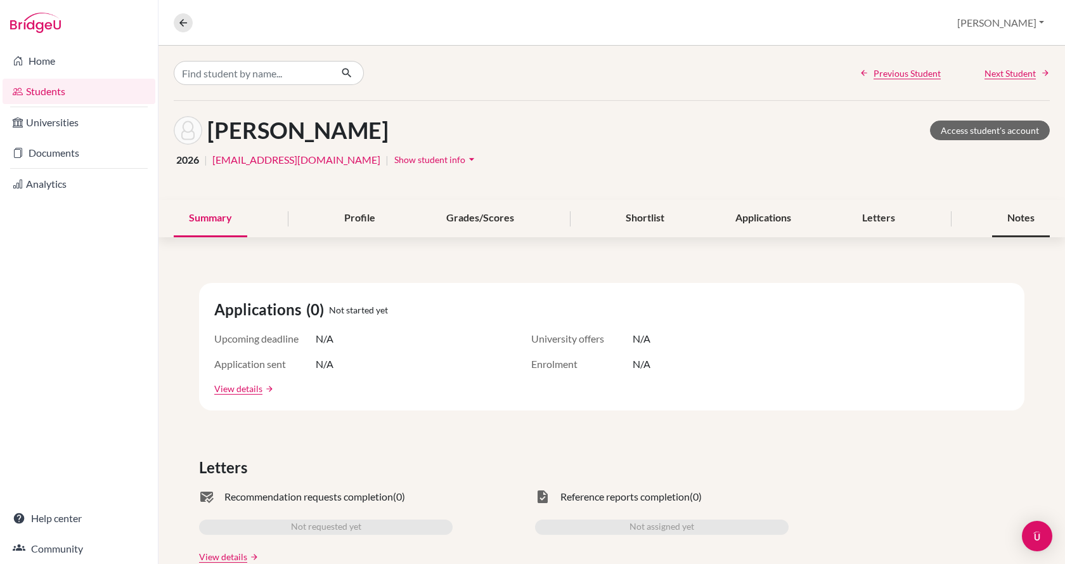
click at [1016, 216] on div "Notes" at bounding box center [1021, 218] width 58 height 37
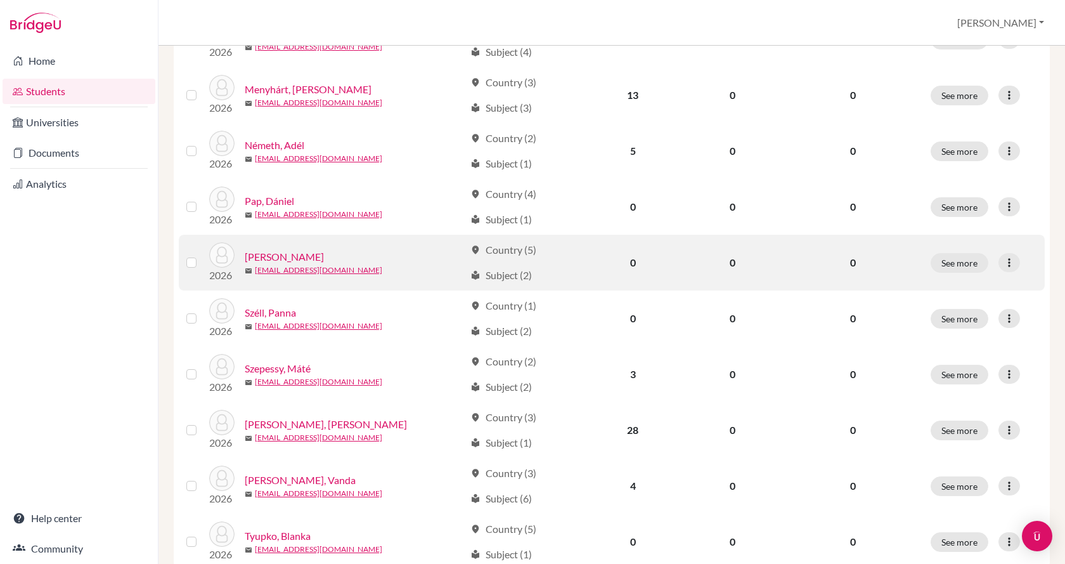
scroll to position [384, 0]
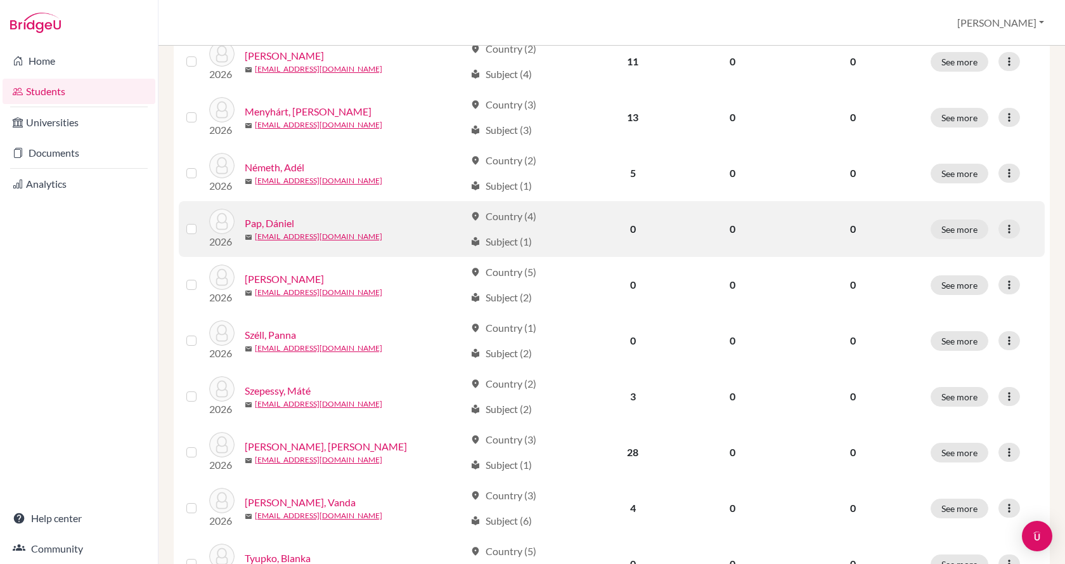
click at [281, 223] on link "Pap, Dániel" at bounding box center [269, 223] width 49 height 15
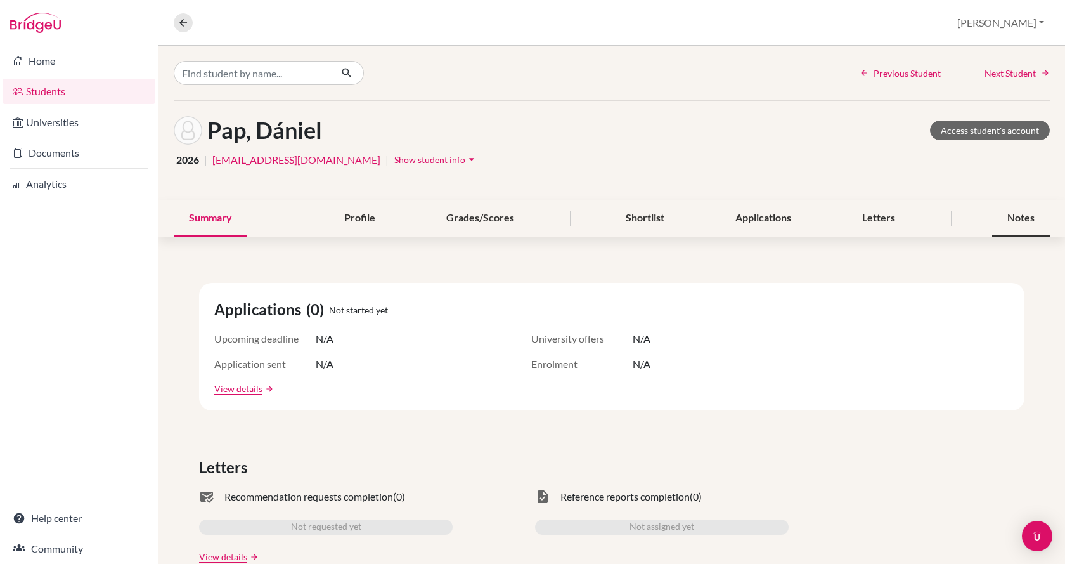
click at [1002, 217] on div "Notes" at bounding box center [1021, 218] width 58 height 37
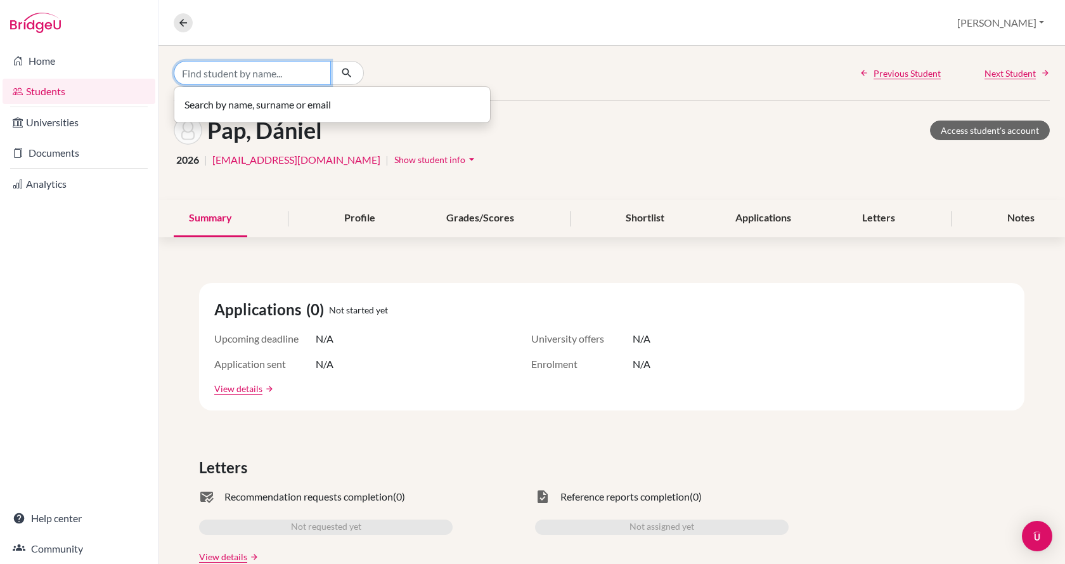
click at [276, 72] on input "Find student by name..." at bounding box center [252, 73] width 157 height 24
type input "patai"
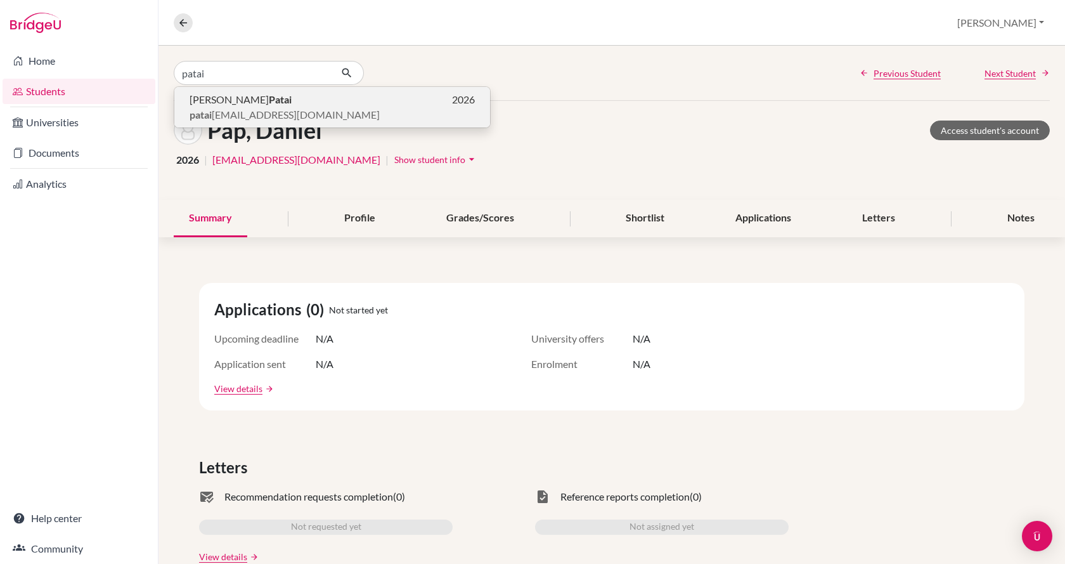
click at [271, 108] on span "patai [EMAIL_ADDRESS][DOMAIN_NAME]" at bounding box center [285, 114] width 190 height 15
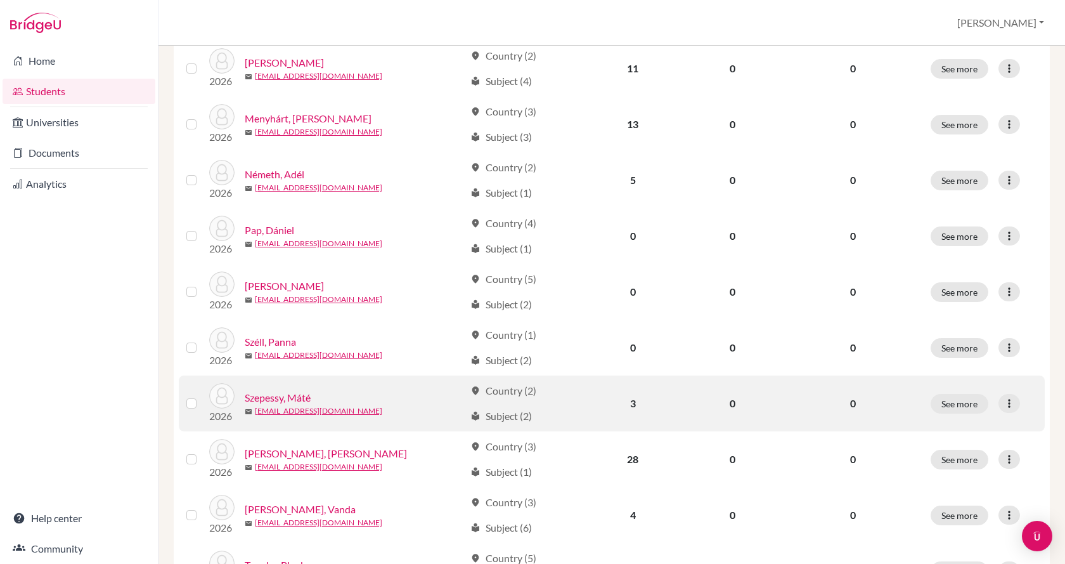
scroll to position [447, 0]
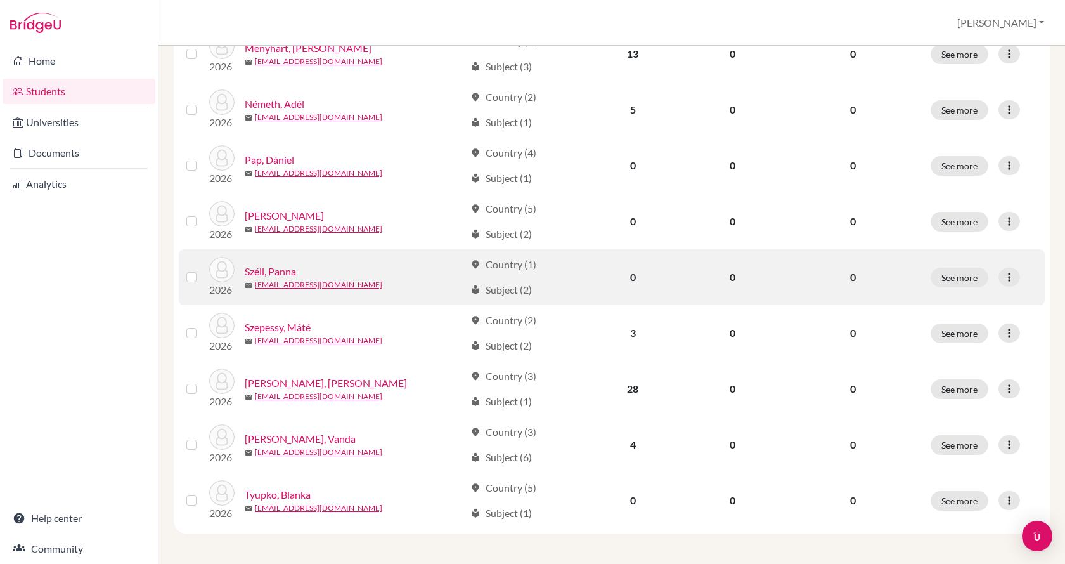
click at [286, 268] on link "Széll, Panna" at bounding box center [270, 271] width 51 height 15
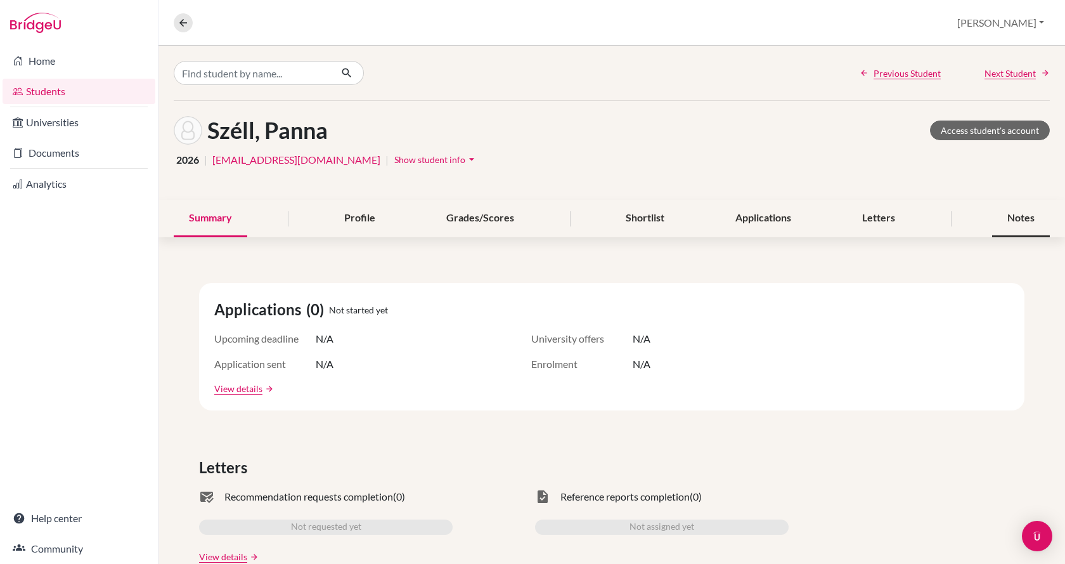
click at [999, 222] on div "Notes" at bounding box center [1021, 218] width 58 height 37
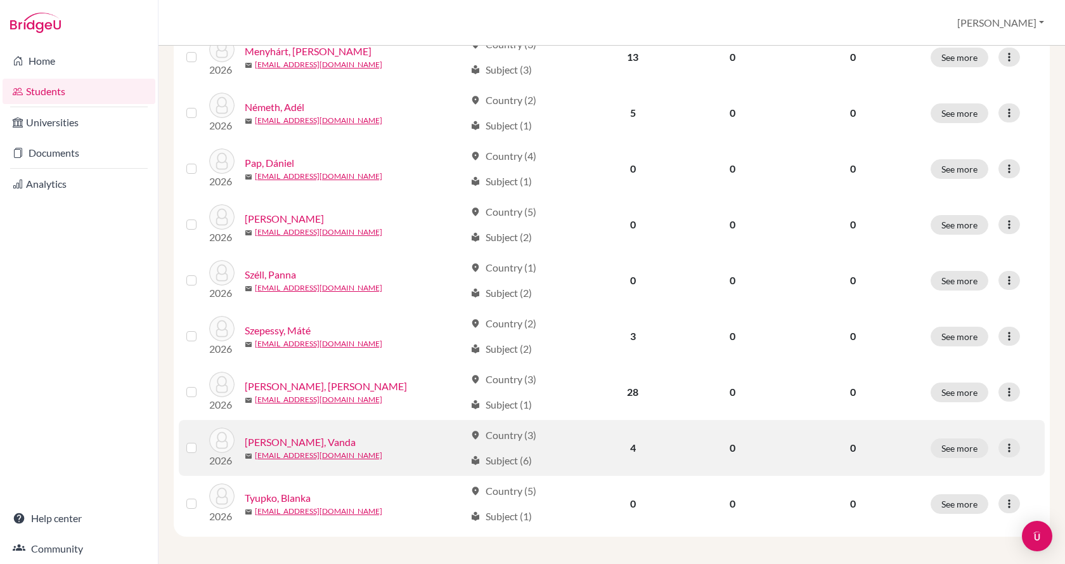
scroll to position [447, 0]
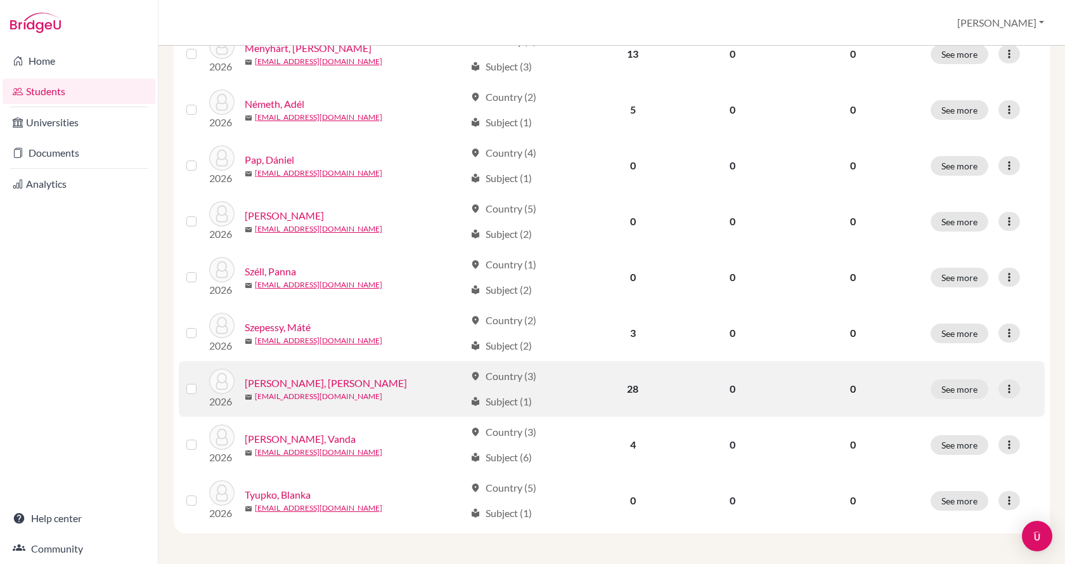
click at [287, 390] on link "[EMAIL_ADDRESS][DOMAIN_NAME]" at bounding box center [318, 395] width 127 height 11
click at [291, 380] on link "[PERSON_NAME], [PERSON_NAME]" at bounding box center [326, 382] width 162 height 15
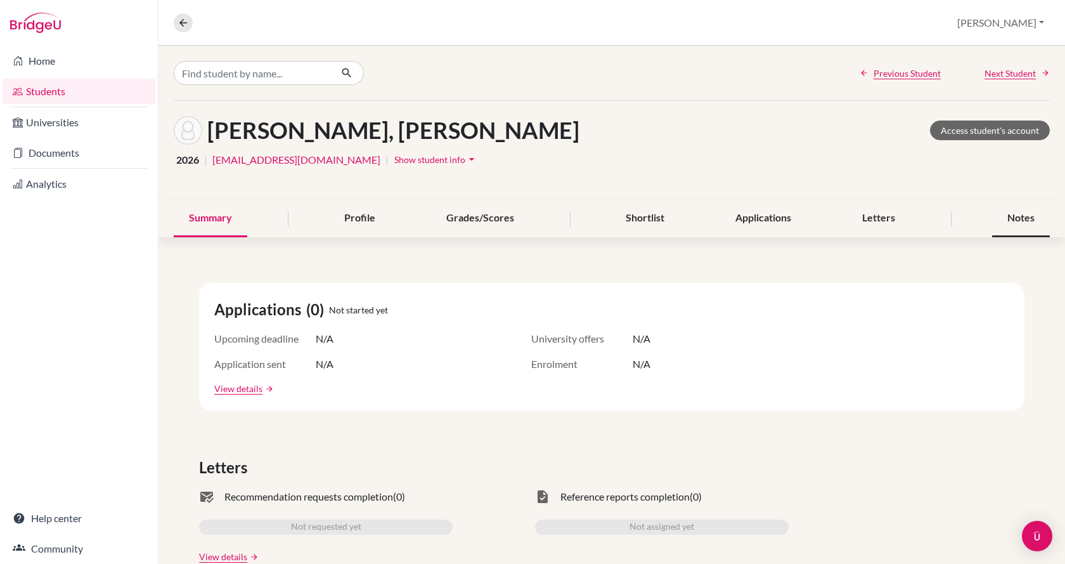
click at [994, 216] on div "Notes" at bounding box center [1021, 218] width 58 height 37
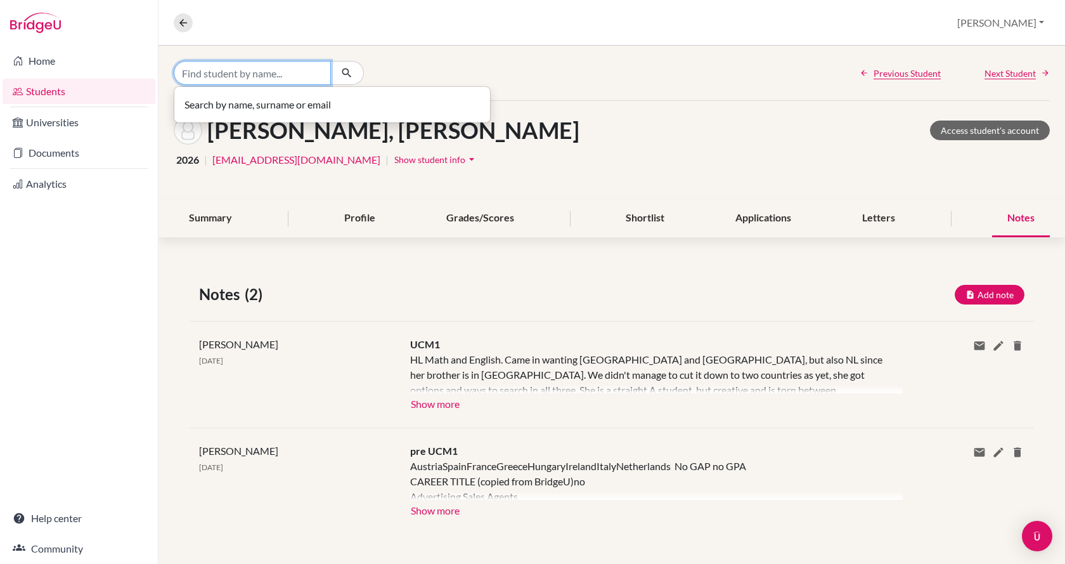
click at [223, 74] on input "Find student by name..." at bounding box center [252, 73] width 157 height 24
click at [273, 74] on input "Find student by name..." at bounding box center [252, 73] width 157 height 24
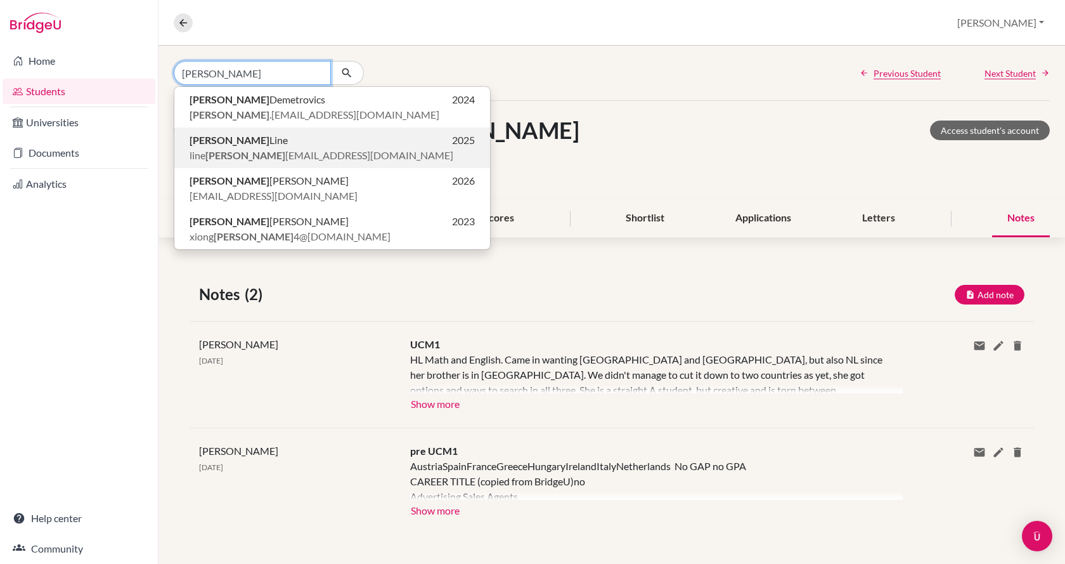
type input "[PERSON_NAME]"
click at [273, 143] on p "Benjamin Line 2025" at bounding box center [332, 139] width 285 height 15
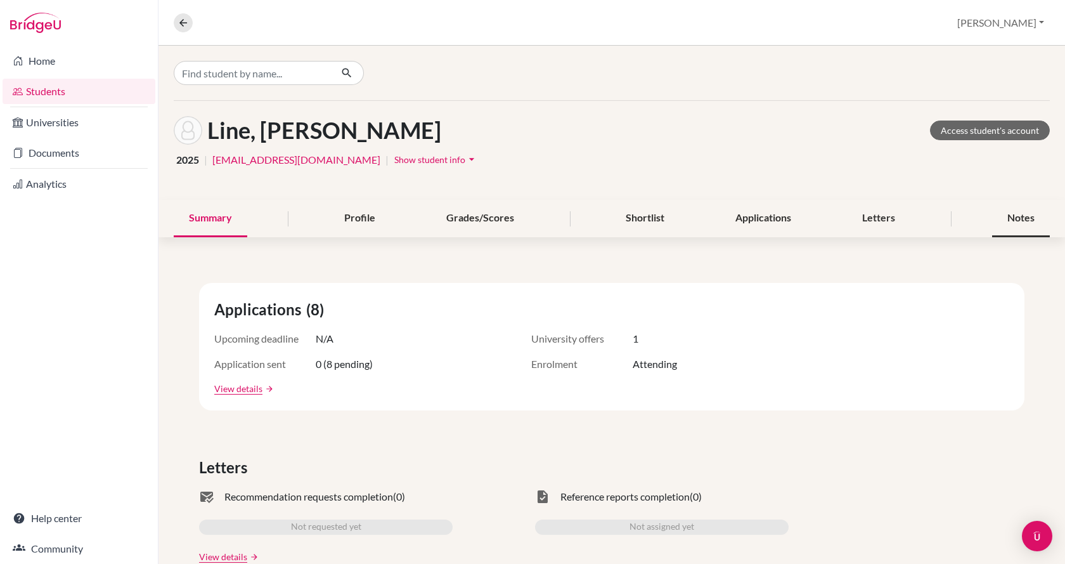
click at [1014, 223] on div "Notes" at bounding box center [1021, 218] width 58 height 37
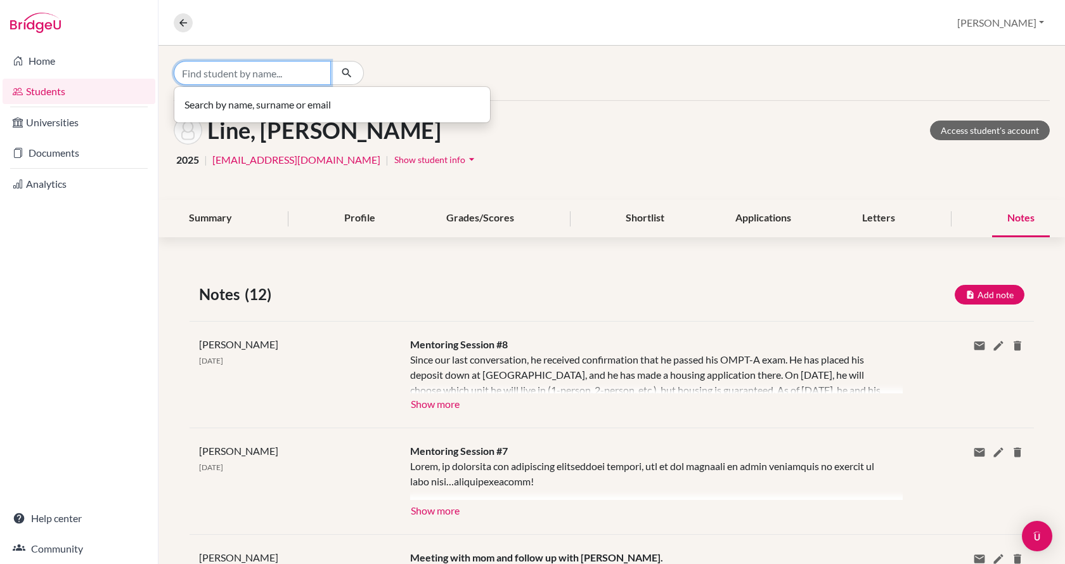
click at [280, 71] on input "Find student by name..." at bounding box center [252, 73] width 157 height 24
type input "line"
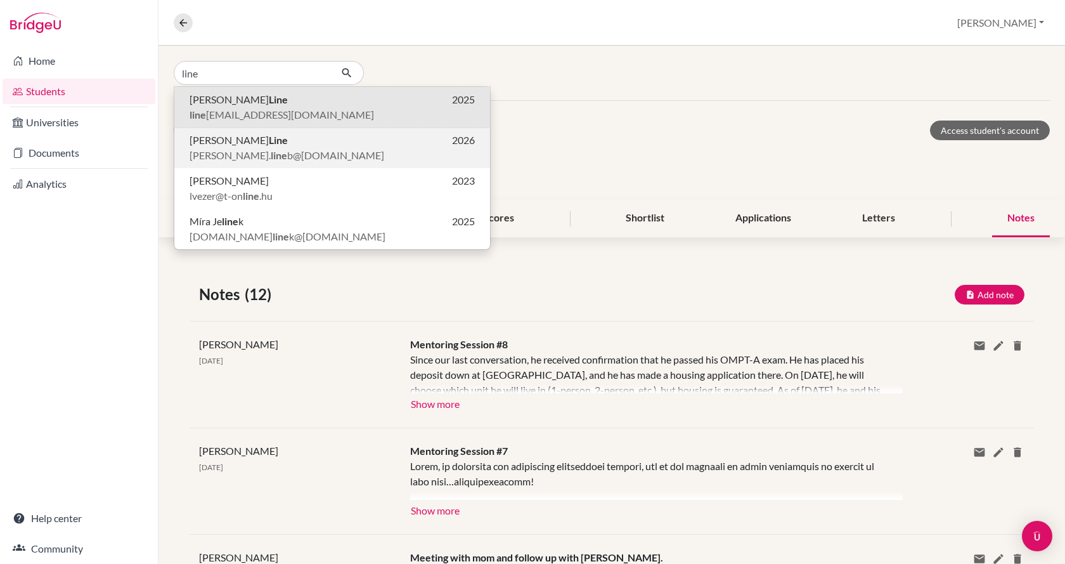
click at [263, 141] on p "Daniel Line [DEMOGRAPHIC_DATA]" at bounding box center [332, 139] width 285 height 15
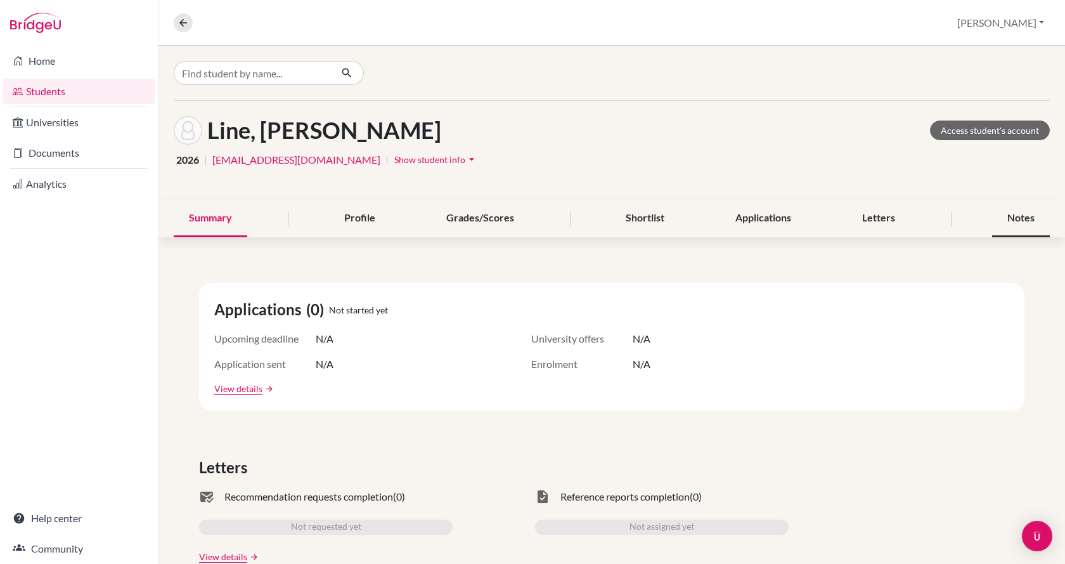
click at [1021, 219] on div "Notes" at bounding box center [1021, 218] width 58 height 37
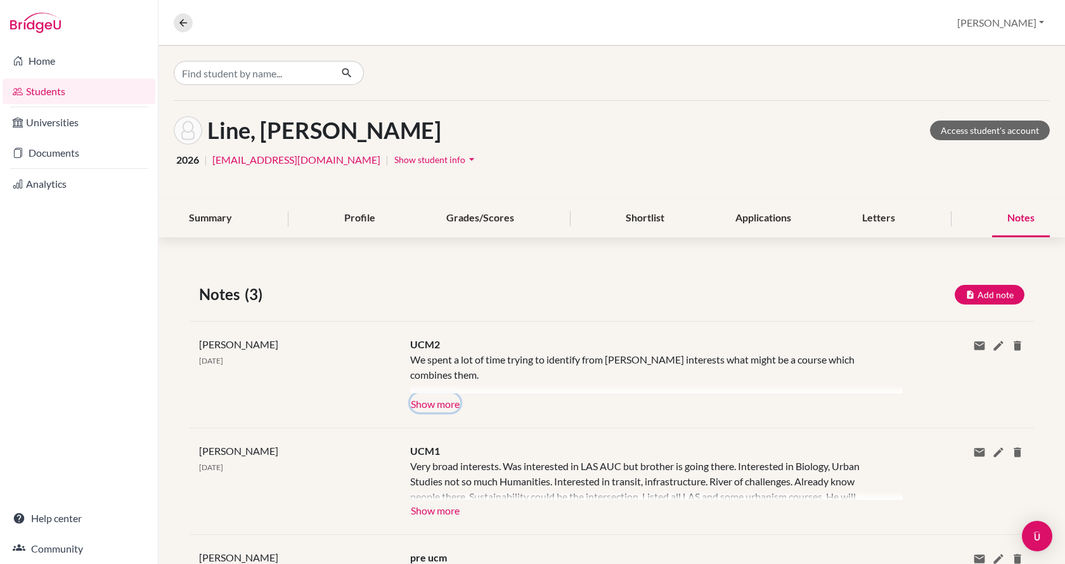
click at [448, 403] on button "Show more" at bounding box center [435, 402] width 50 height 19
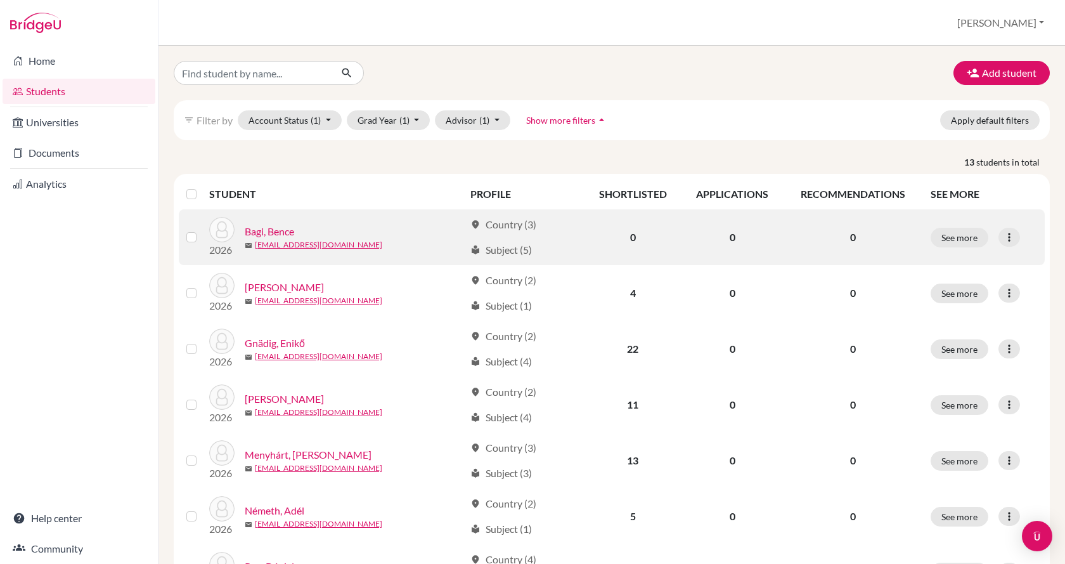
click at [285, 224] on link "Bagi, Bence" at bounding box center [269, 231] width 49 height 15
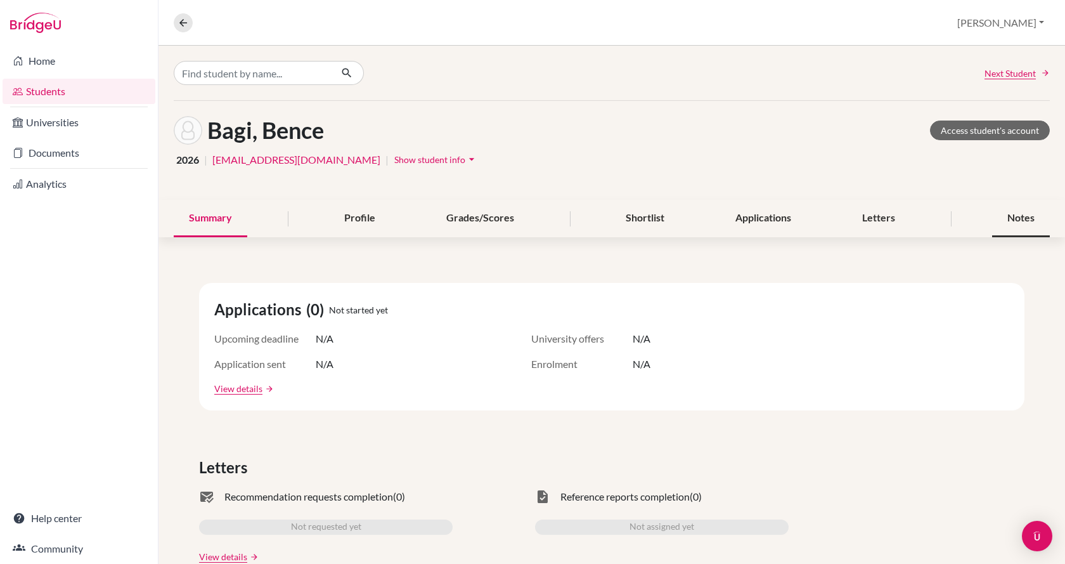
click at [1004, 223] on div "Notes" at bounding box center [1021, 218] width 58 height 37
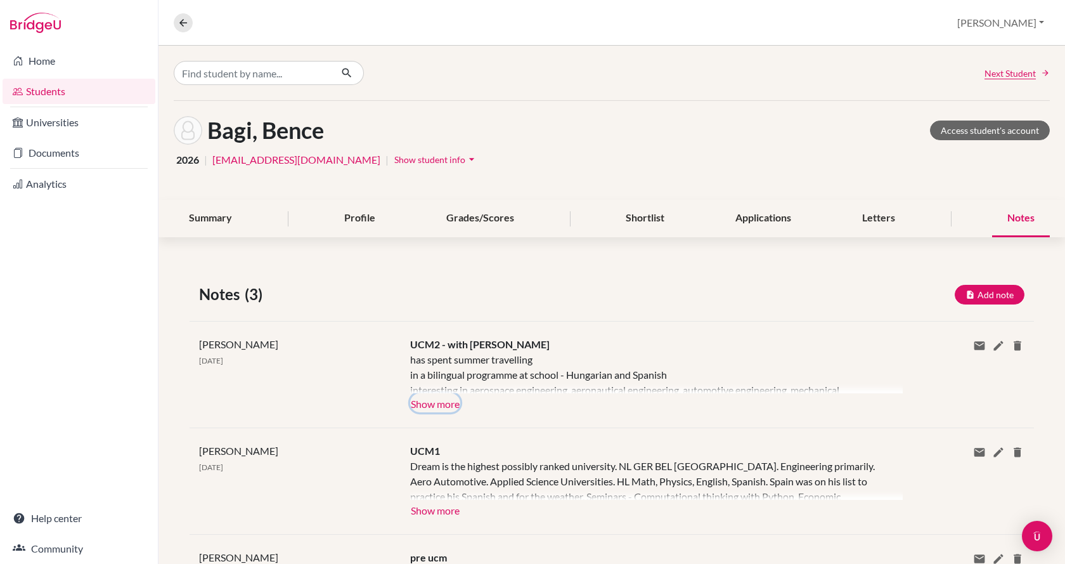
click at [442, 403] on button "Show more" at bounding box center [435, 402] width 50 height 19
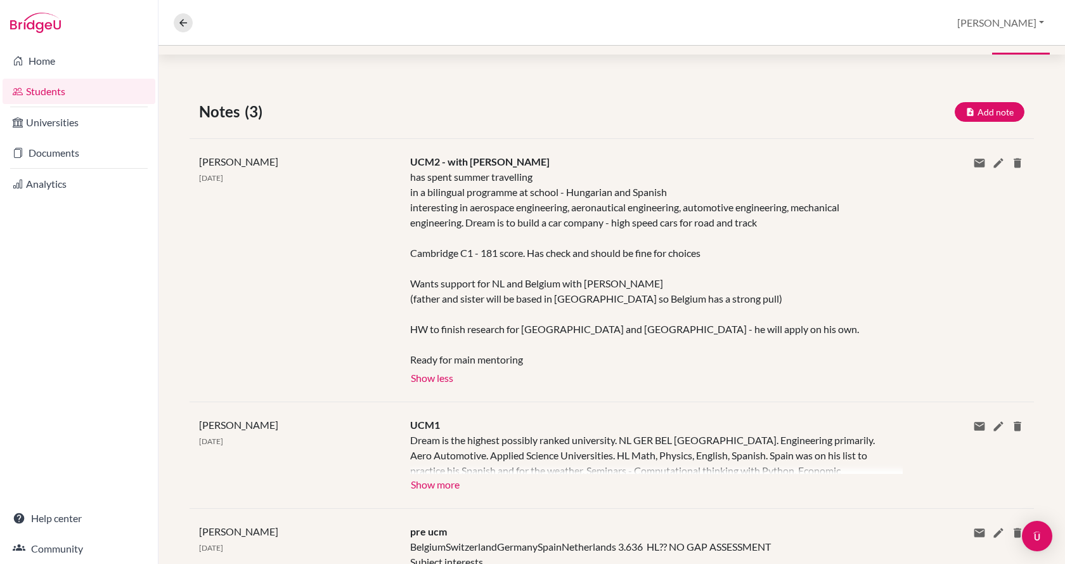
scroll to position [190, 0]
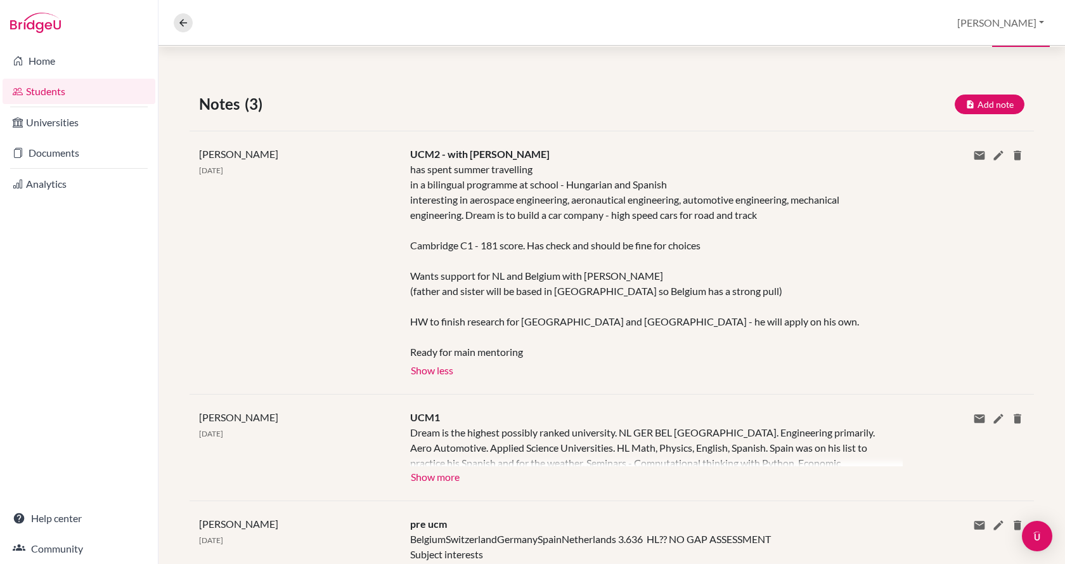
click at [633, 343] on div "has spent summer travelling in a bilingual programme at school - Hungarian and …" at bounding box center [647, 261] width 474 height 198
